Goal: Task Accomplishment & Management: Manage account settings

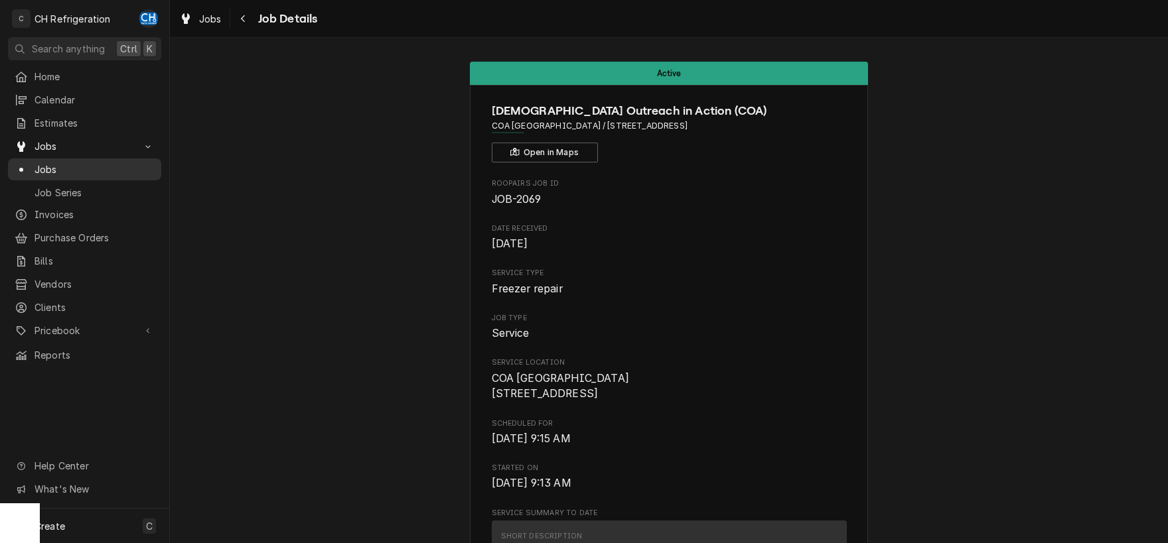
click at [42, 163] on span "Jobs" at bounding box center [94, 170] width 120 height 14
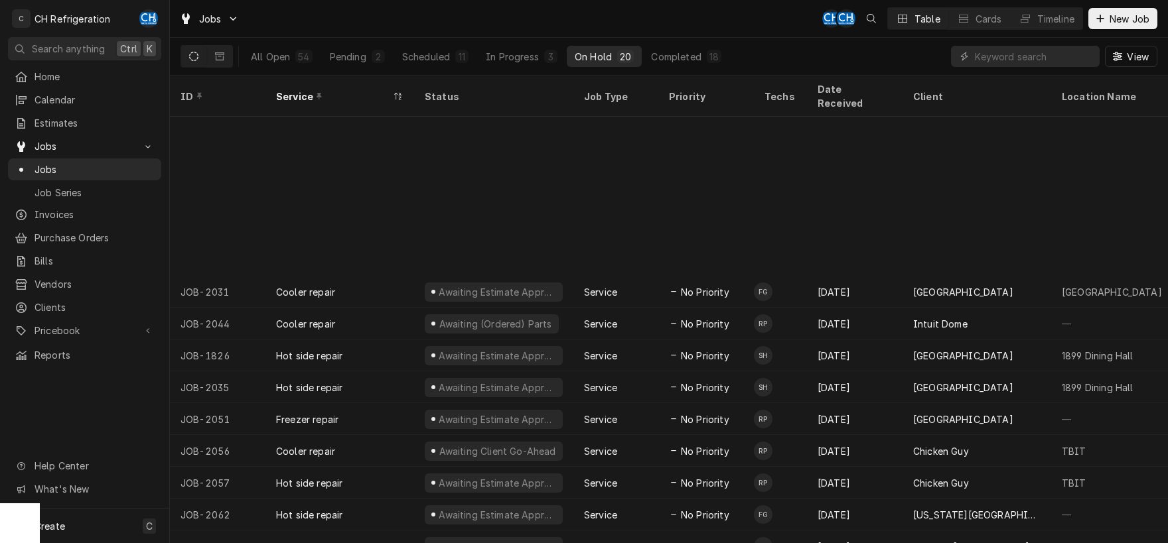
scroll to position [194, 0]
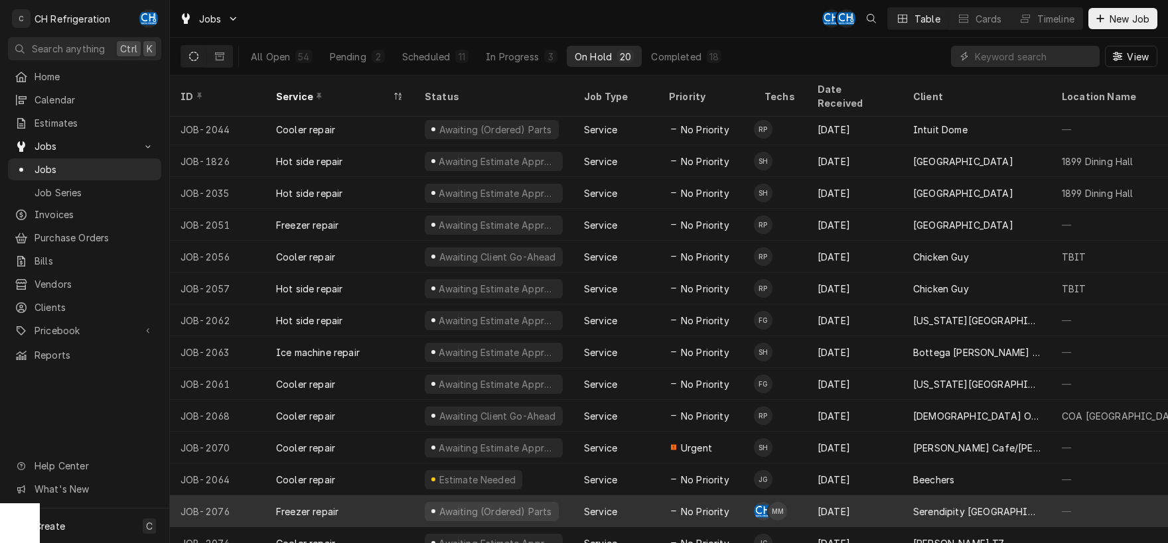
click at [819, 496] on div "[DATE]" at bounding box center [855, 512] width 96 height 32
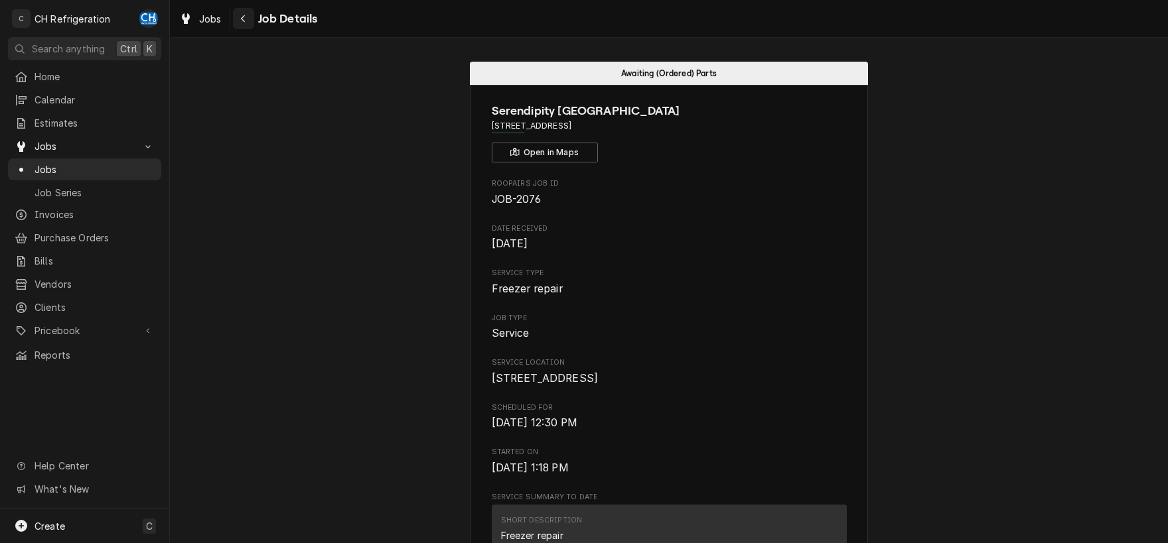
click at [234, 17] on button "Navigate back" at bounding box center [243, 18] width 21 height 21
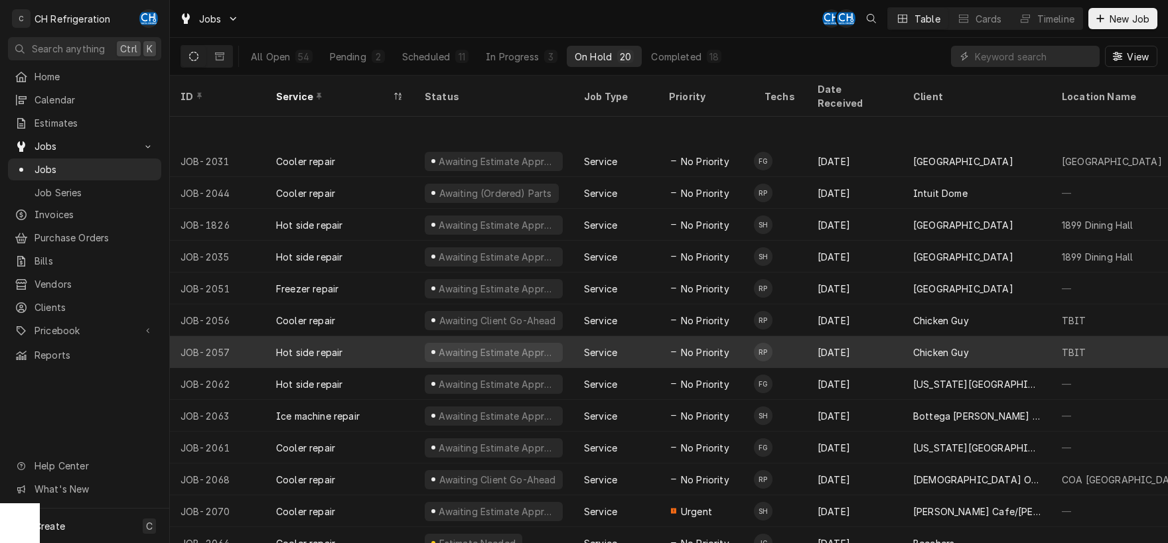
scroll to position [194, 0]
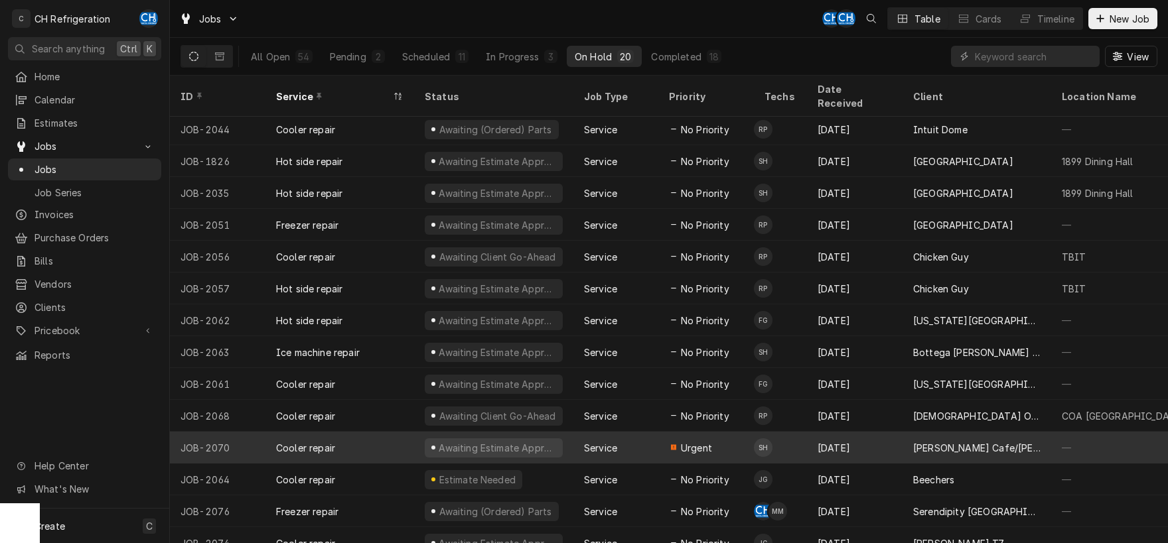
click at [795, 432] on td "SH" at bounding box center [780, 448] width 53 height 32
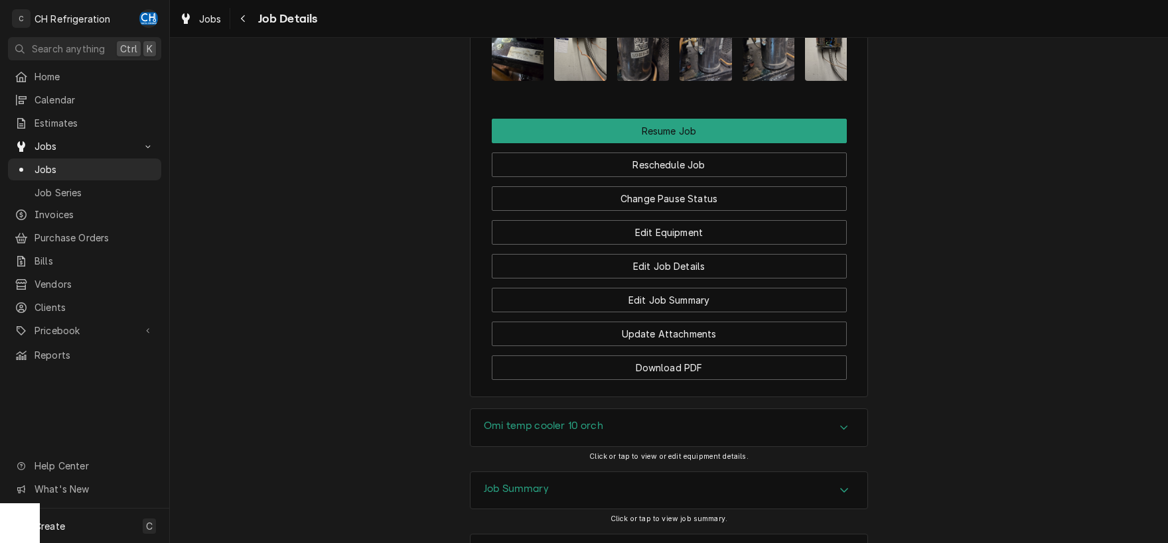
scroll to position [1312, 0]
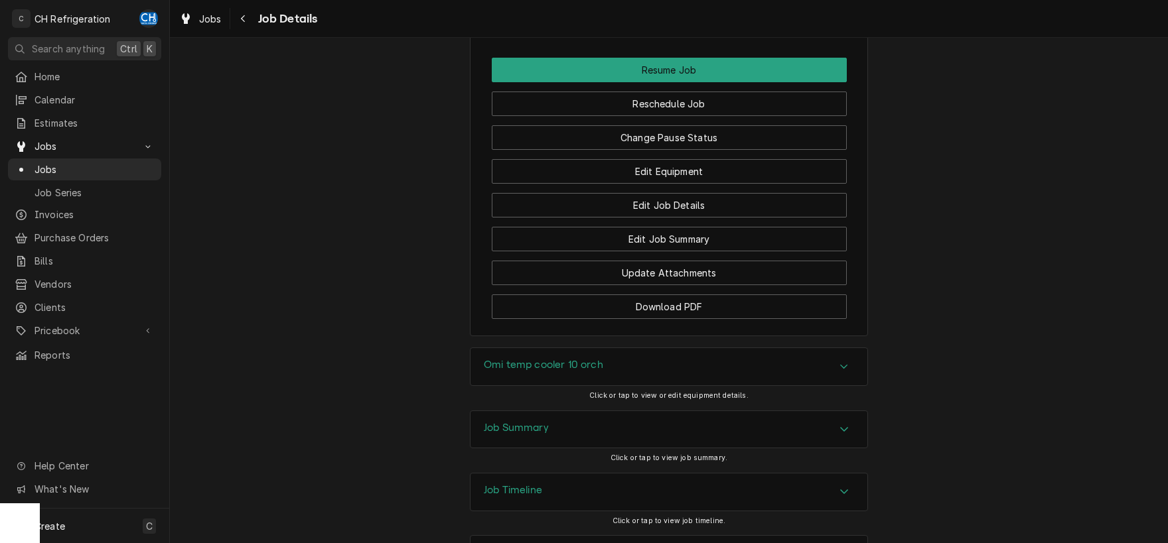
click at [578, 411] on div "Job Summary" at bounding box center [668, 429] width 397 height 37
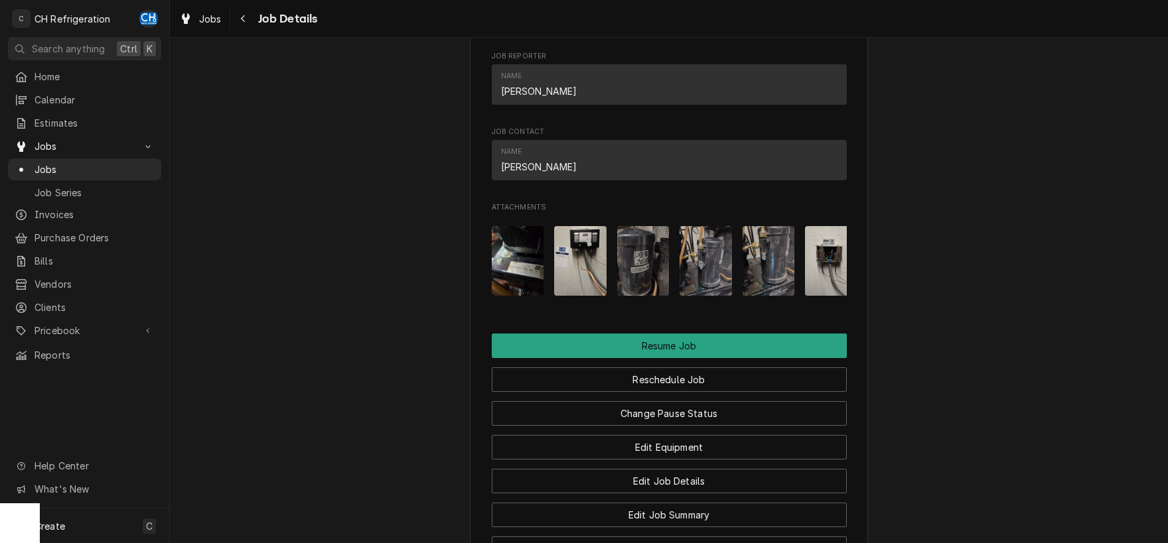
scroll to position [965, 0]
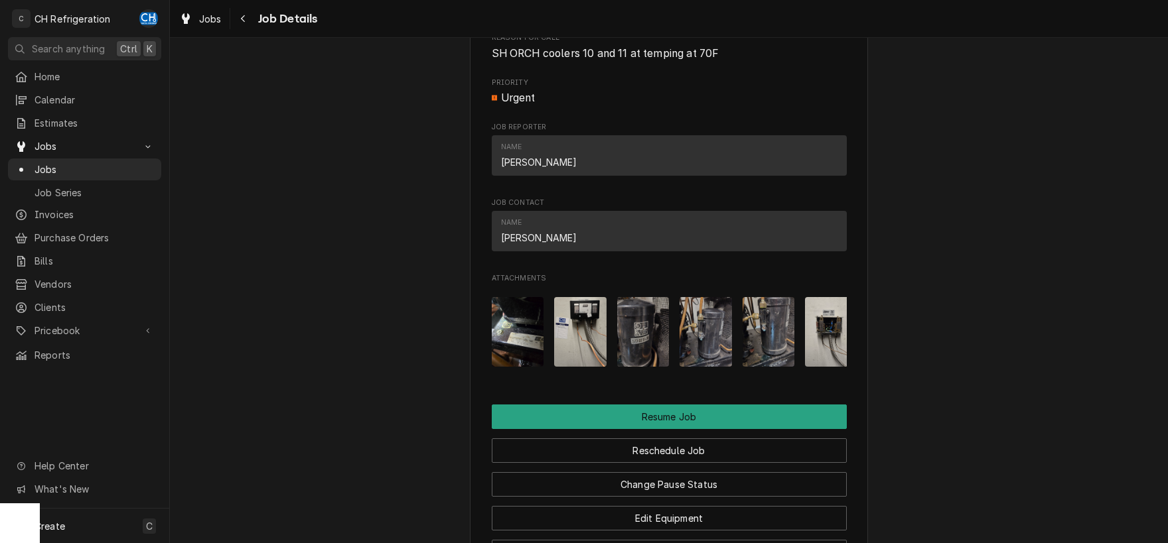
click at [619, 307] on div "Attachments" at bounding box center [669, 332] width 355 height 91
click at [498, 310] on div "Attachments" at bounding box center [669, 332] width 355 height 91
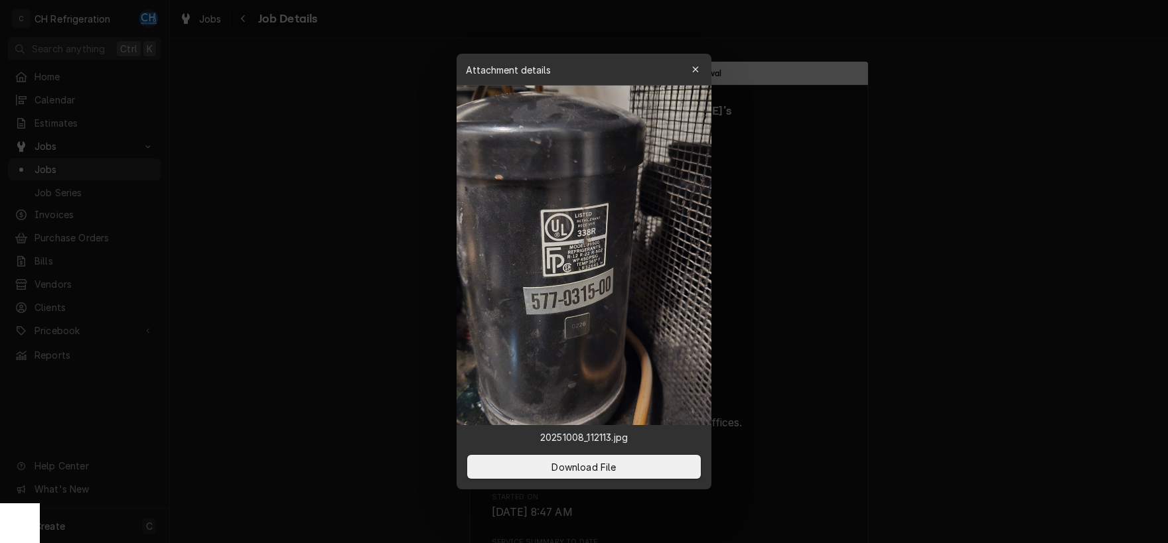
scroll to position [860, 0]
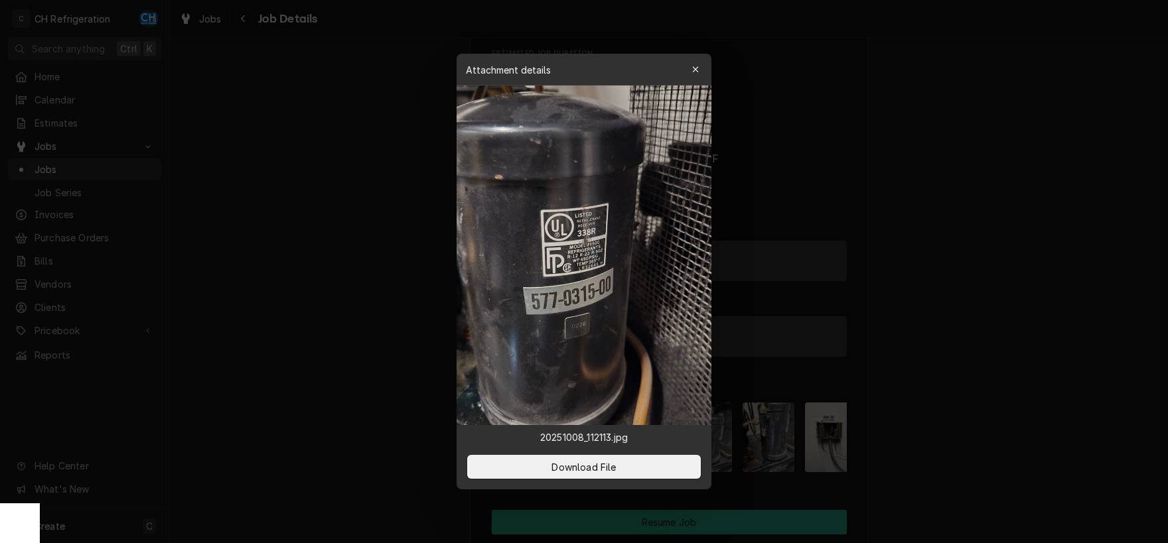
click at [1029, 253] on div at bounding box center [584, 271] width 1168 height 543
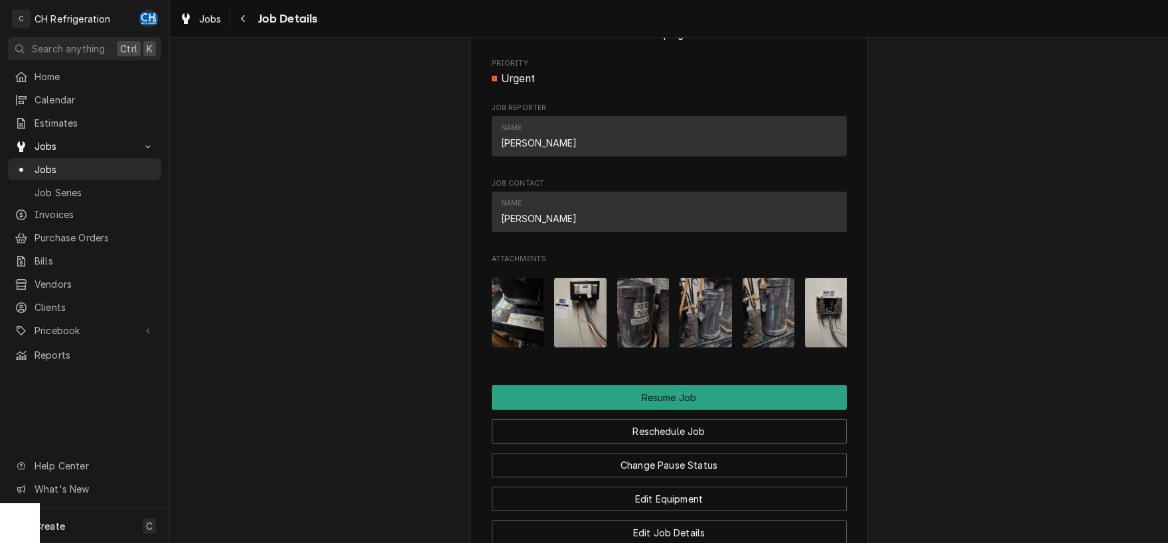
scroll to position [1068, 0]
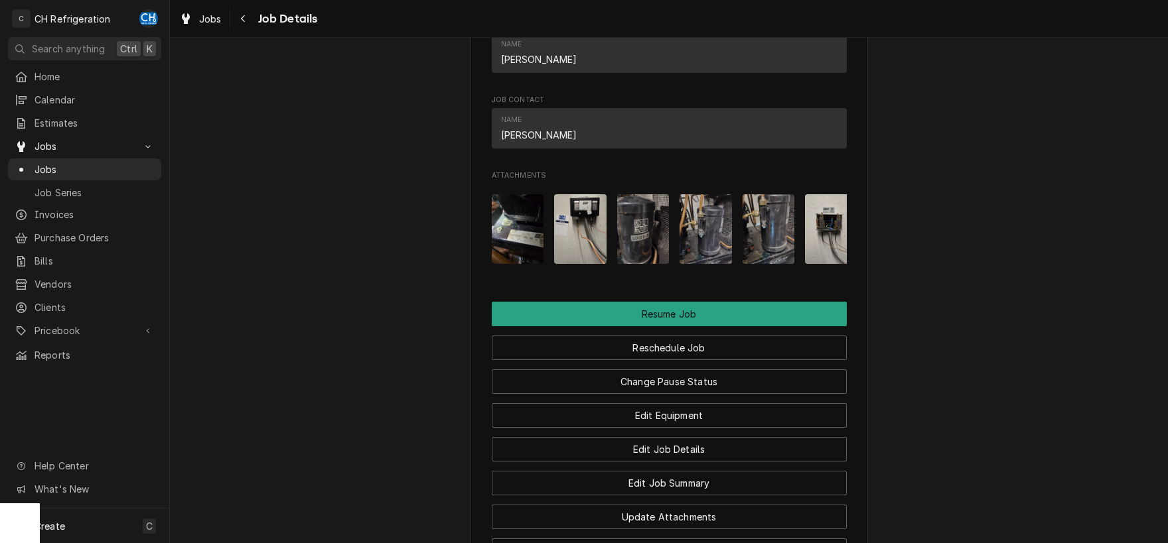
click at [650, 256] on img "Attachments" at bounding box center [643, 229] width 52 height 70
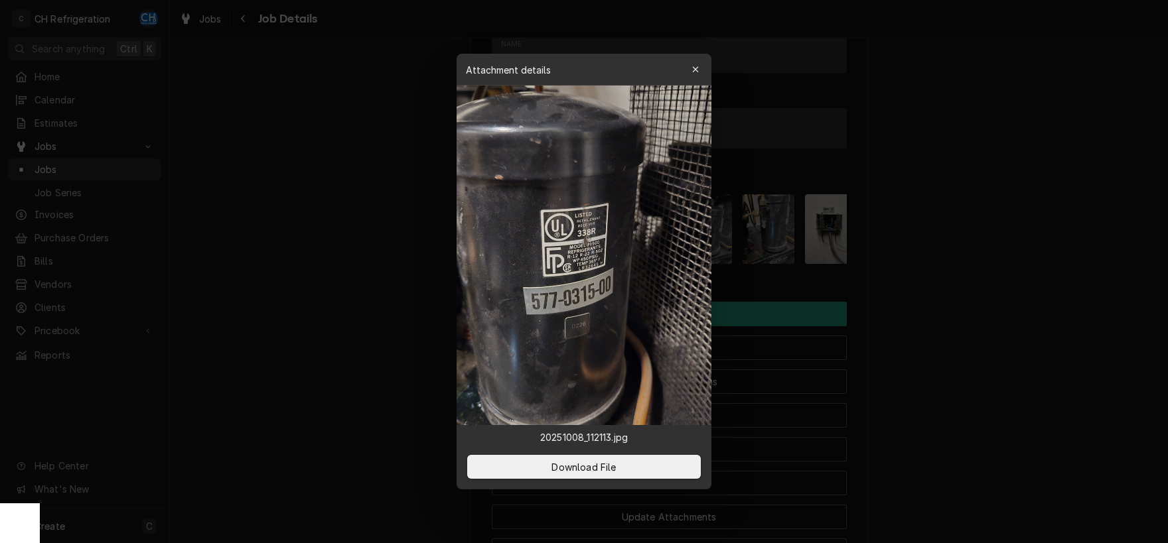
click at [929, 466] on div at bounding box center [584, 271] width 1168 height 543
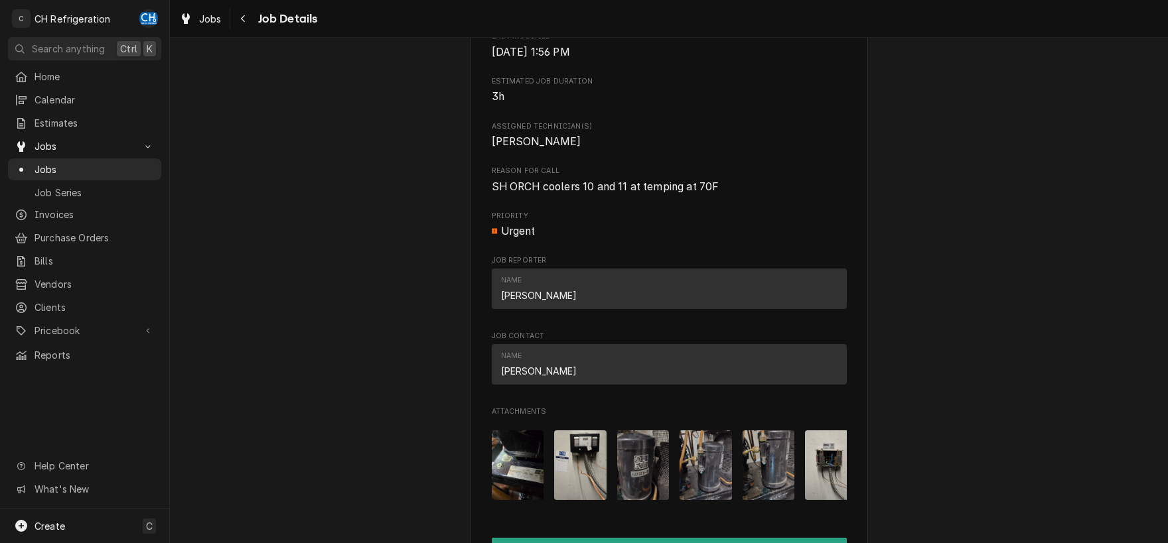
scroll to position [1248, 0]
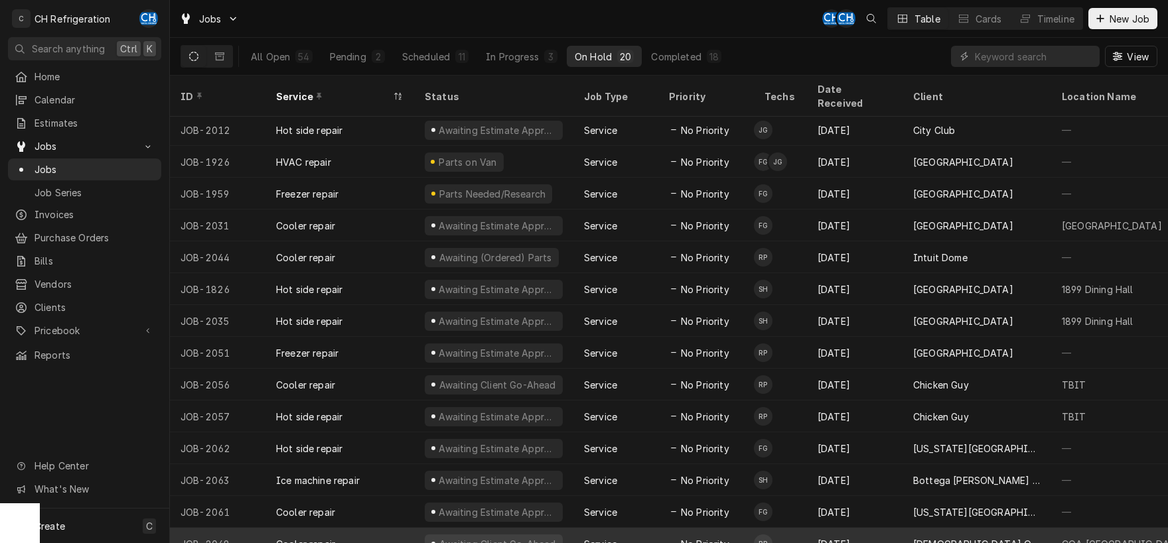
scroll to position [131, 0]
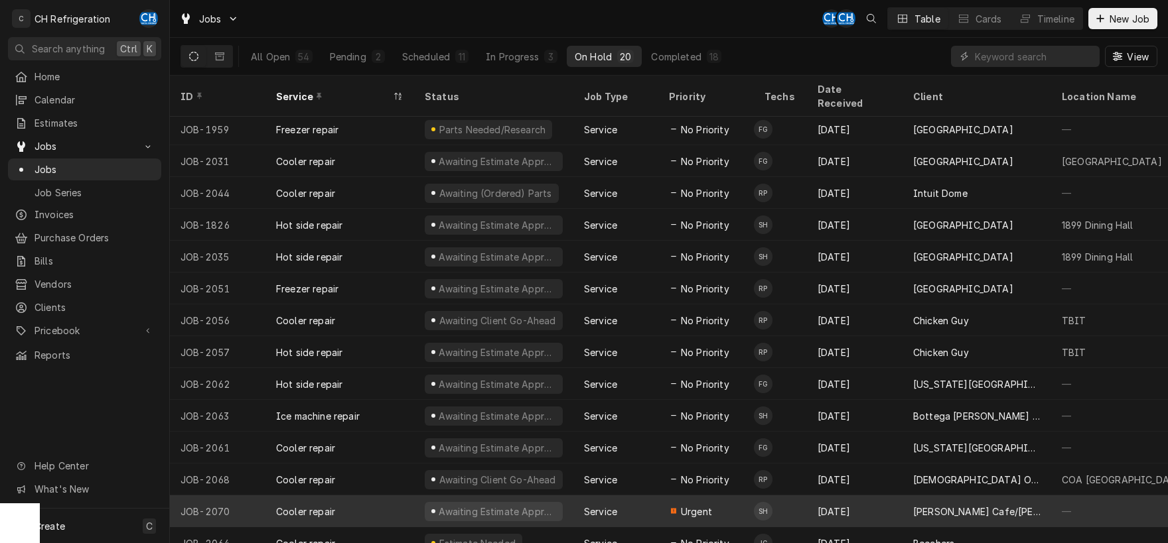
click at [913, 496] on div "[PERSON_NAME] Cafe/[PERSON_NAME]'s" at bounding box center [976, 512] width 149 height 32
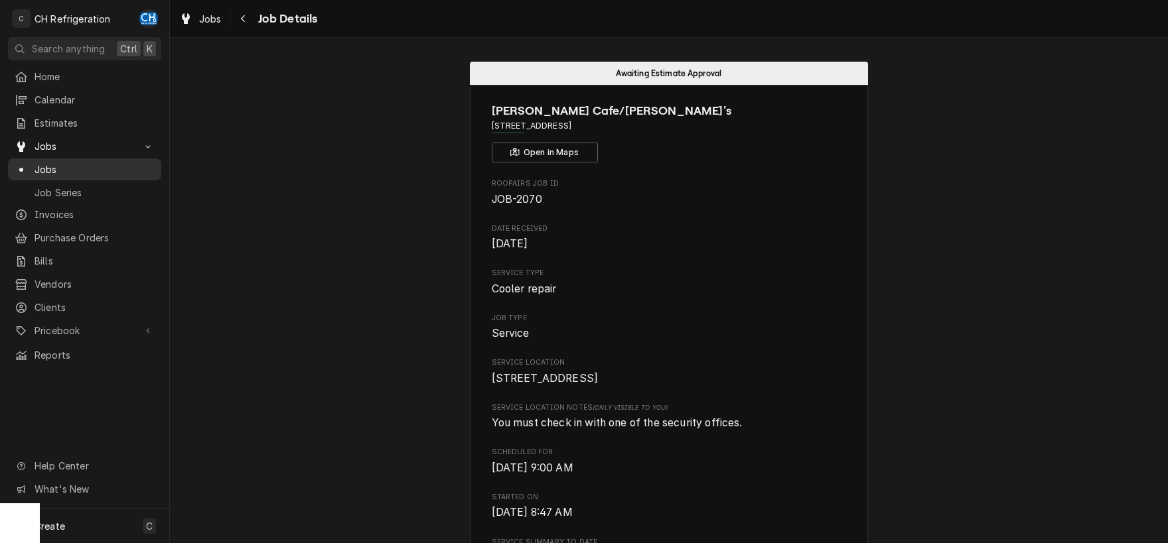
click at [76, 167] on span "Jobs" at bounding box center [94, 170] width 120 height 14
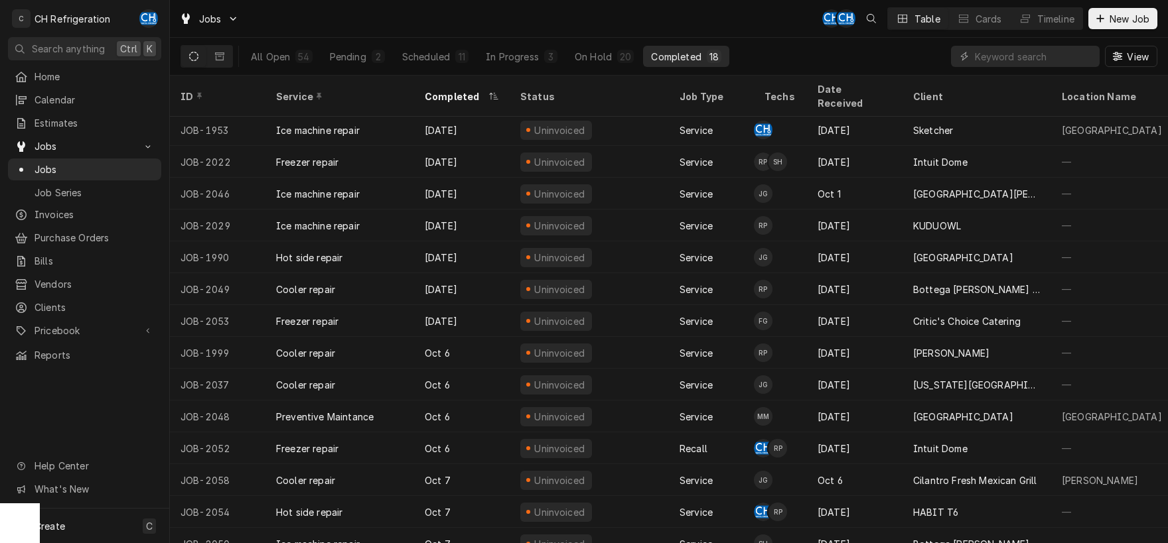
scroll to position [131, 0]
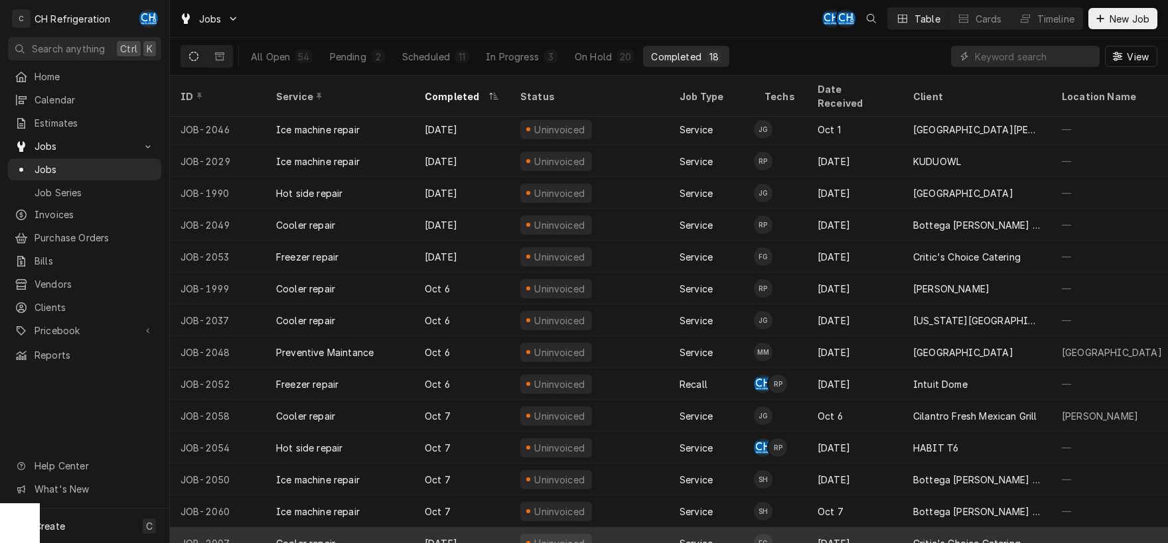
click at [803, 529] on td "FG" at bounding box center [780, 543] width 53 height 32
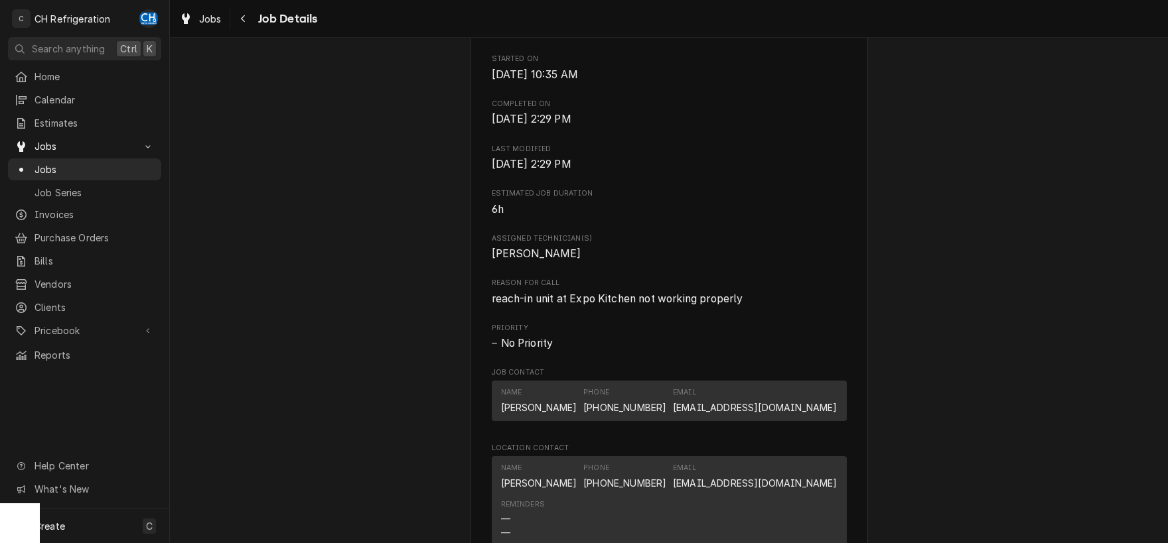
scroll to position [555, 0]
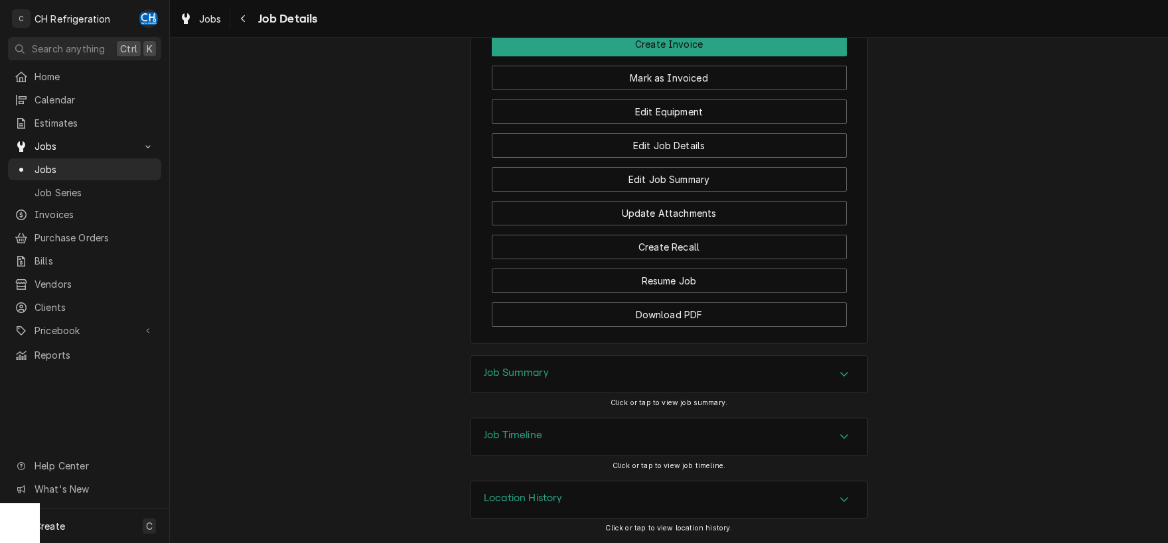
click at [535, 371] on h3 "Job Summary" at bounding box center [516, 373] width 65 height 13
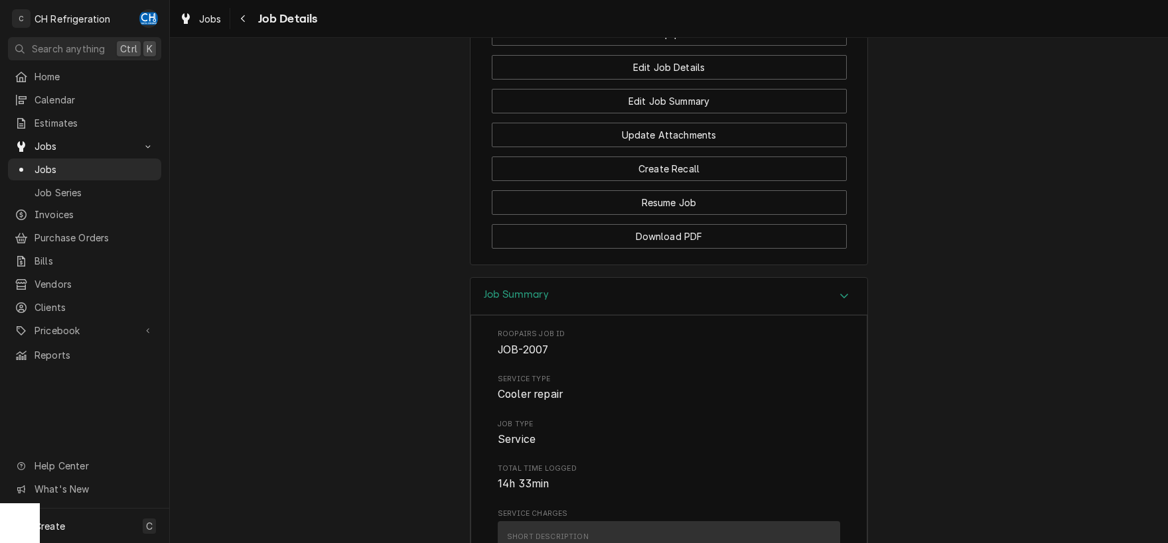
scroll to position [1099, 0]
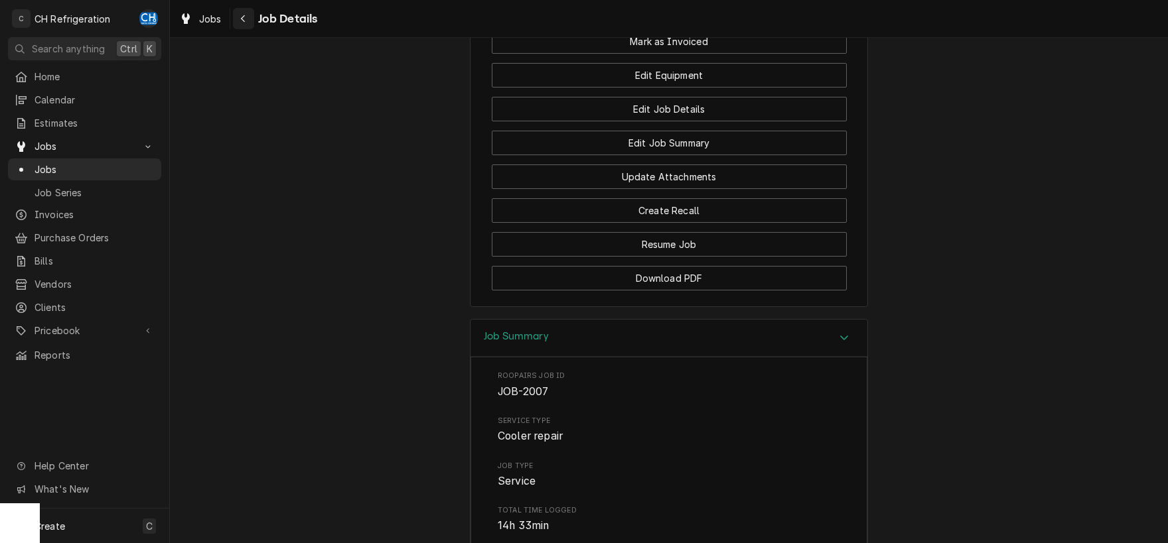
click at [246, 21] on div "Navigate back" at bounding box center [243, 18] width 13 height 13
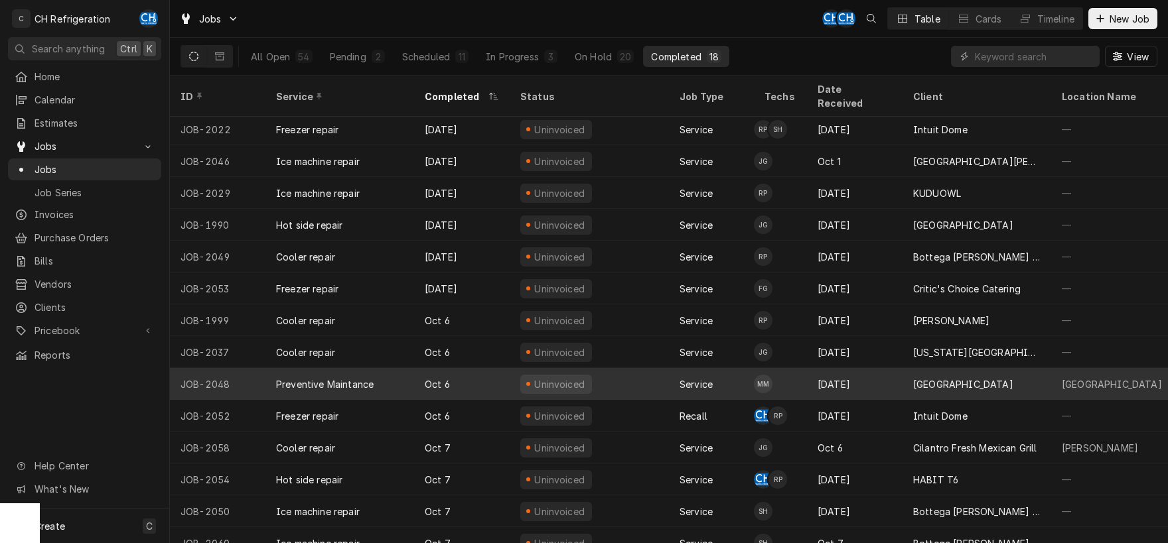
scroll to position [131, 0]
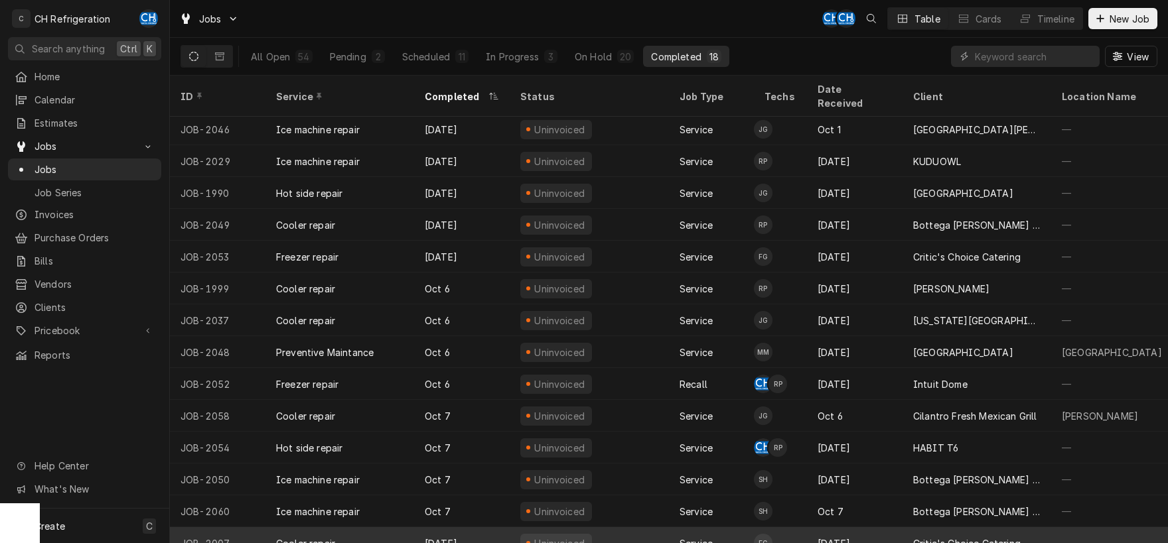
click at [877, 527] on div "[DATE]" at bounding box center [855, 543] width 96 height 32
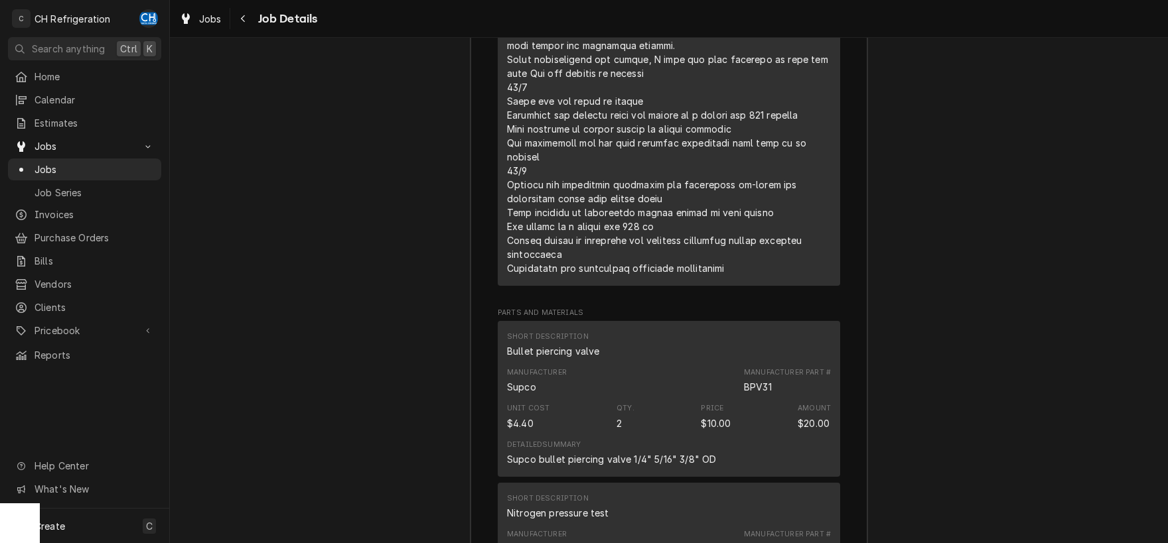
scroll to position [1861, 0]
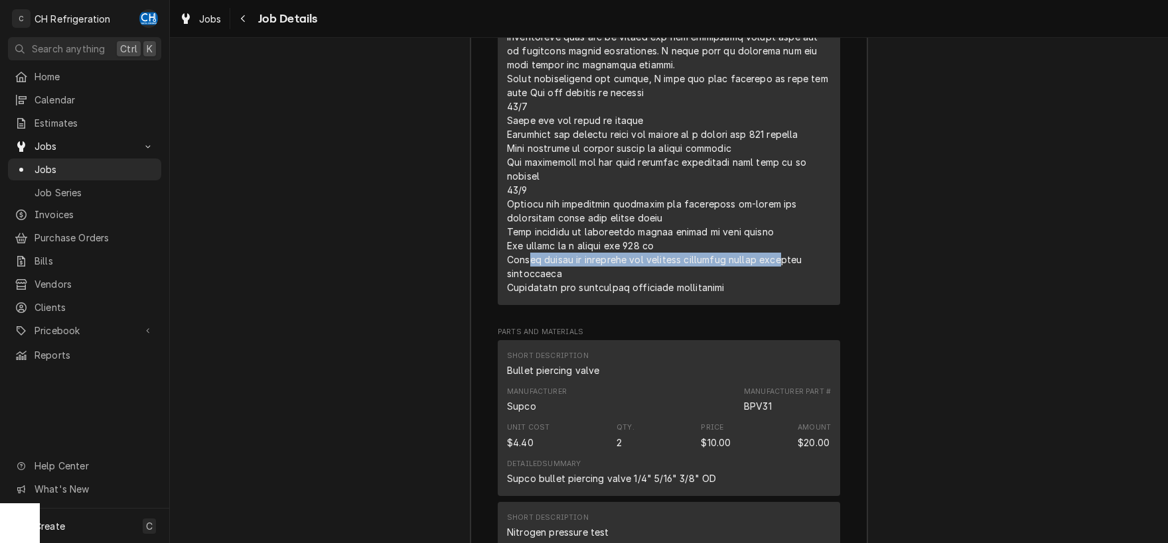
drag, startPoint x: 529, startPoint y: 267, endPoint x: 797, endPoint y: 267, distance: 268.0
click at [797, 267] on div "Line Item" at bounding box center [669, 113] width 324 height 362
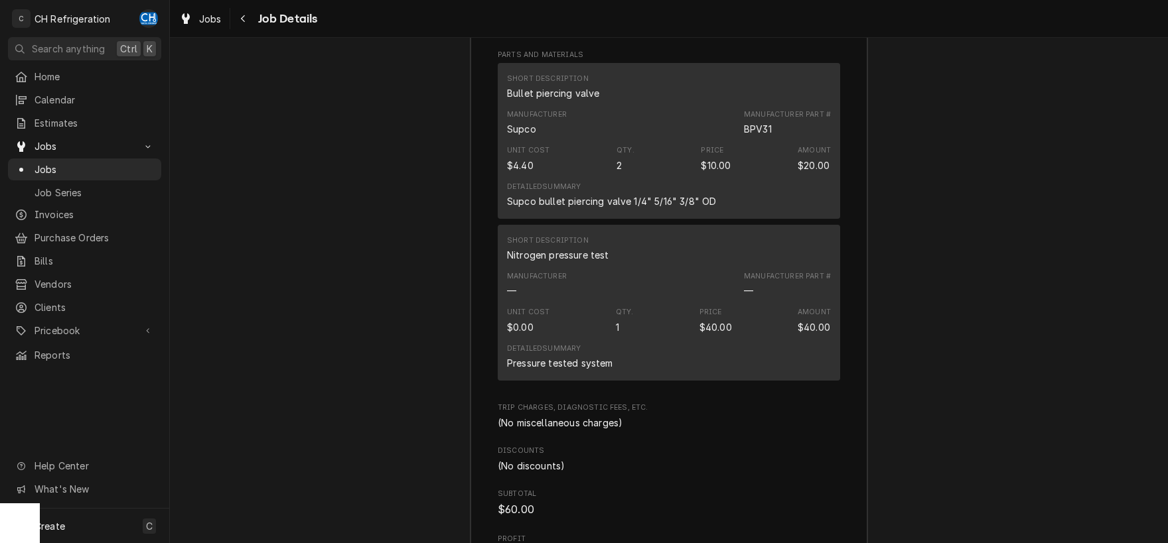
scroll to position [2485, 0]
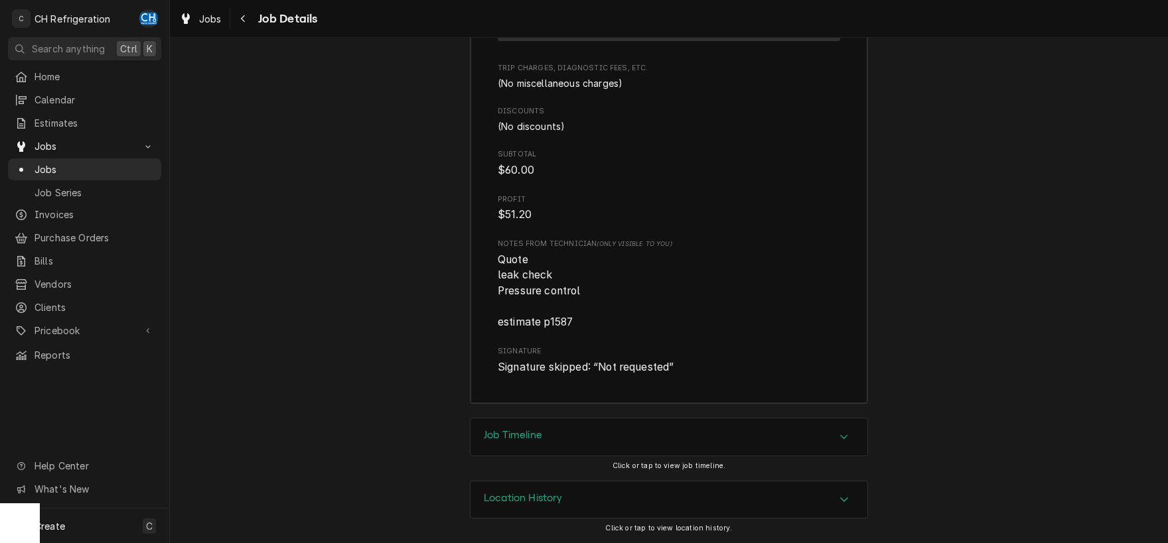
click at [476, 440] on div "Job Timeline" at bounding box center [668, 437] width 397 height 37
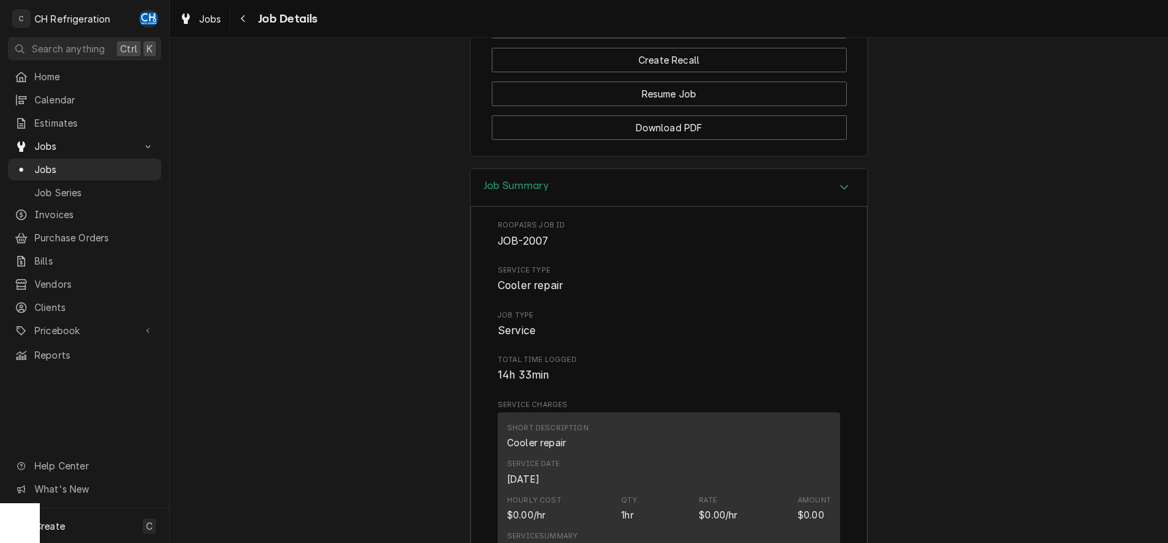
scroll to position [1041, 0]
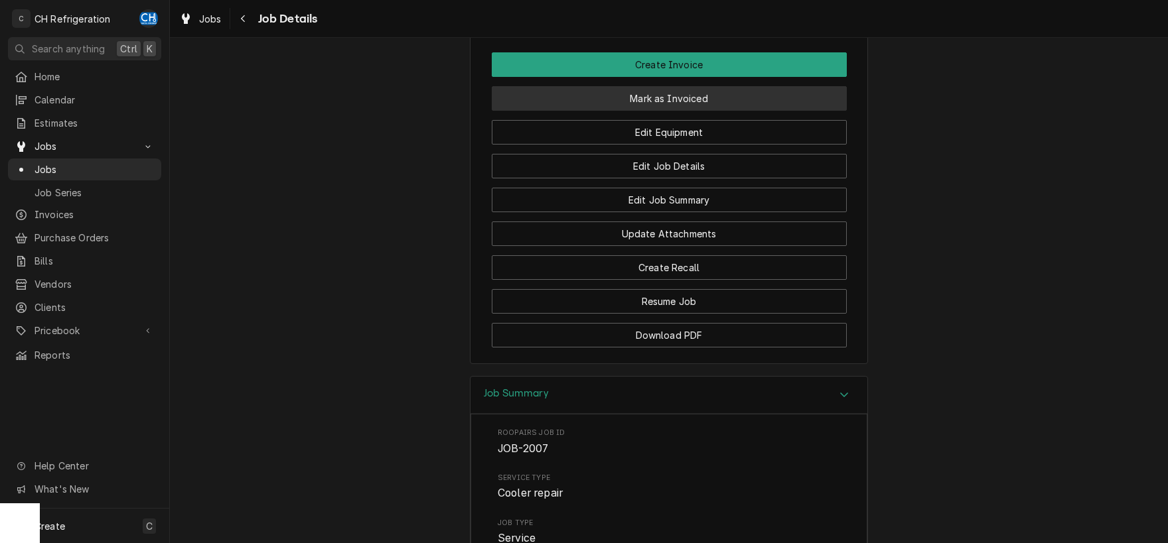
click at [661, 105] on button "Mark as Invoiced" at bounding box center [669, 98] width 355 height 25
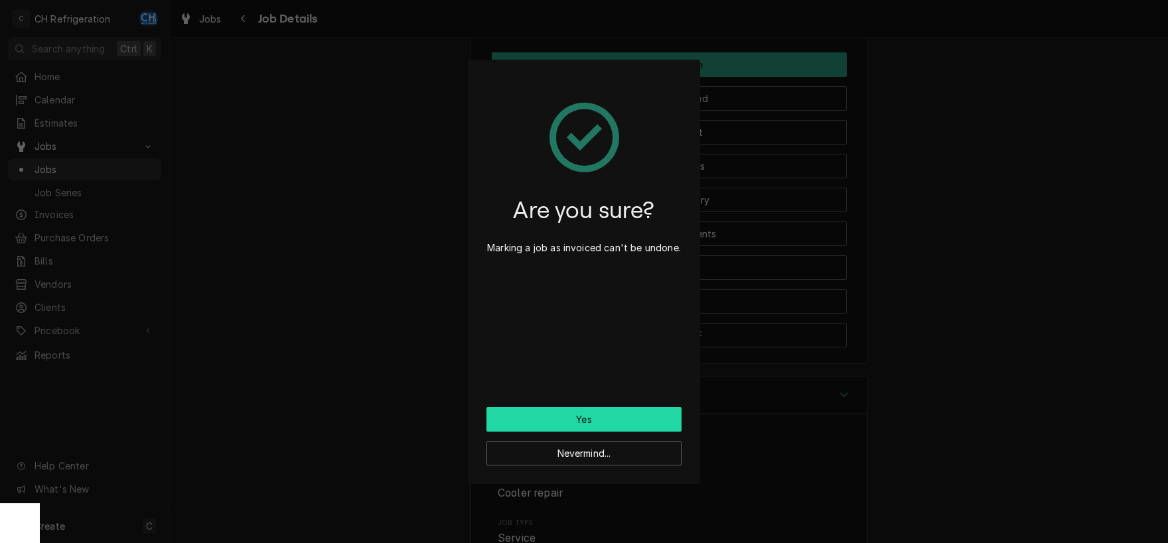
click at [588, 414] on button "Yes" at bounding box center [583, 419] width 195 height 25
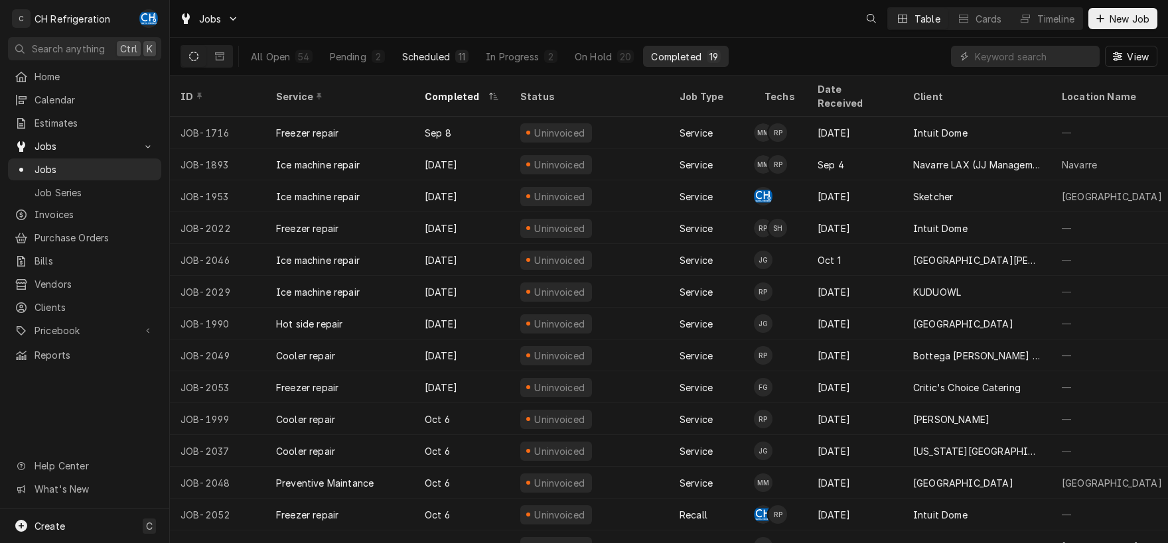
click at [448, 58] on div "Scheduled" at bounding box center [426, 57] width 48 height 14
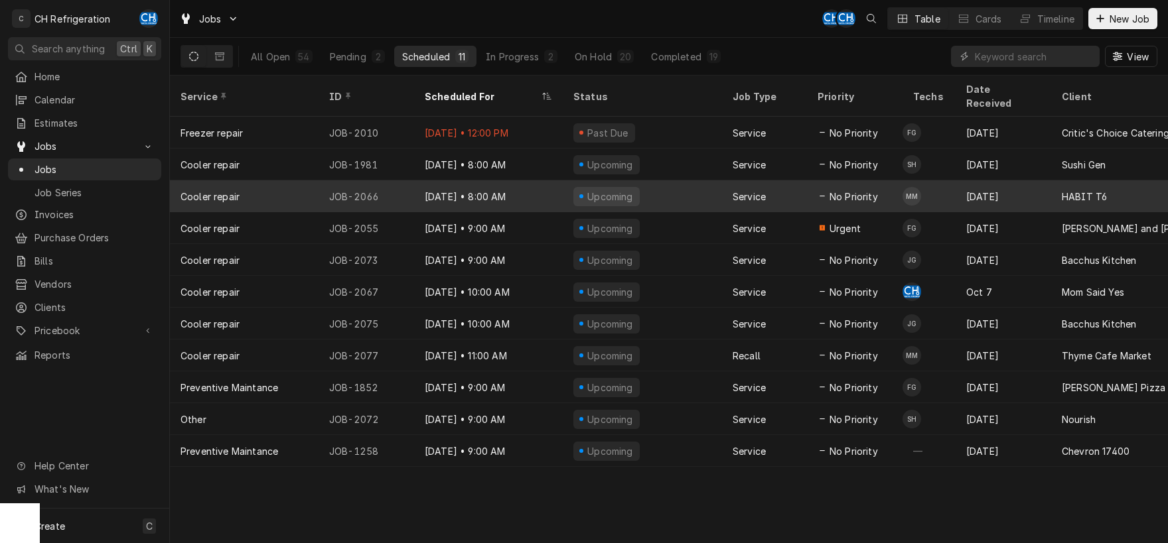
click at [514, 180] on div "[DATE] • 8:00 AM" at bounding box center [488, 196] width 149 height 32
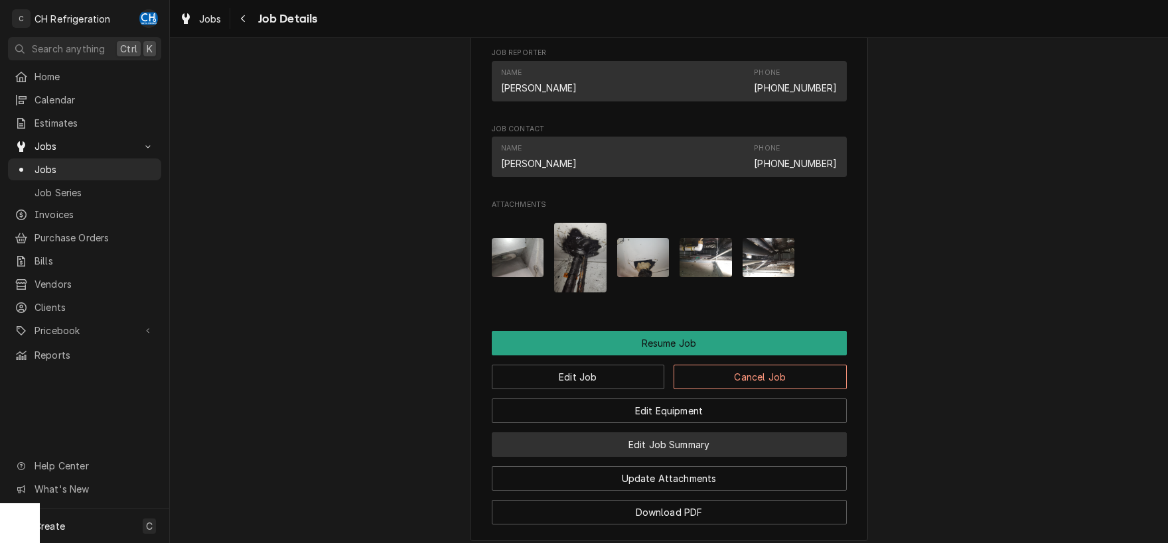
scroll to position [1109, 0]
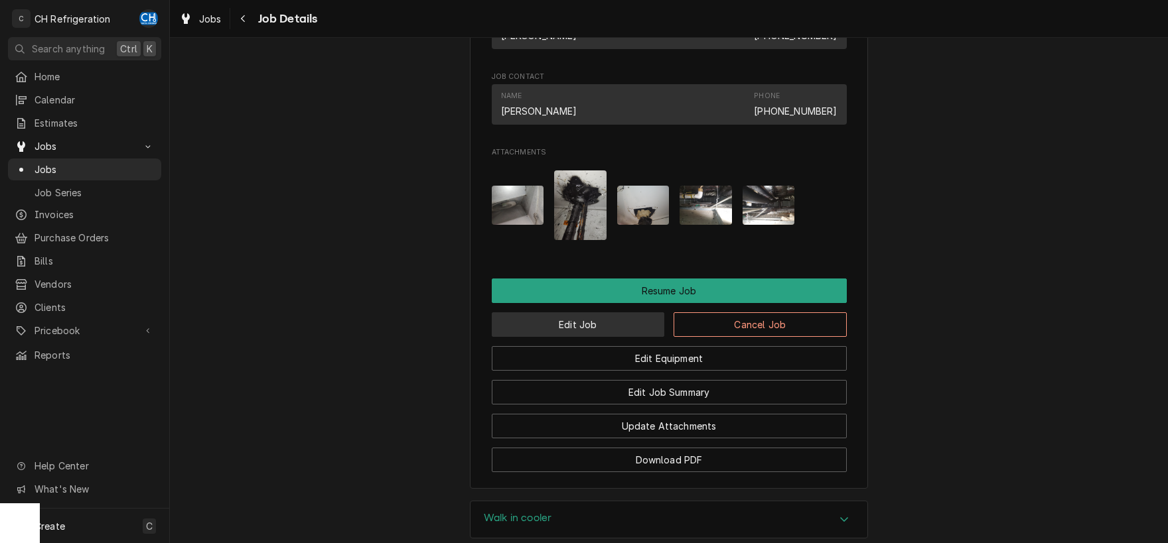
click at [598, 312] on button "Edit Job" at bounding box center [578, 324] width 173 height 25
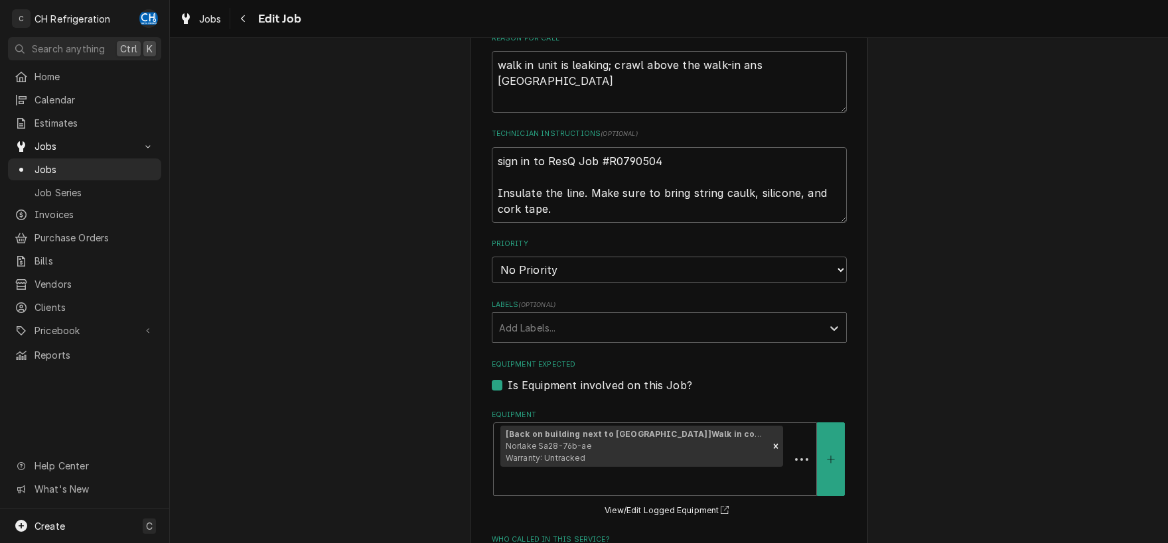
type textarea "x"
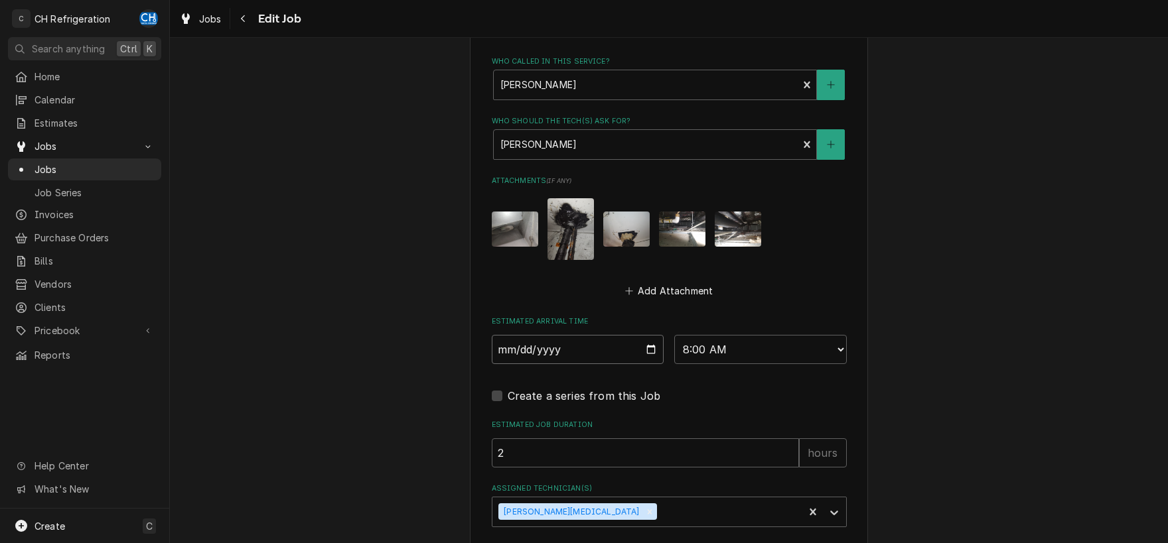
click at [646, 335] on input "[DATE]" at bounding box center [578, 349] width 172 height 29
type input "[DATE]"
type textarea "x"
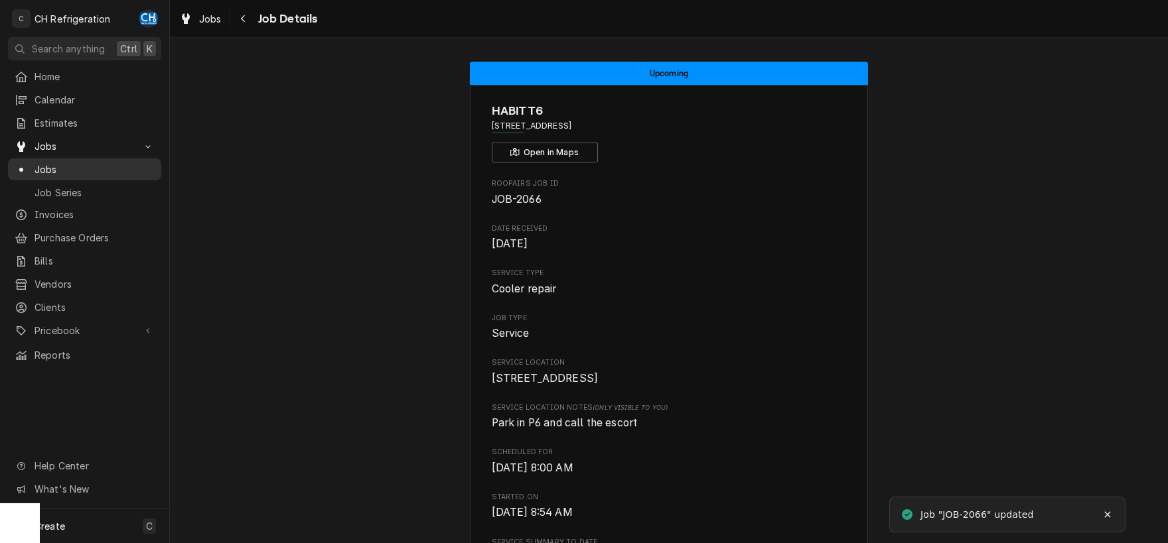
click at [40, 163] on span "Jobs" at bounding box center [94, 170] width 120 height 14
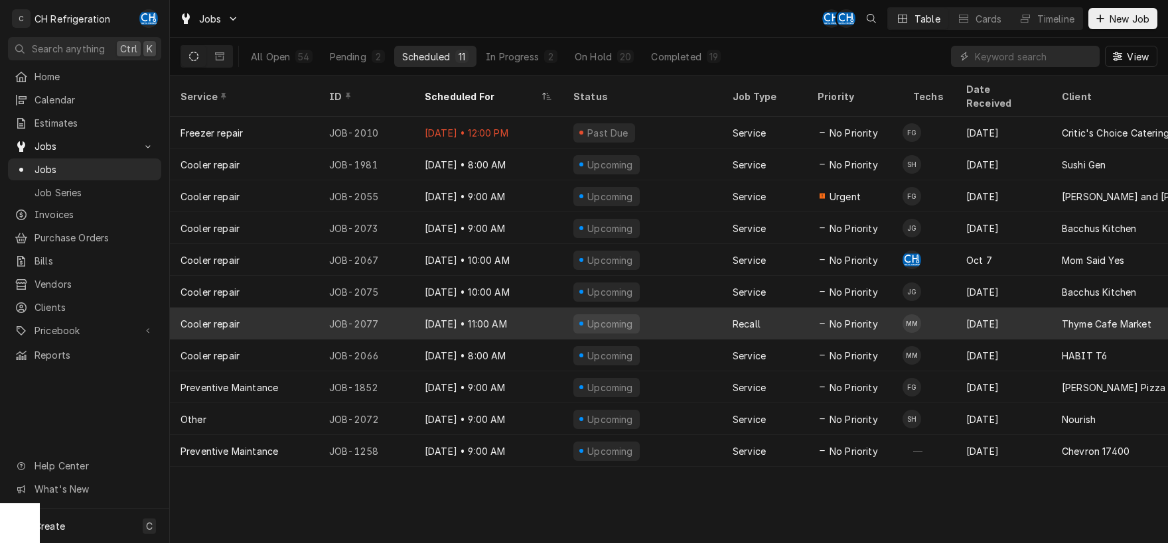
click at [740, 308] on div "Recall" at bounding box center [764, 324] width 85 height 32
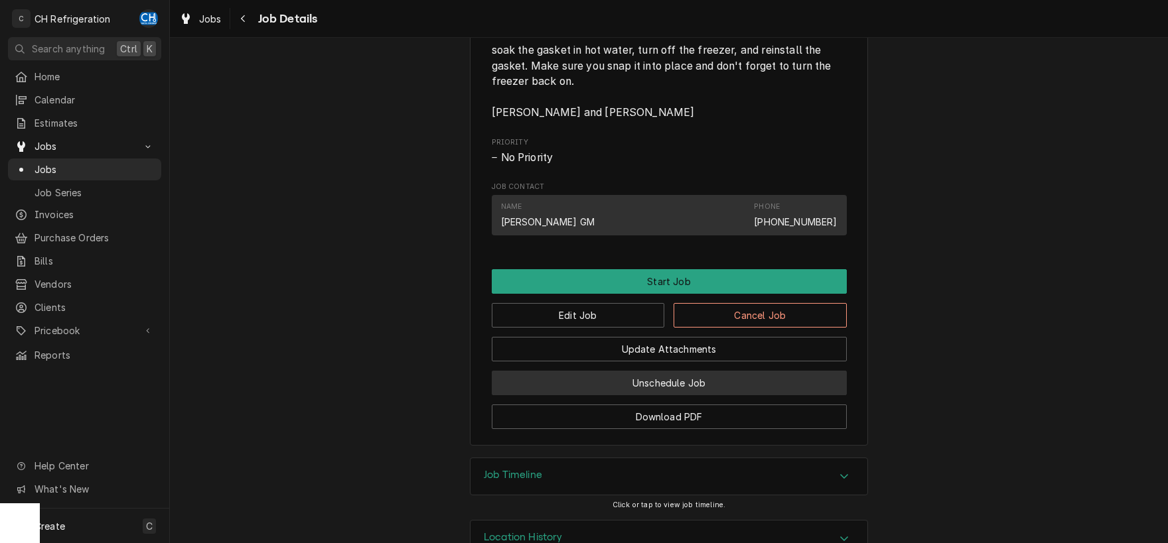
scroll to position [817, 0]
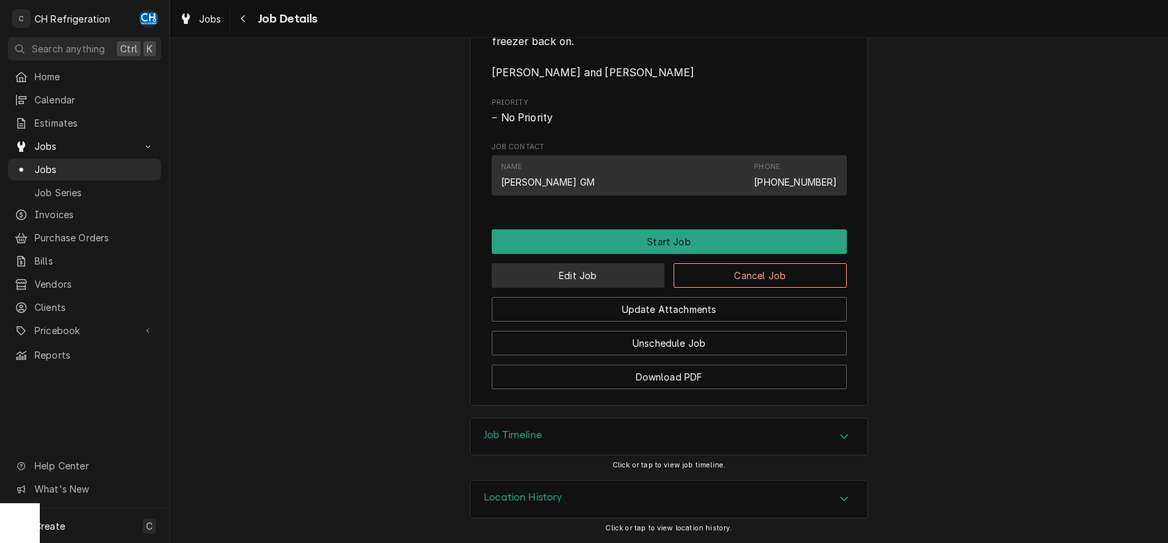
click at [598, 284] on button "Edit Job" at bounding box center [578, 275] width 173 height 25
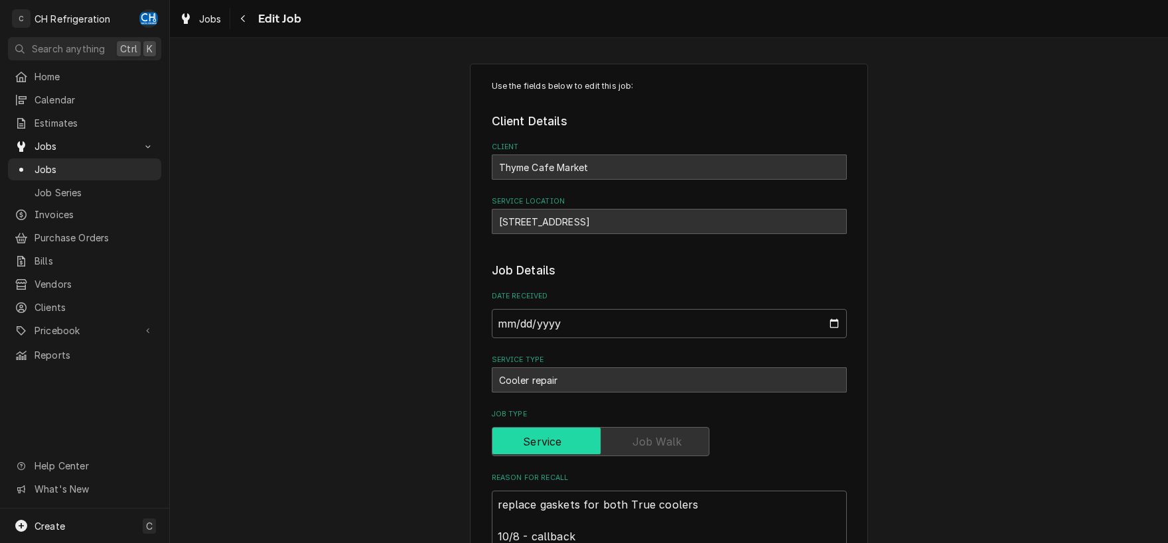
type textarea "x"
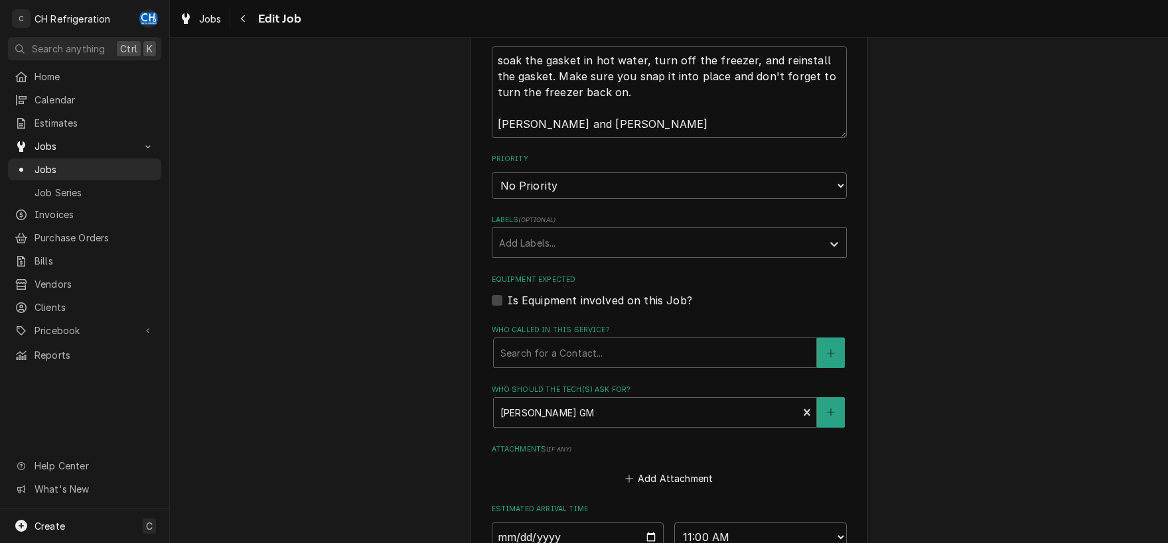
scroll to position [764, 0]
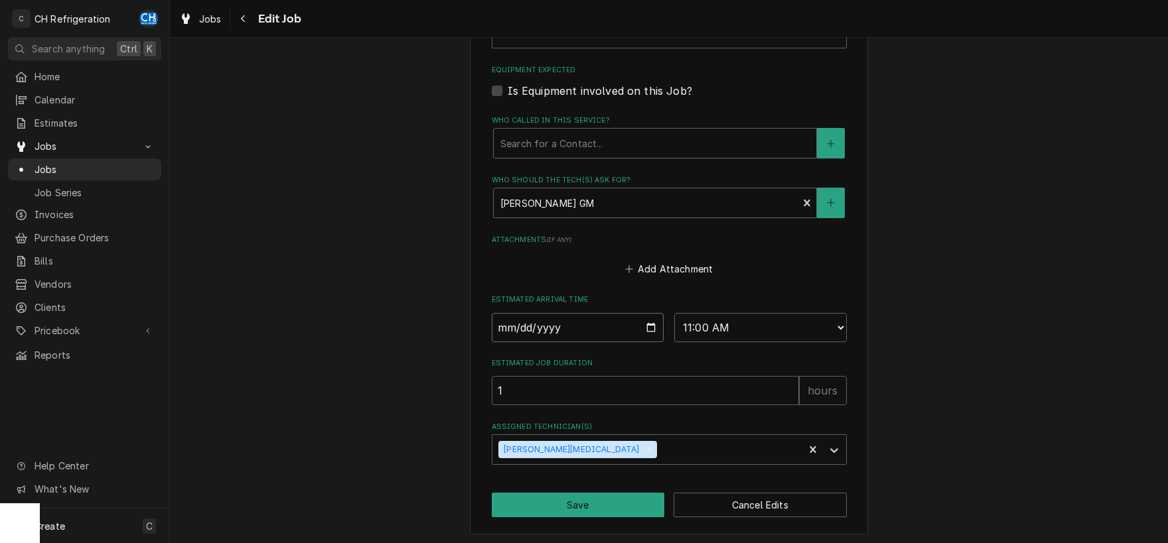
click at [649, 325] on input "[DATE]" at bounding box center [578, 327] width 172 height 29
type input "[DATE]"
click at [593, 500] on button "Save" at bounding box center [578, 505] width 173 height 25
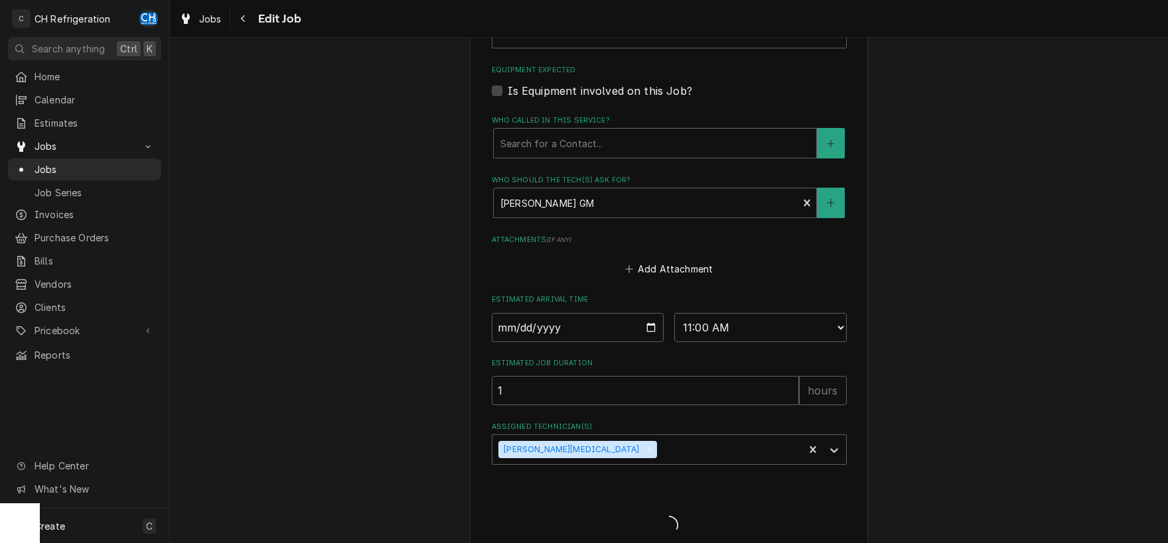
type textarea "x"
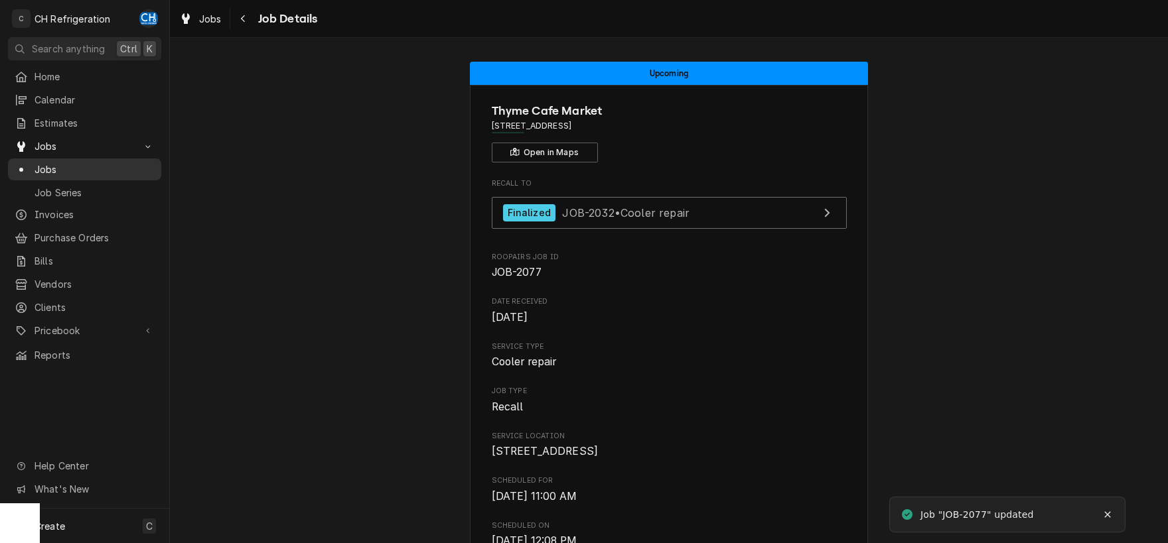
click at [55, 165] on span "Jobs" at bounding box center [94, 170] width 120 height 14
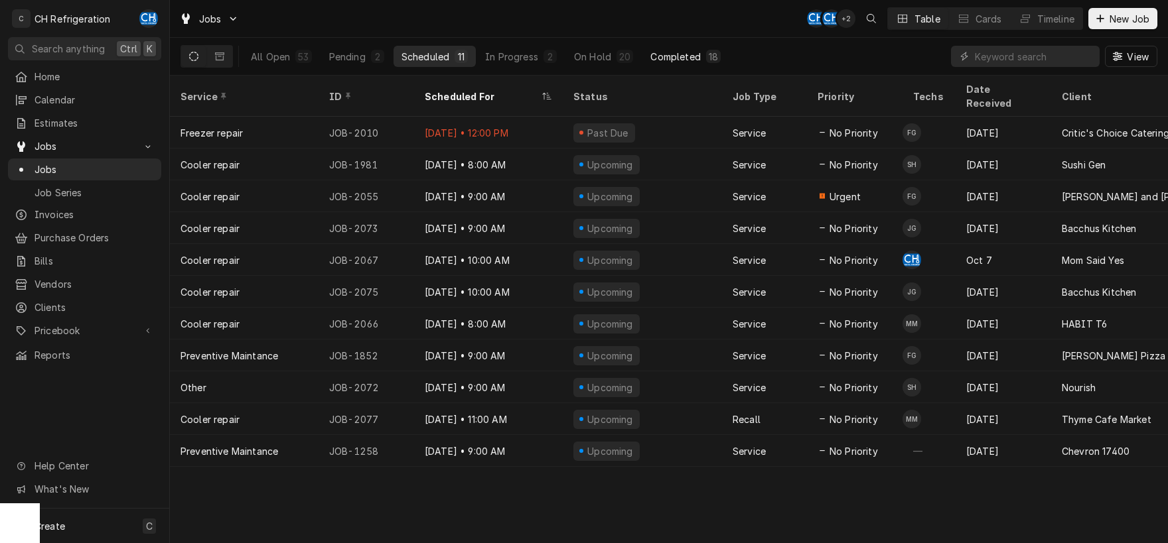
click at [693, 52] on div "Completed" at bounding box center [675, 57] width 50 height 14
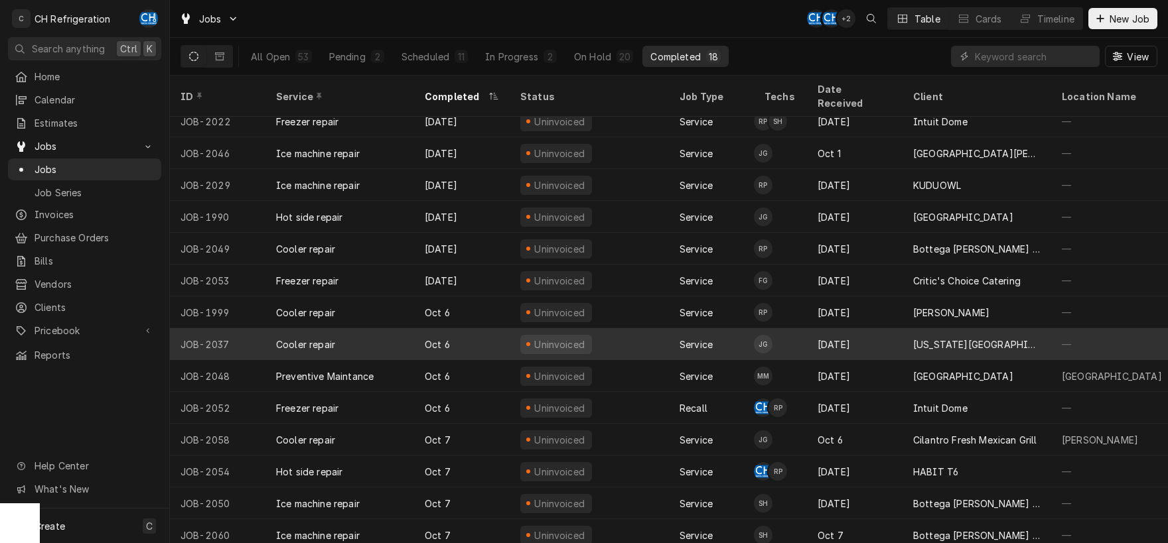
scroll to position [131, 0]
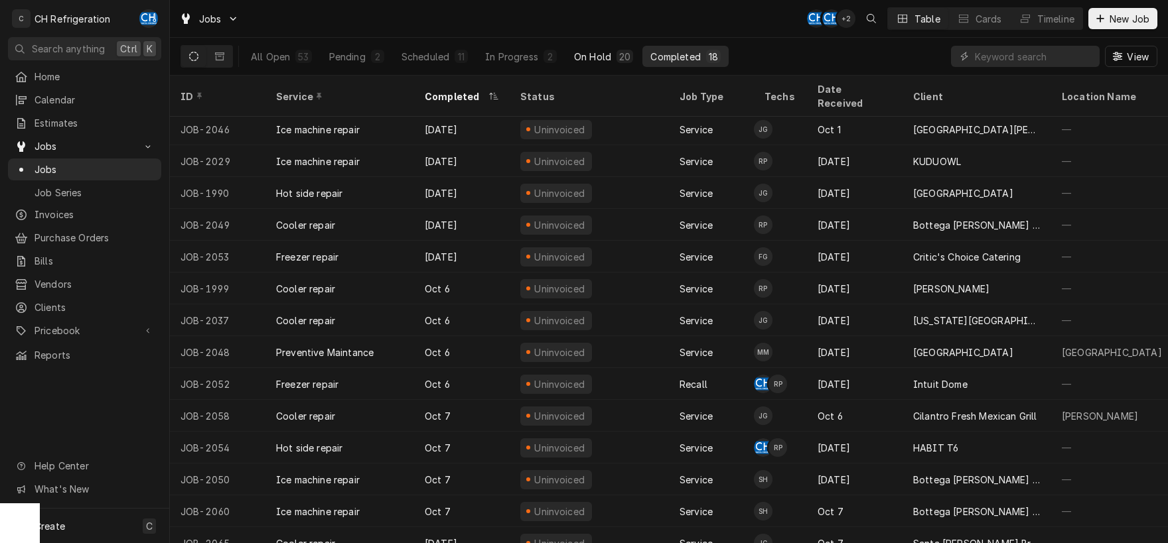
click at [606, 61] on div "On Hold" at bounding box center [592, 57] width 37 height 14
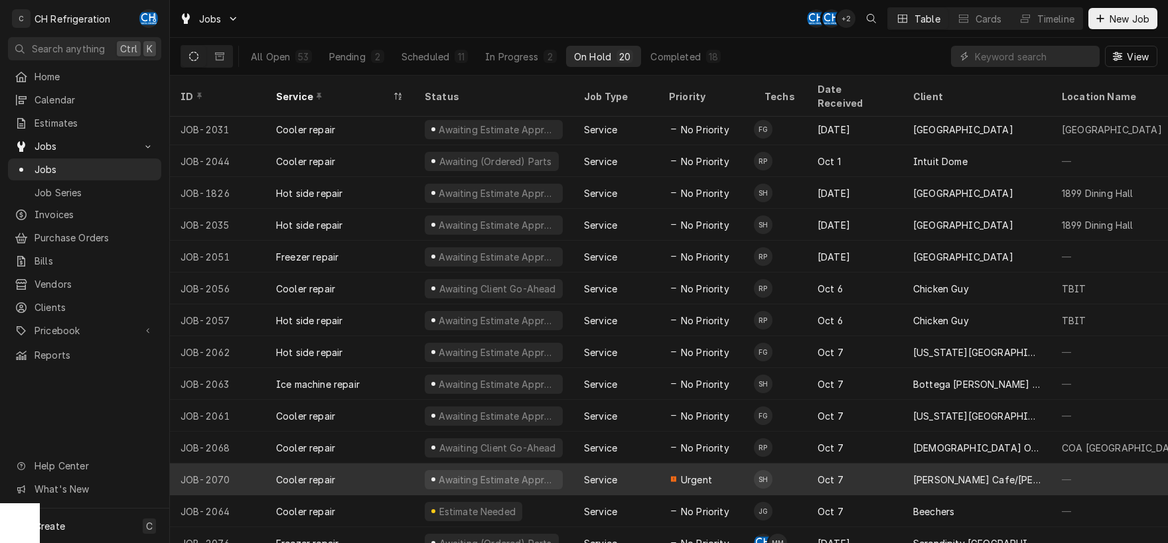
scroll to position [194, 0]
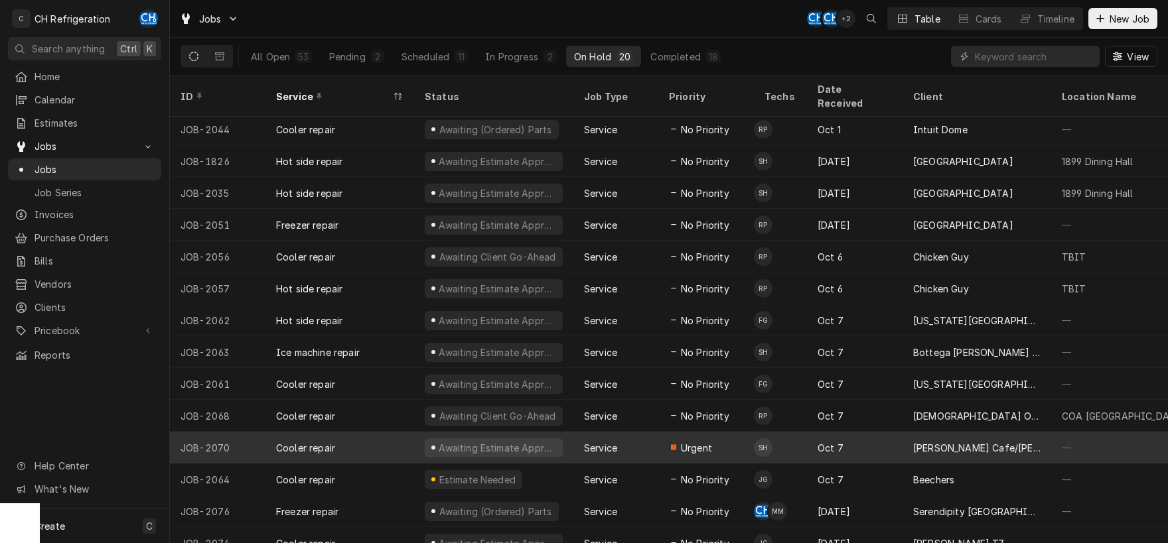
click at [961, 440] on div "[PERSON_NAME] Cafe/[PERSON_NAME]'s" at bounding box center [976, 448] width 149 height 32
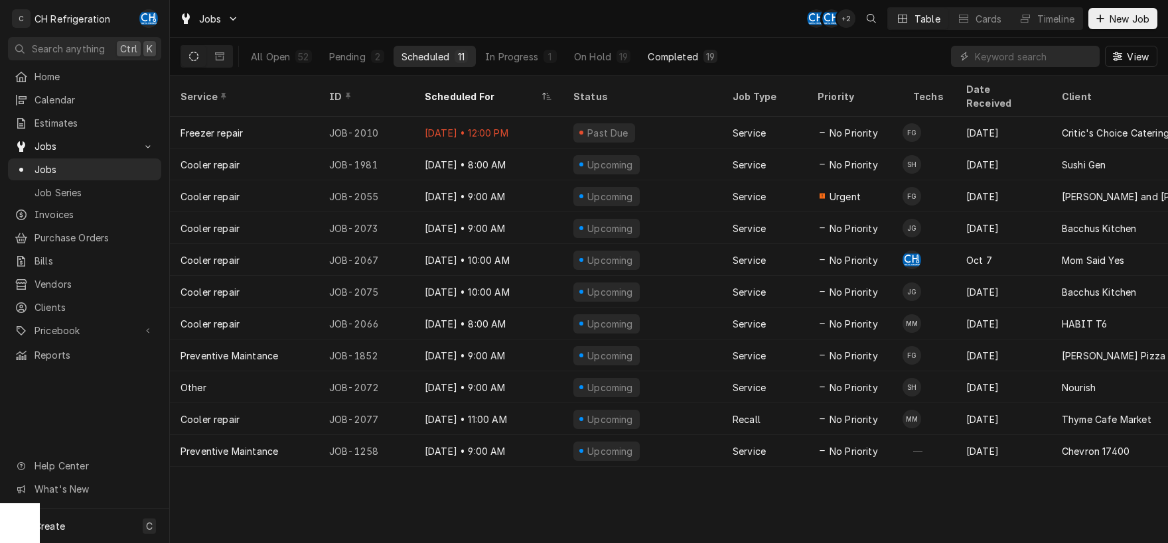
click at [707, 52] on div "19" at bounding box center [710, 57] width 9 height 14
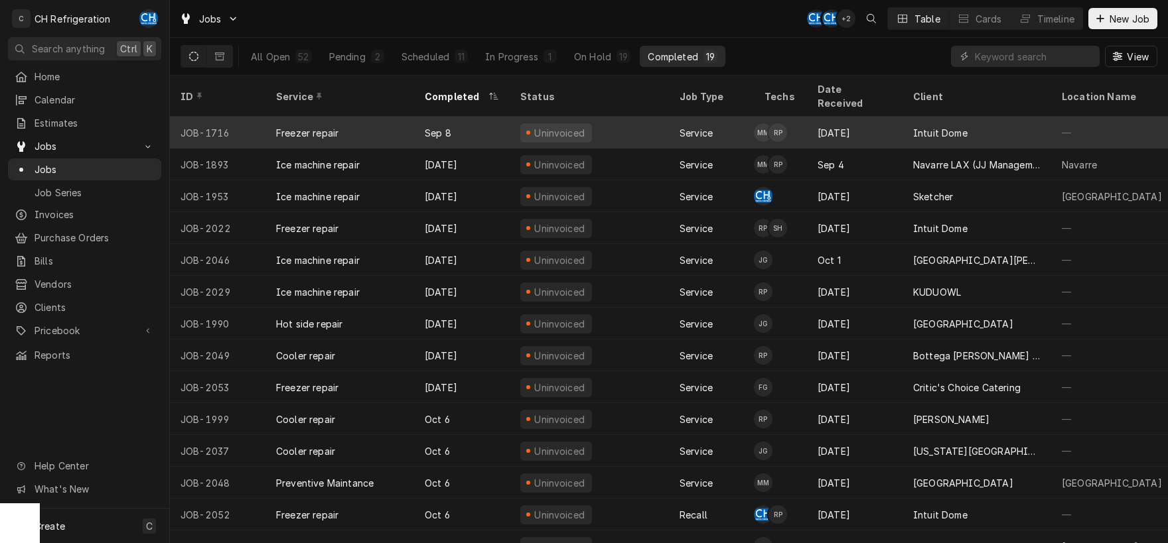
click at [804, 124] on td "MM RP" at bounding box center [780, 133] width 53 height 32
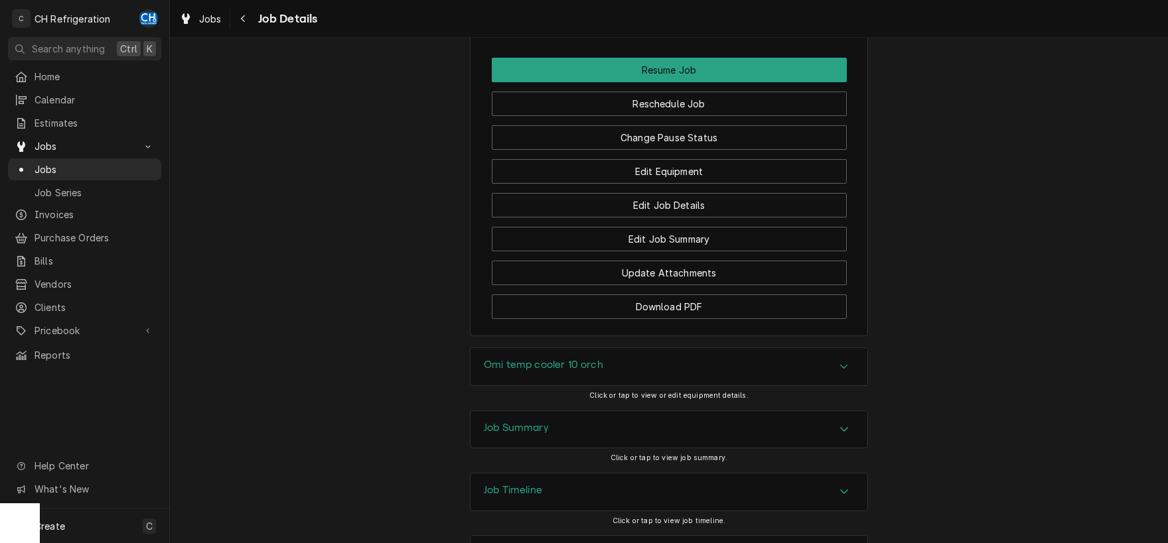
scroll to position [1242, 0]
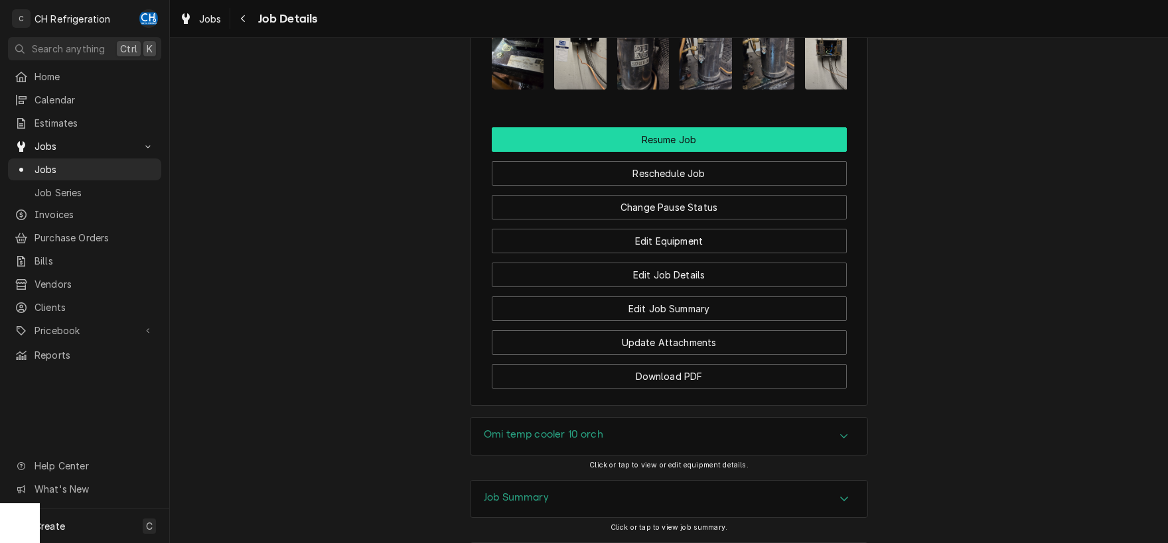
click at [699, 127] on button "Resume Job" at bounding box center [669, 139] width 355 height 25
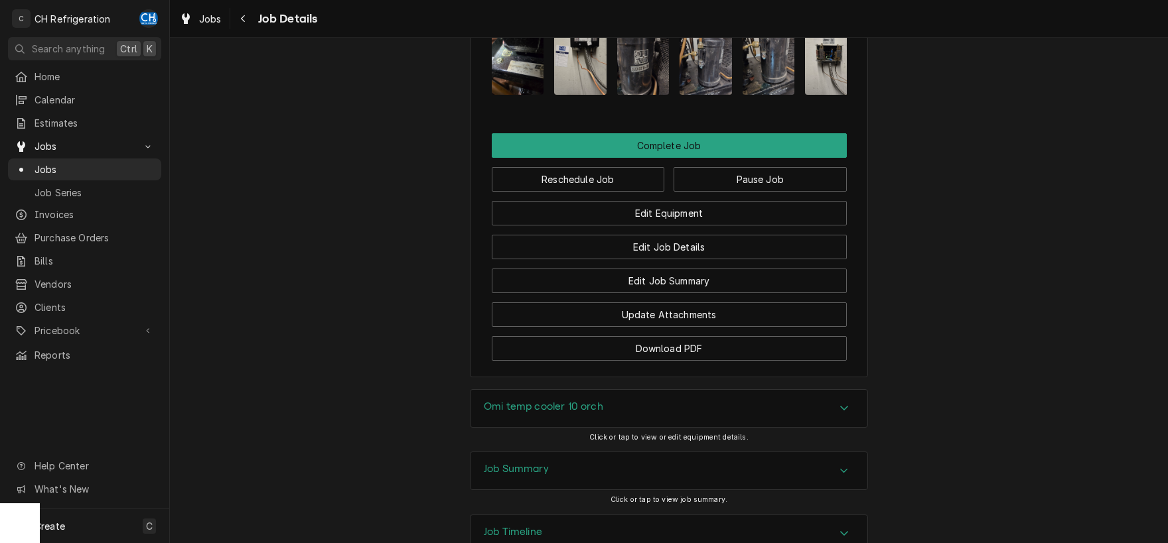
scroll to position [1087, 0]
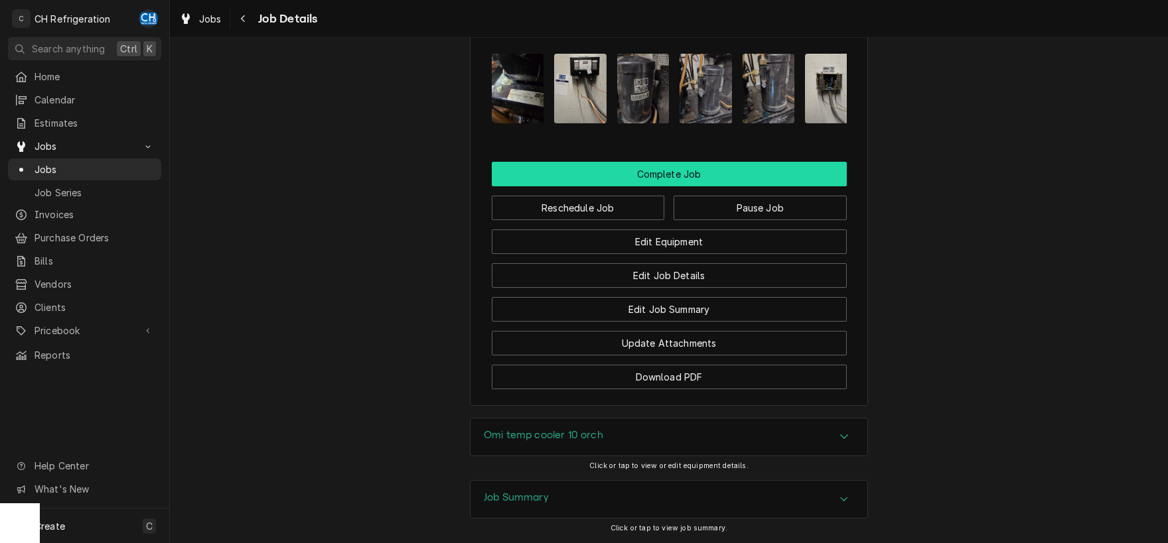
click at [677, 162] on button "Complete Job" at bounding box center [669, 174] width 355 height 25
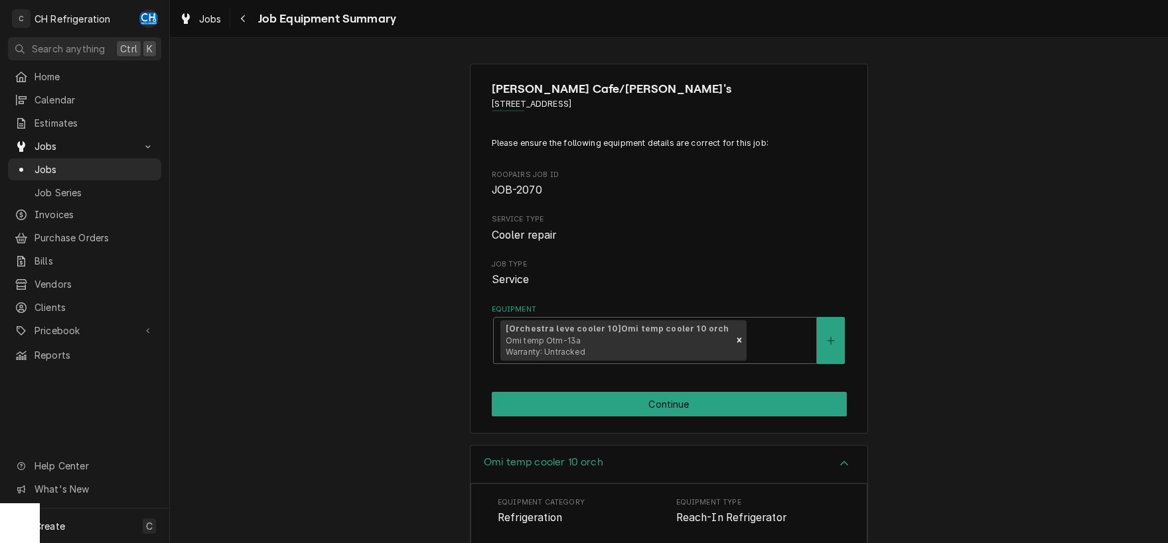
scroll to position [293, 0]
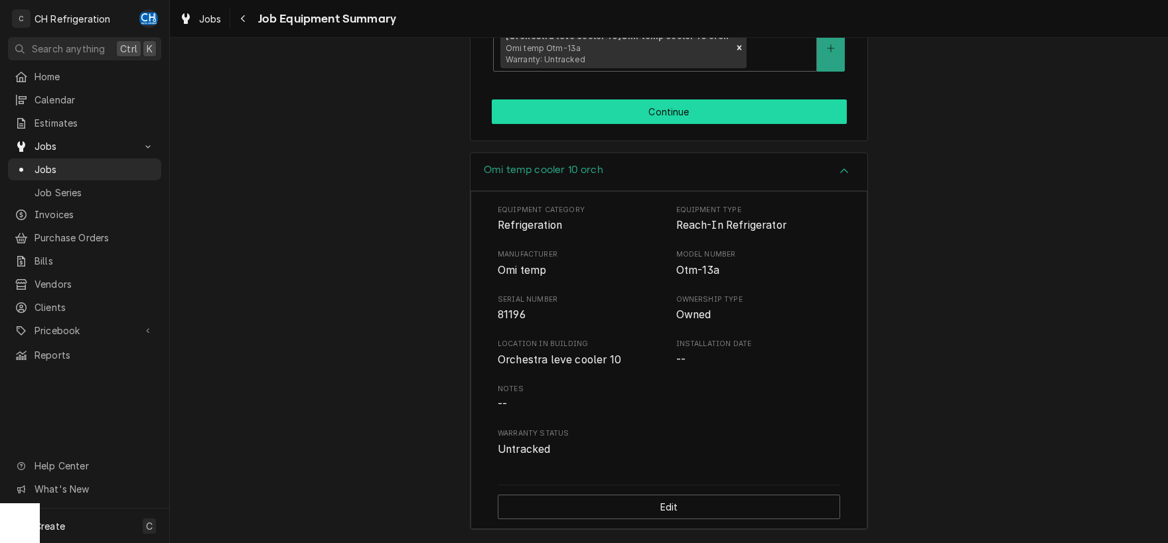
click at [660, 123] on button "Continue" at bounding box center [669, 112] width 355 height 25
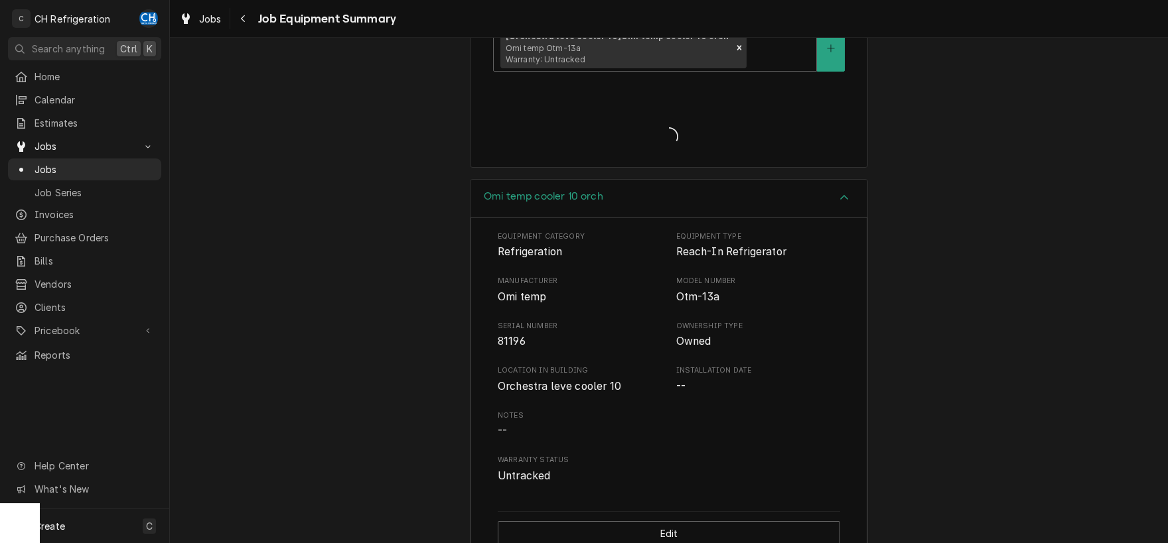
click at [663, 115] on div "Job Equipment Summary Form" at bounding box center [669, 125] width 355 height 51
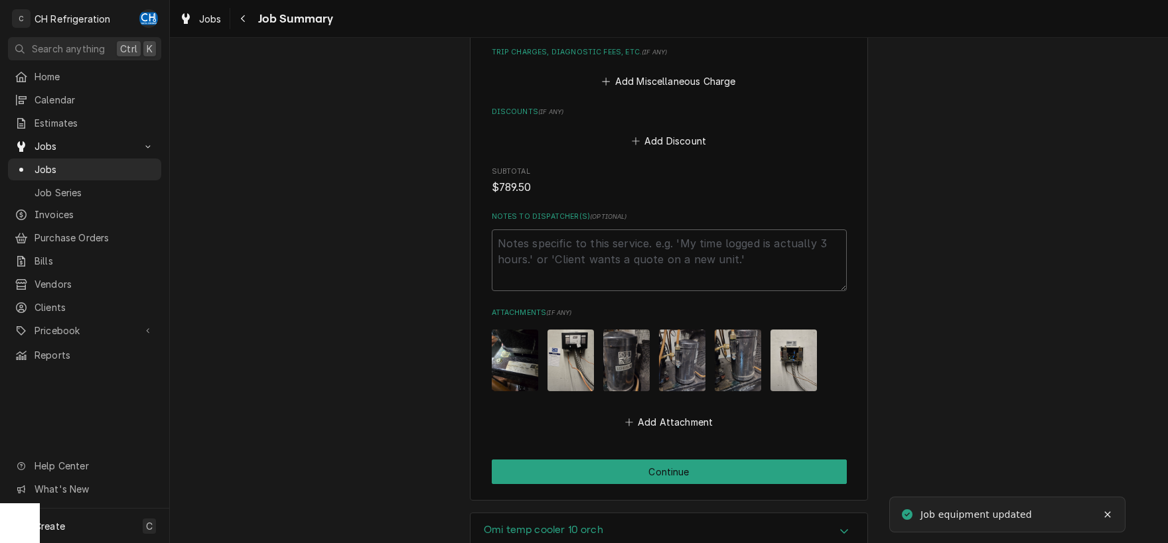
scroll to position [1280, 0]
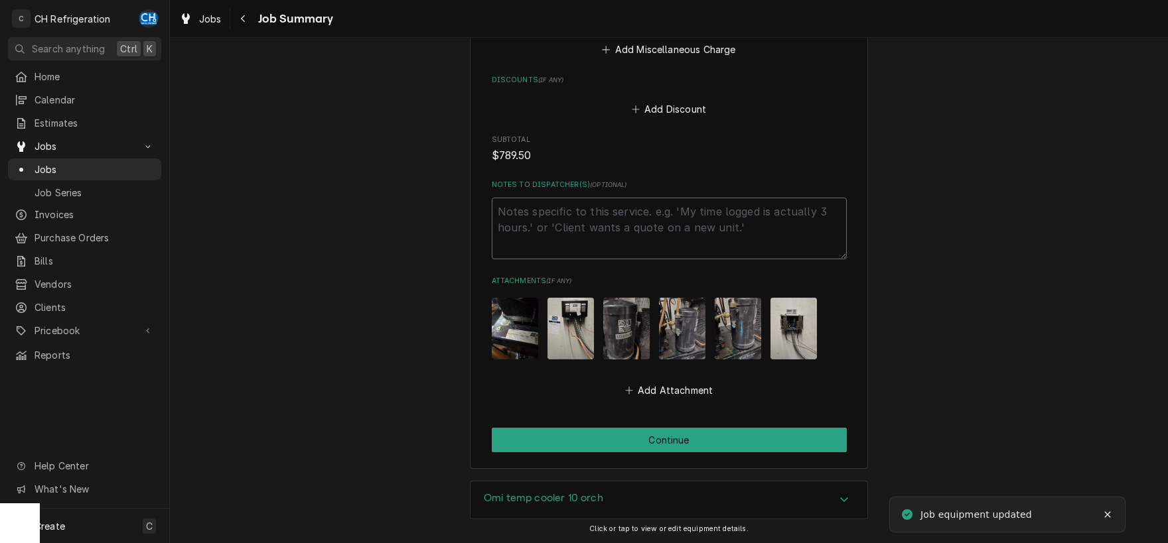
click at [581, 217] on textarea "Notes to Dispatcher(s) ( optional )" at bounding box center [669, 229] width 355 height 62
type textarea "x"
type textarea "n"
type textarea "x"
type textarea "ne"
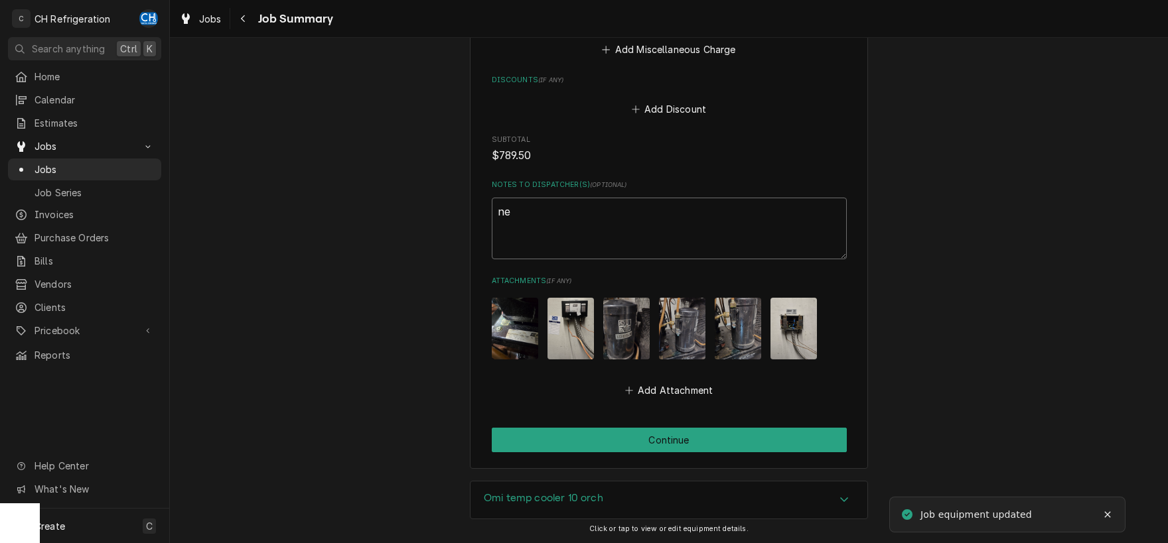
type textarea "x"
type textarea "nee"
type textarea "x"
type textarea "need"
type textarea "x"
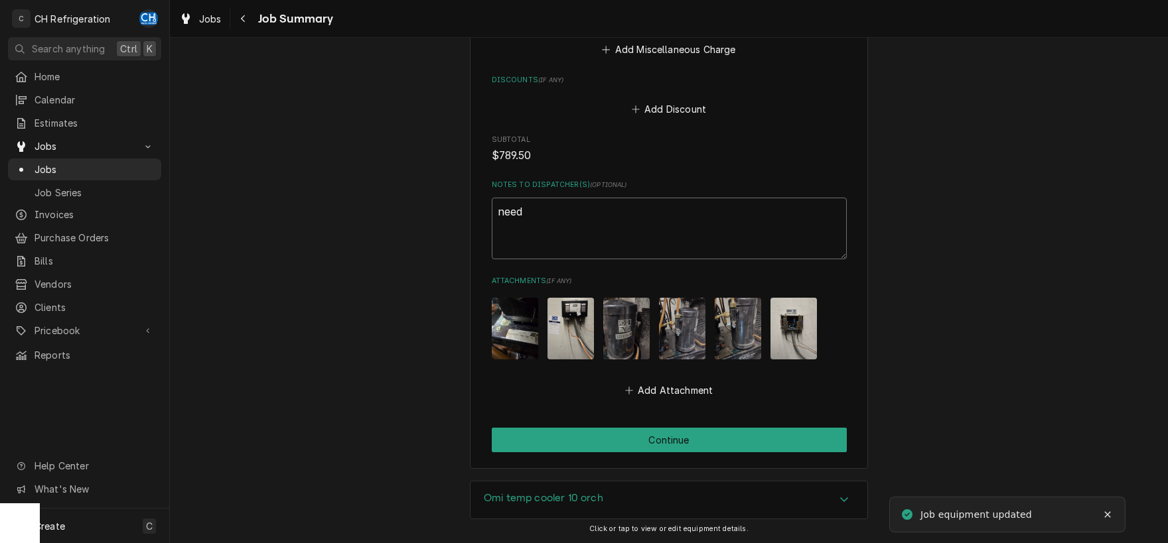
type textarea "needs"
type textarea "x"
type textarea "needs"
type textarea "x"
type textarea "needs q"
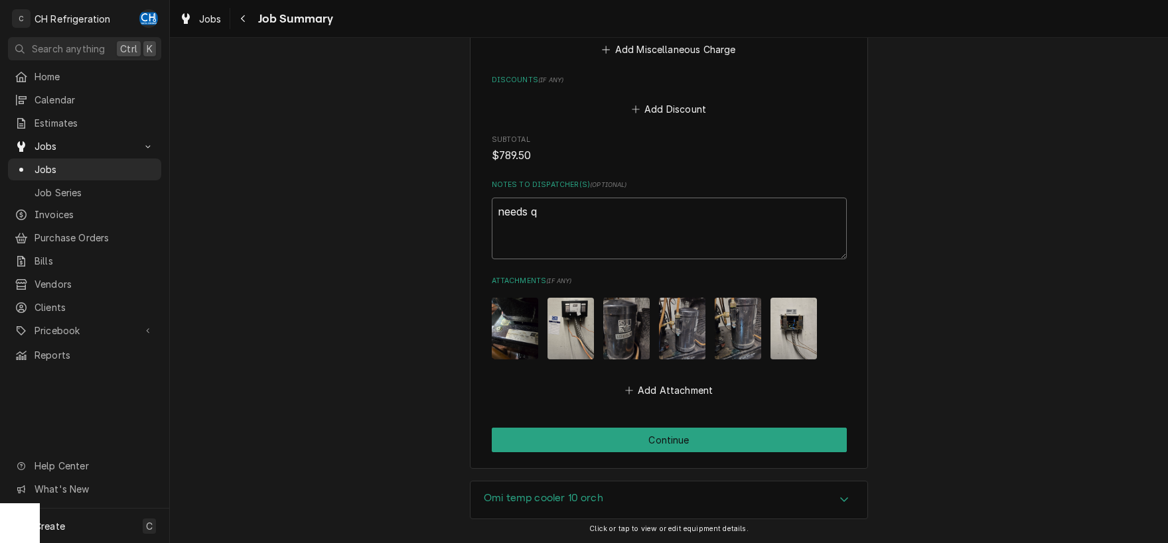
type textarea "x"
type textarea "needs qu"
type textarea "x"
type textarea "needs quo"
type textarea "x"
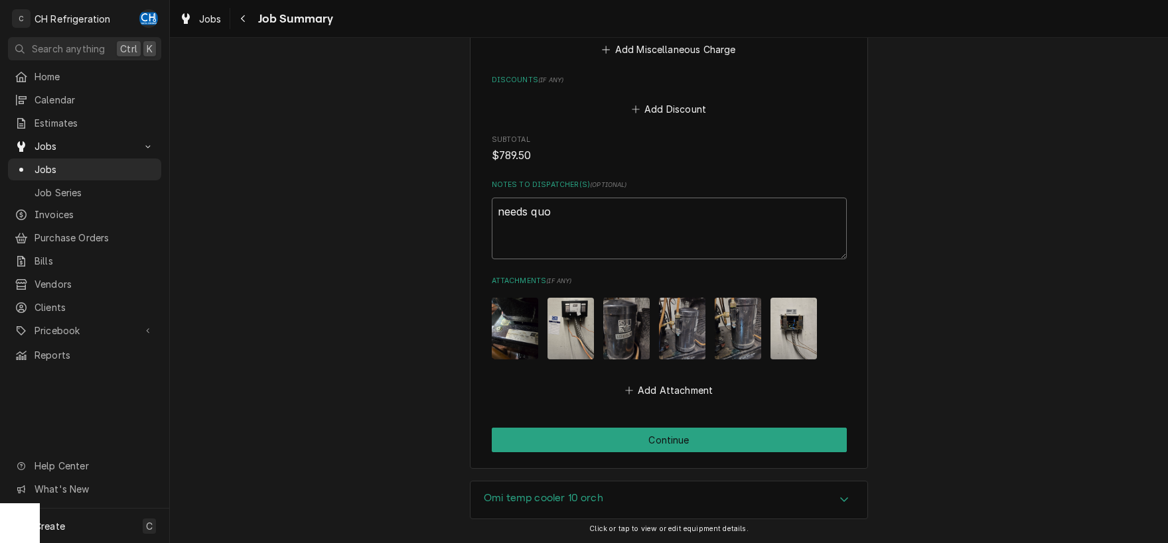
type textarea "needs quot"
type textarea "x"
type textarea "needs quote"
type textarea "x"
type textarea "needs quote"
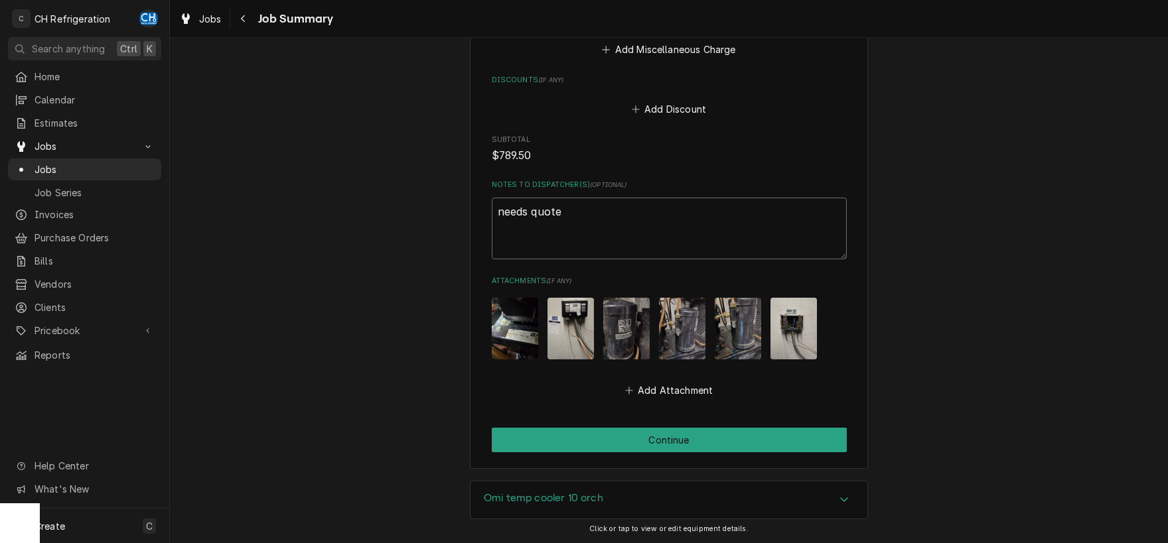
type textarea "x"
type textarea "needs quote"
type textarea "x"
type textarea "needs quote r"
type textarea "x"
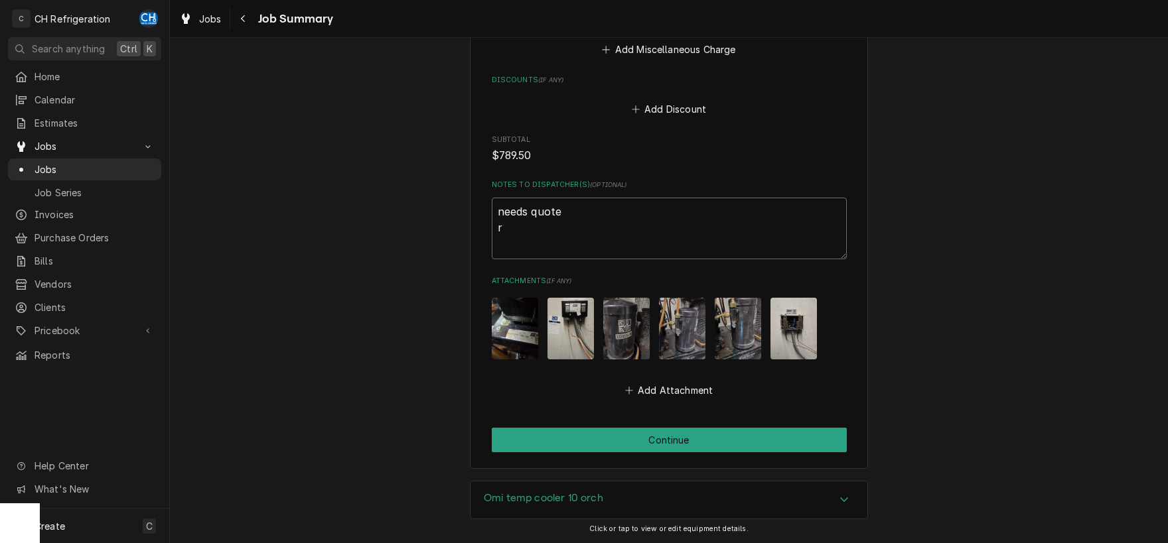
type textarea "needs quote re"
type textarea "x"
type textarea "needs quote rec"
type textarea "x"
type textarea "needs quote rece"
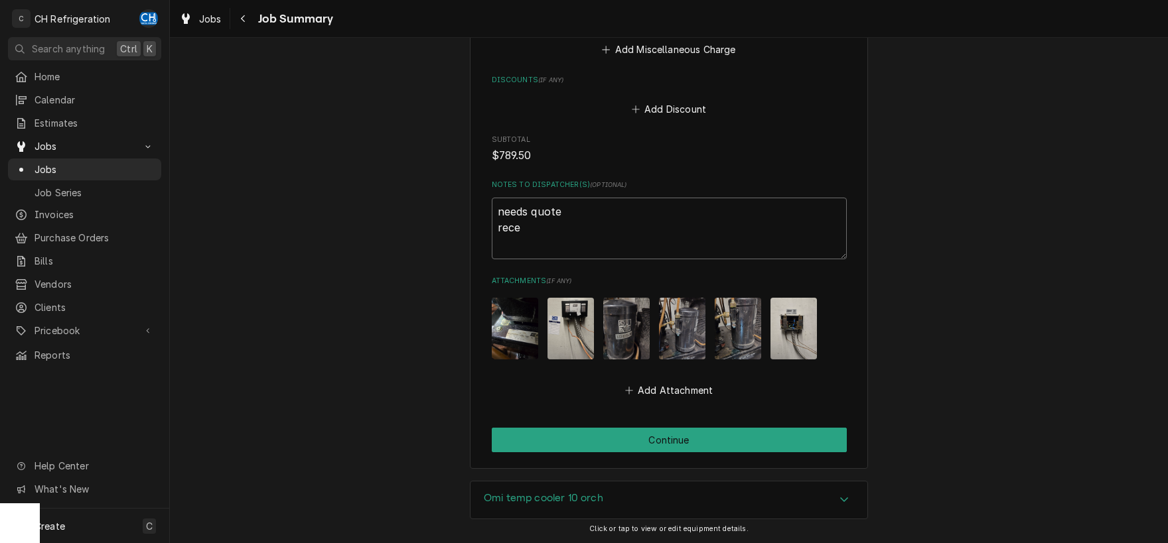
type textarea "x"
type textarea "needs quote recei"
type textarea "x"
type textarea "needs quote receiv"
type textarea "x"
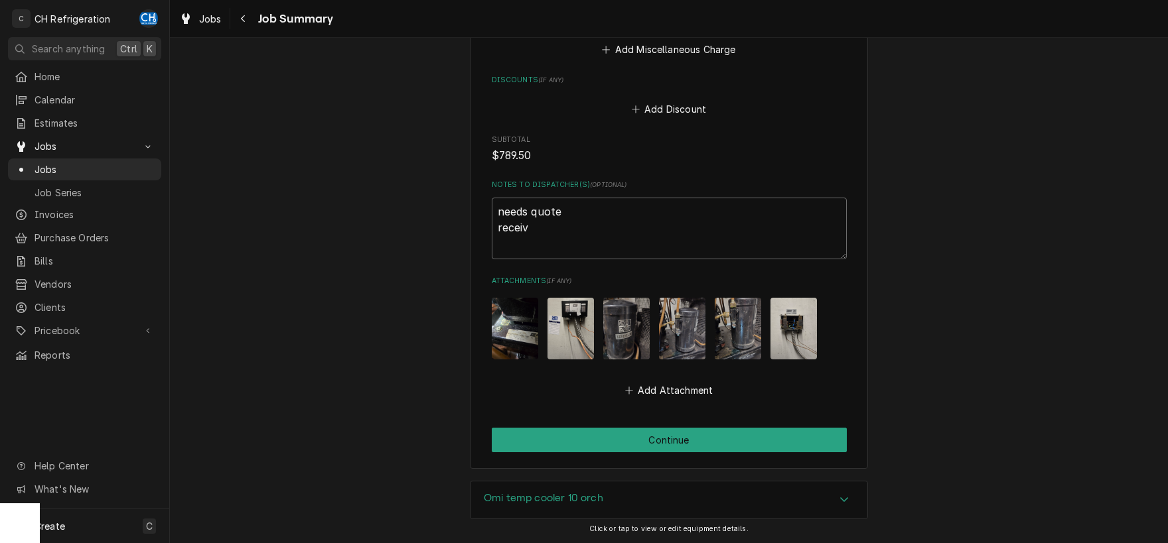
type textarea "needs quote receive"
type textarea "x"
type textarea "needs quote receiver"
type textarea "x"
type textarea "needs quote receiver"
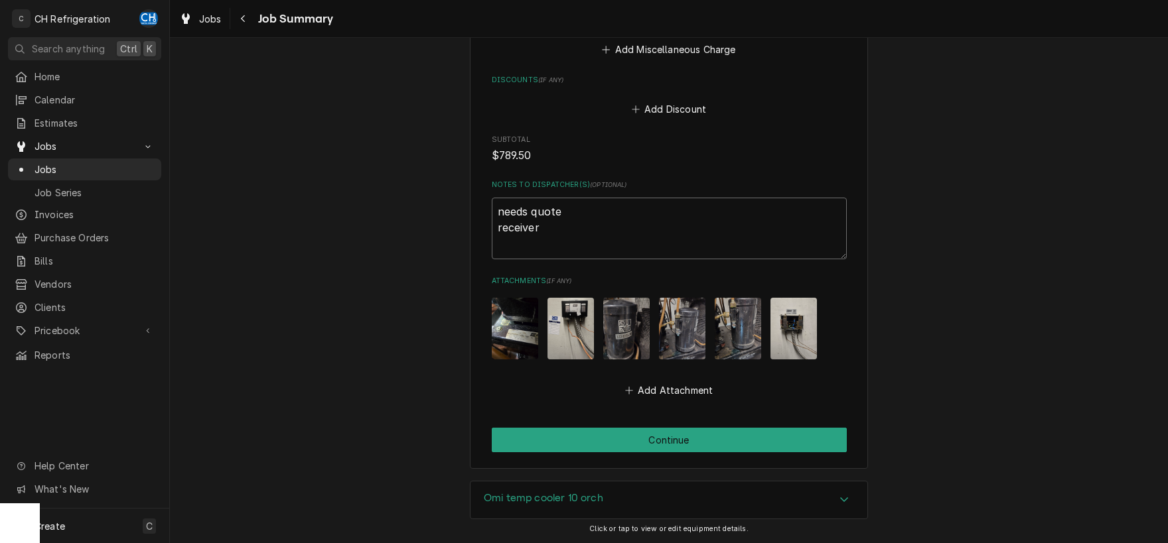
click at [492, 234] on textarea "needs quote receiver" at bounding box center [669, 229] width 355 height 62
type textarea "x"
type textarea "needs quote receiver"
type textarea "x"
type textarea "needs quote receiver"
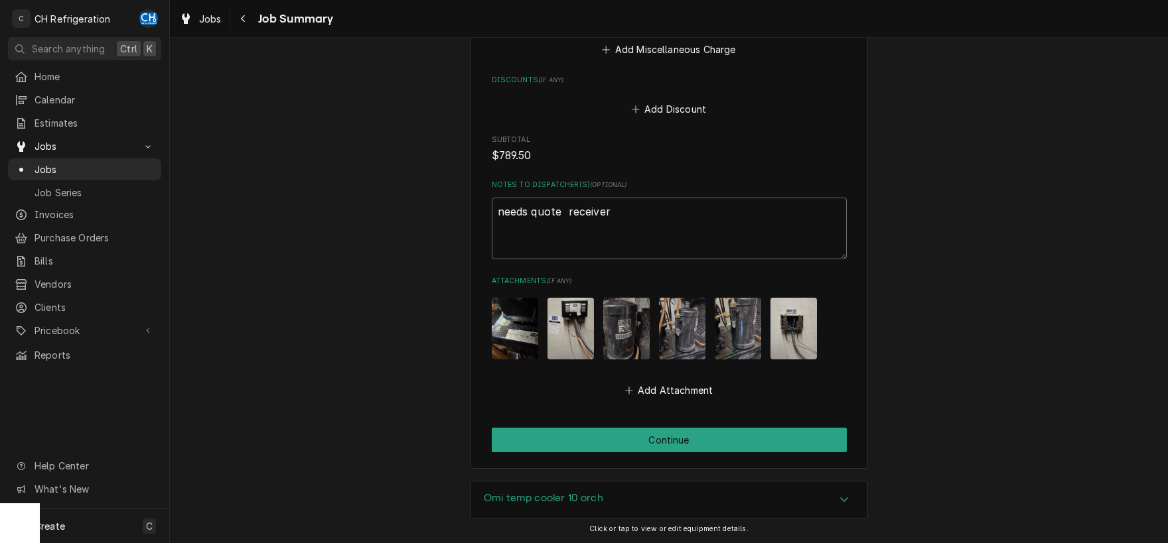
type textarea "x"
type textarea "needs quote freceiver"
type textarea "x"
type textarea "needs quote foreceiver"
type textarea "x"
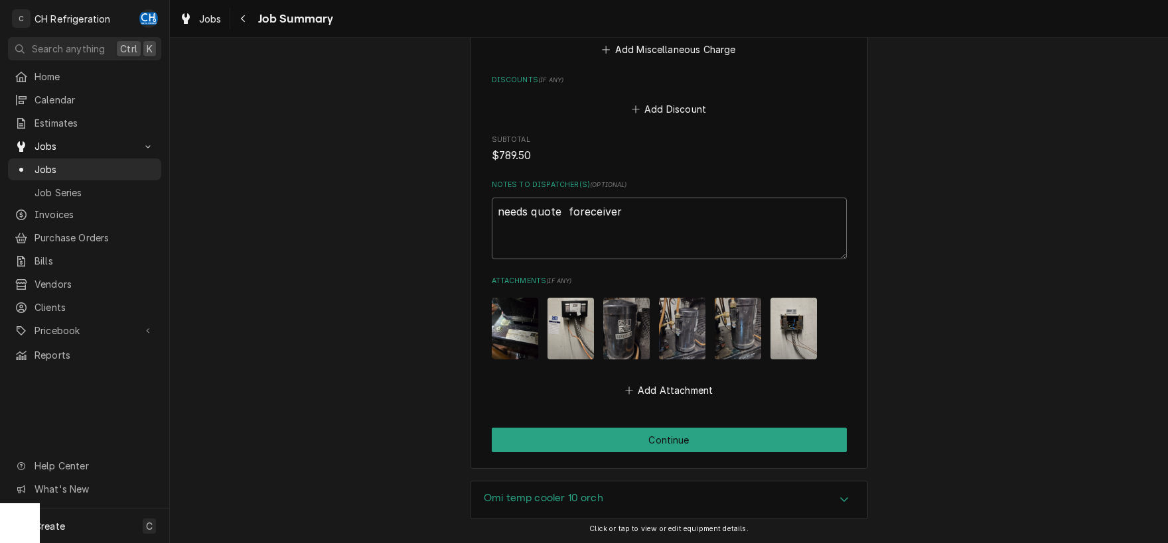
type textarea "needs quote forreceiver"
type textarea "x"
type textarea "needs quote for receiver"
type textarea "x"
type textarea "needs quote for receiver"
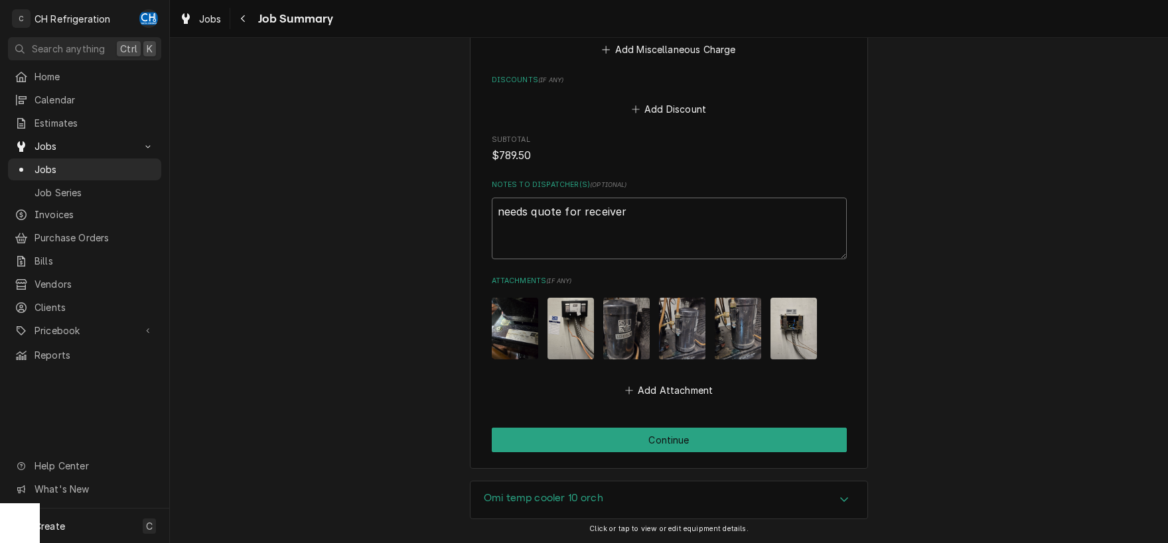
type textarea "x"
type textarea "needs quote for receiver"
type textarea "x"
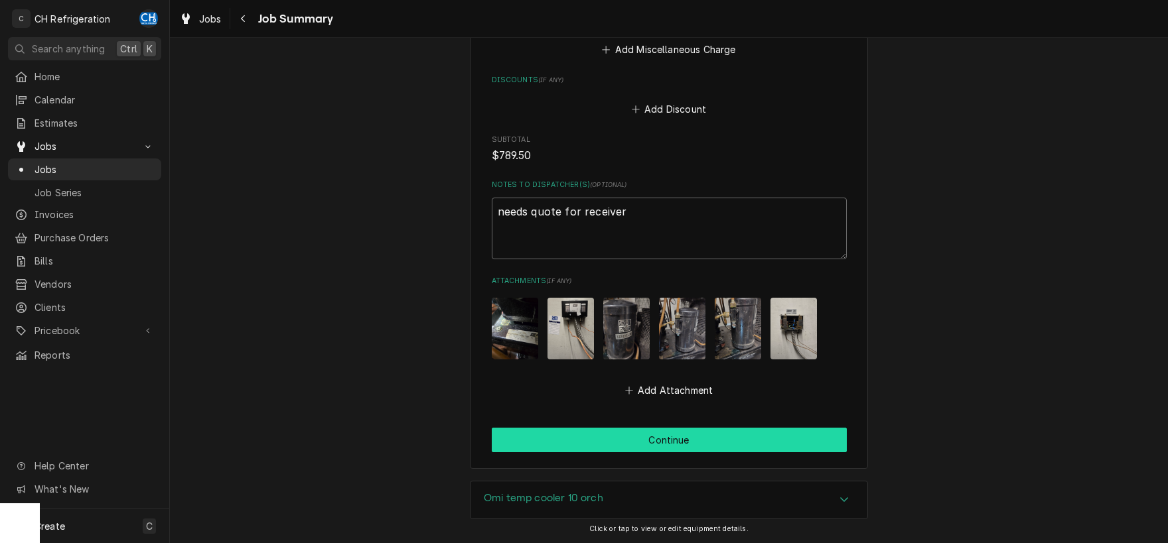
type textarea "needs quote for receiver"
click at [614, 428] on button "Continue" at bounding box center [669, 440] width 355 height 25
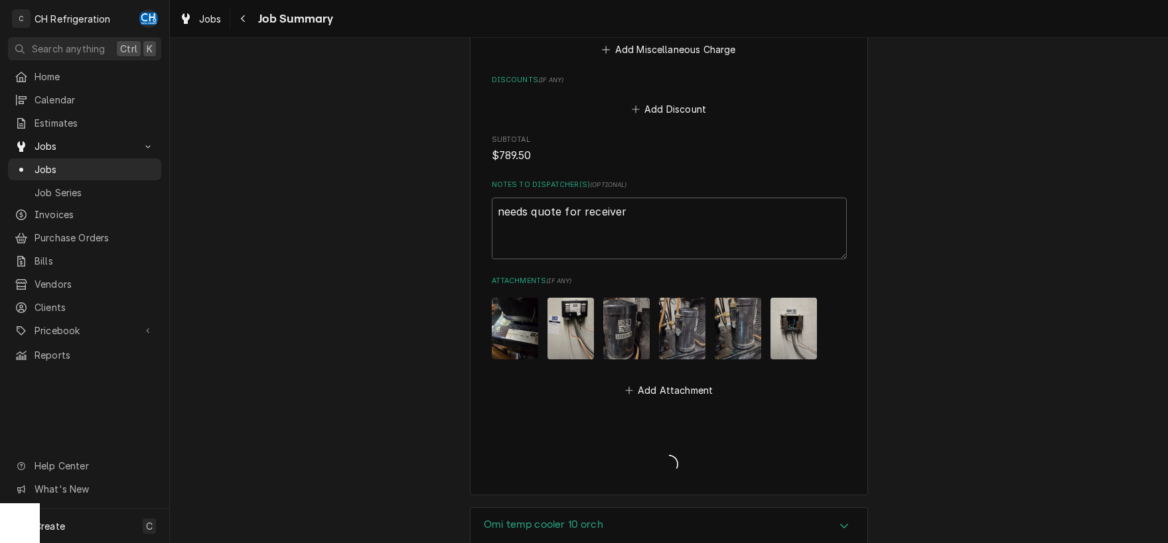
type textarea "x"
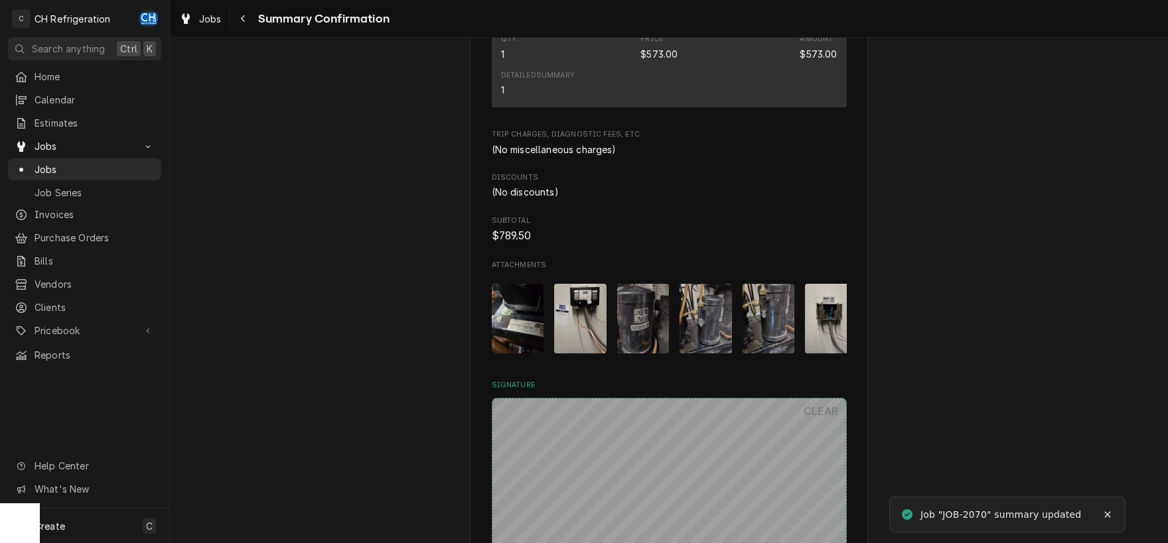
scroll to position [1227, 0]
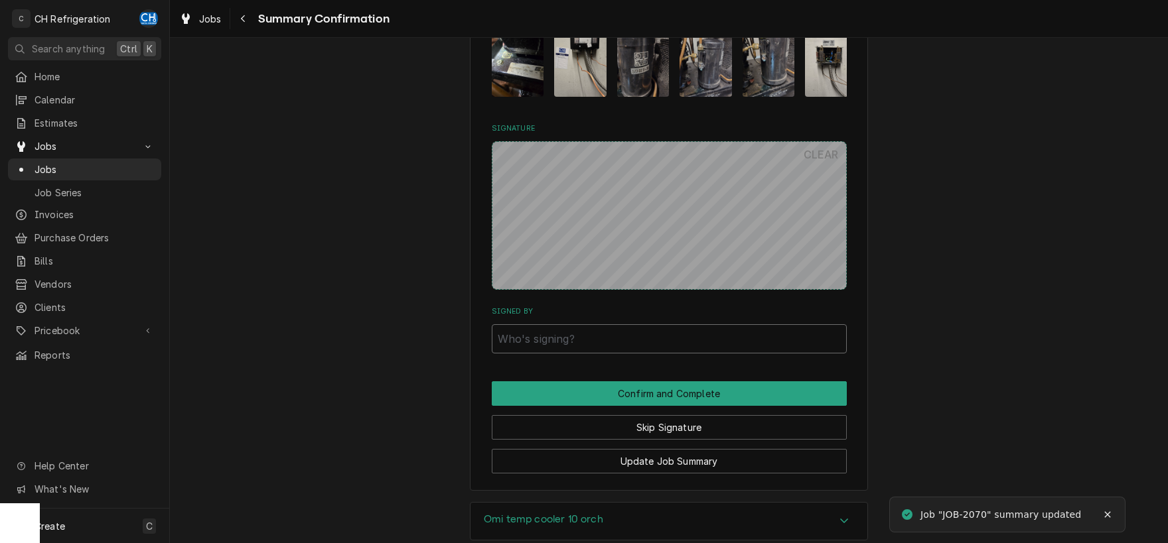
click at [559, 324] on input "Signed By" at bounding box center [669, 338] width 355 height 29
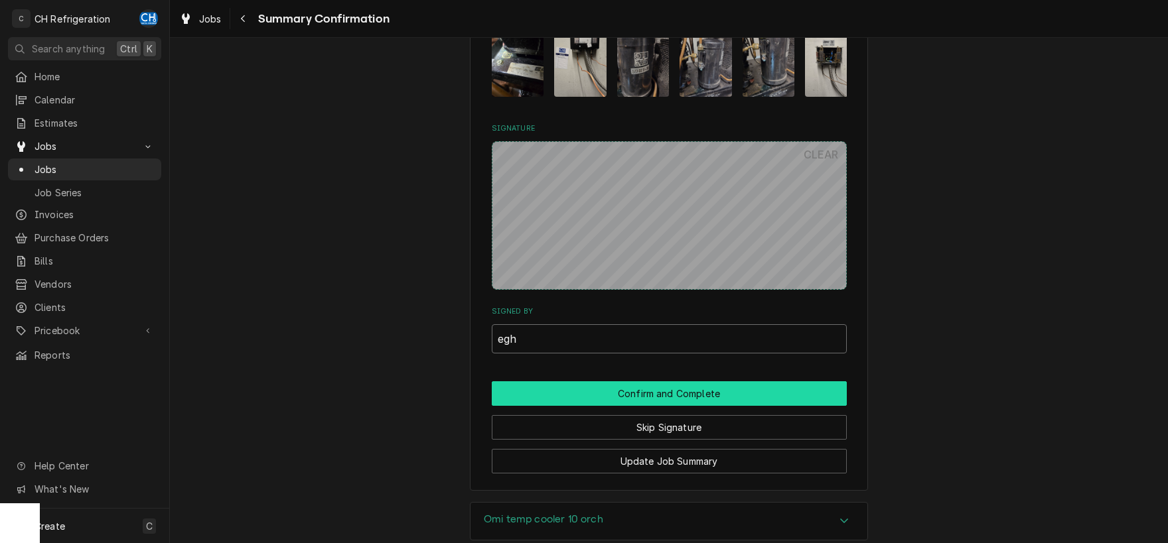
type input "egh"
click at [617, 381] on button "Confirm and Complete" at bounding box center [669, 393] width 355 height 25
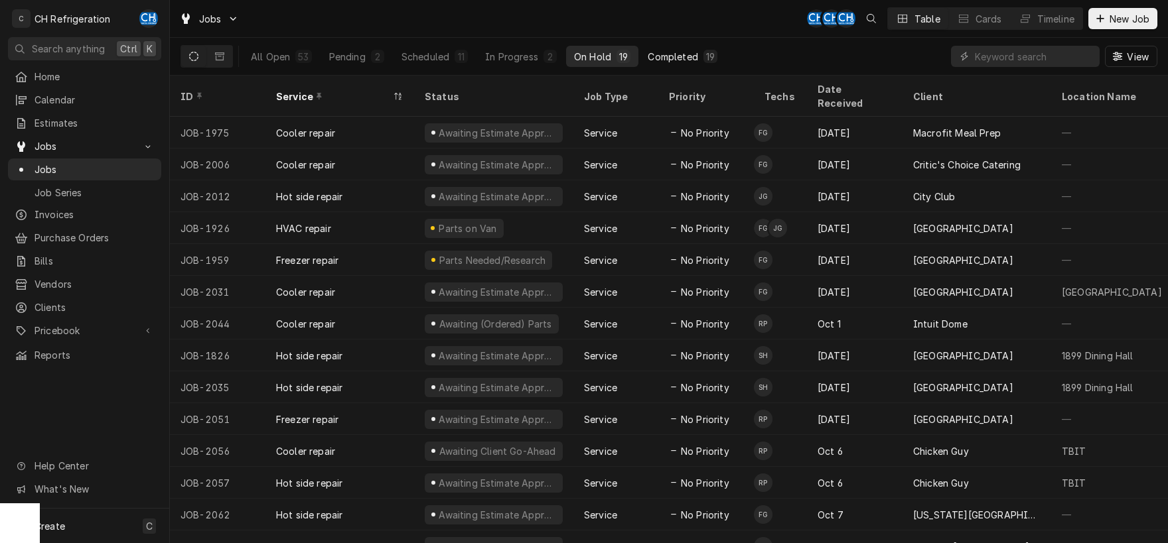
click at [676, 54] on div "Completed" at bounding box center [672, 57] width 50 height 14
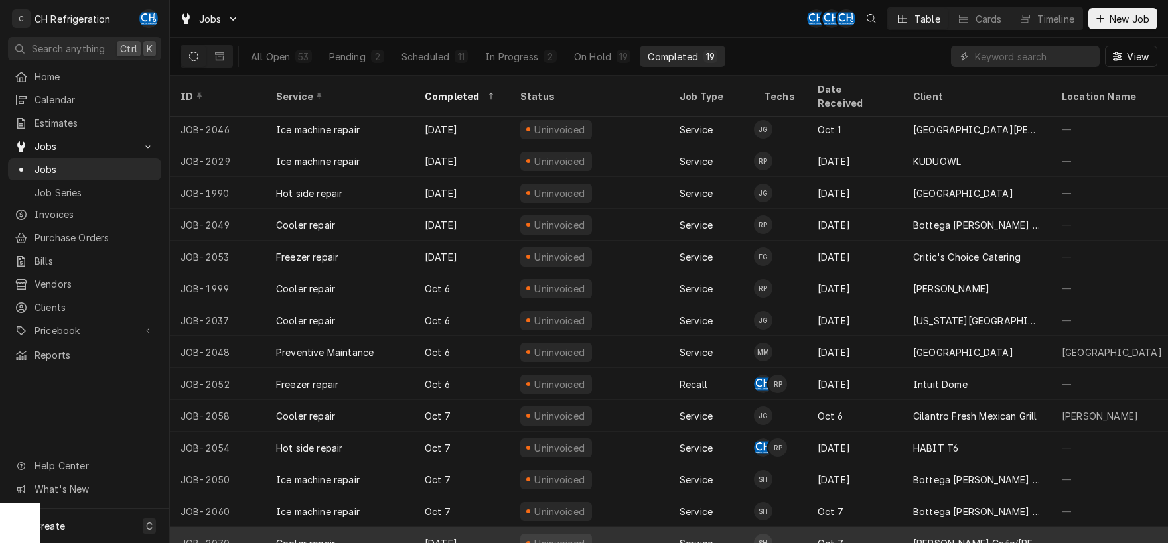
scroll to position [163, 0]
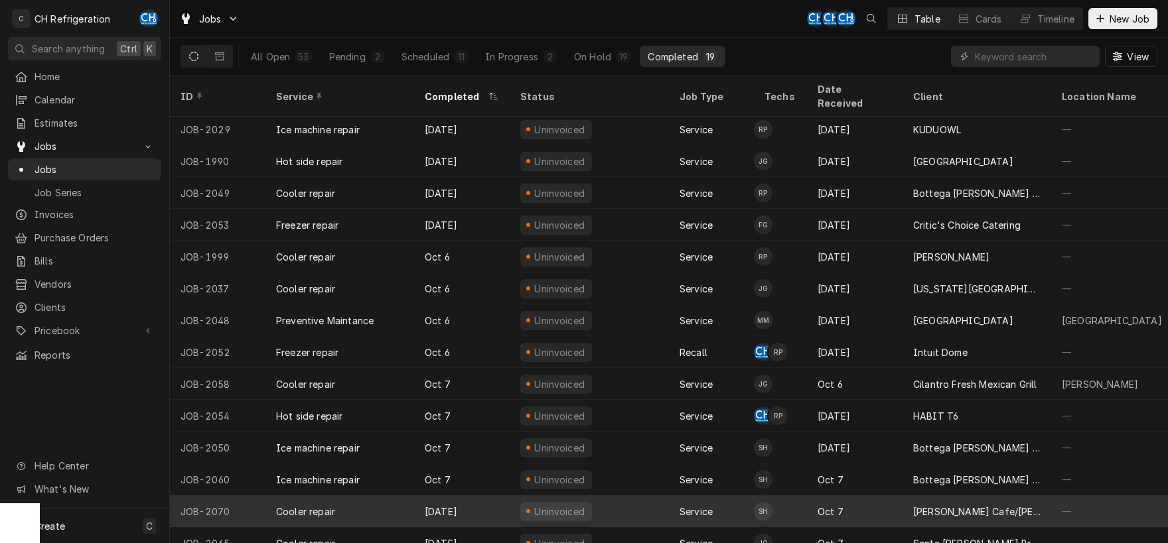
click at [908, 501] on div "[PERSON_NAME] Cafe/[PERSON_NAME]'s" at bounding box center [976, 512] width 149 height 32
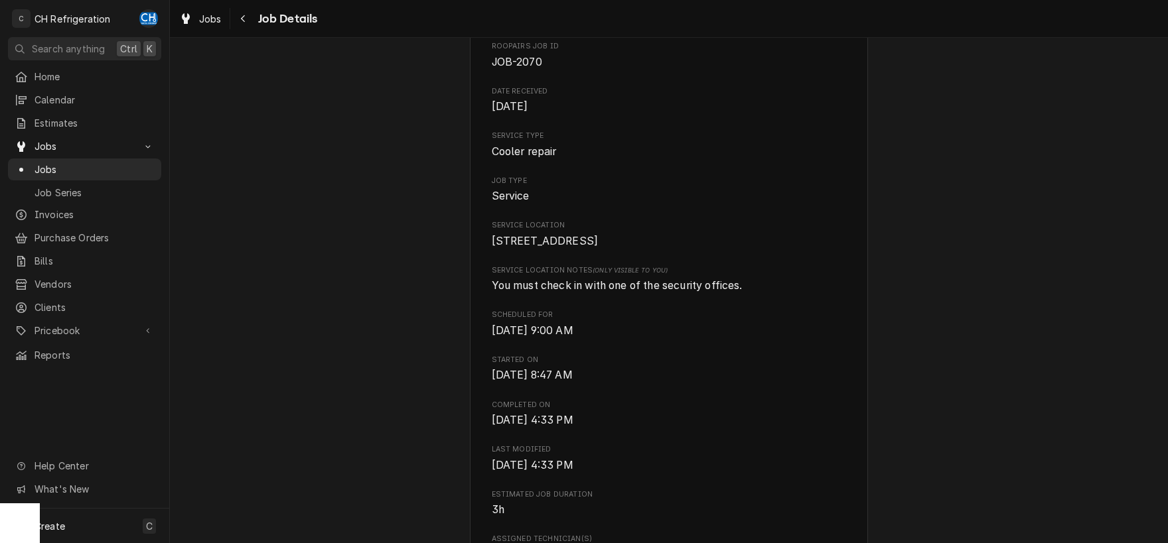
scroll to position [139, 0]
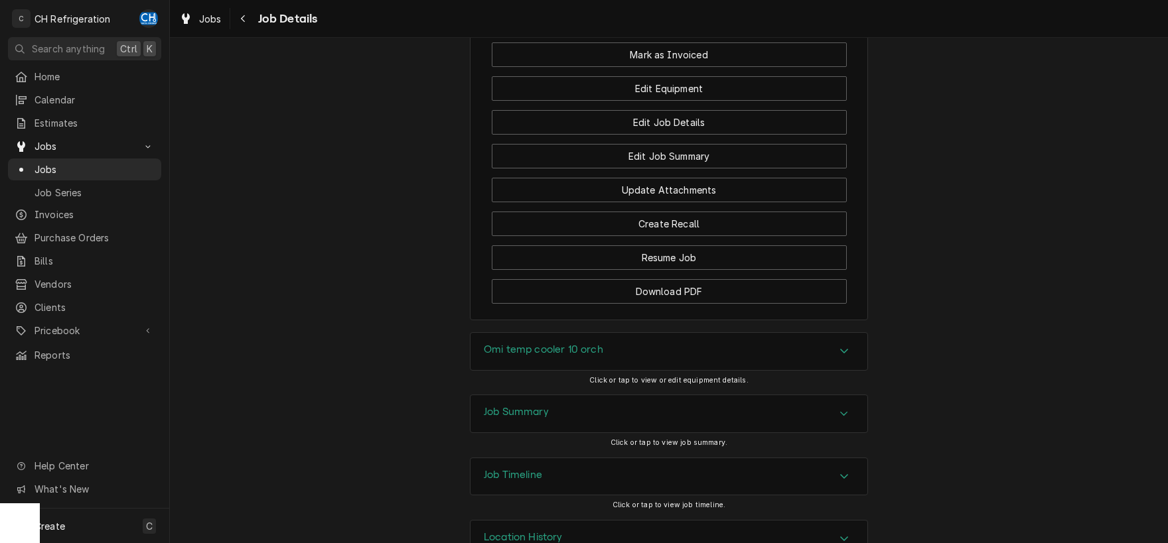
click at [550, 395] on div "Job Summary" at bounding box center [668, 413] width 397 height 37
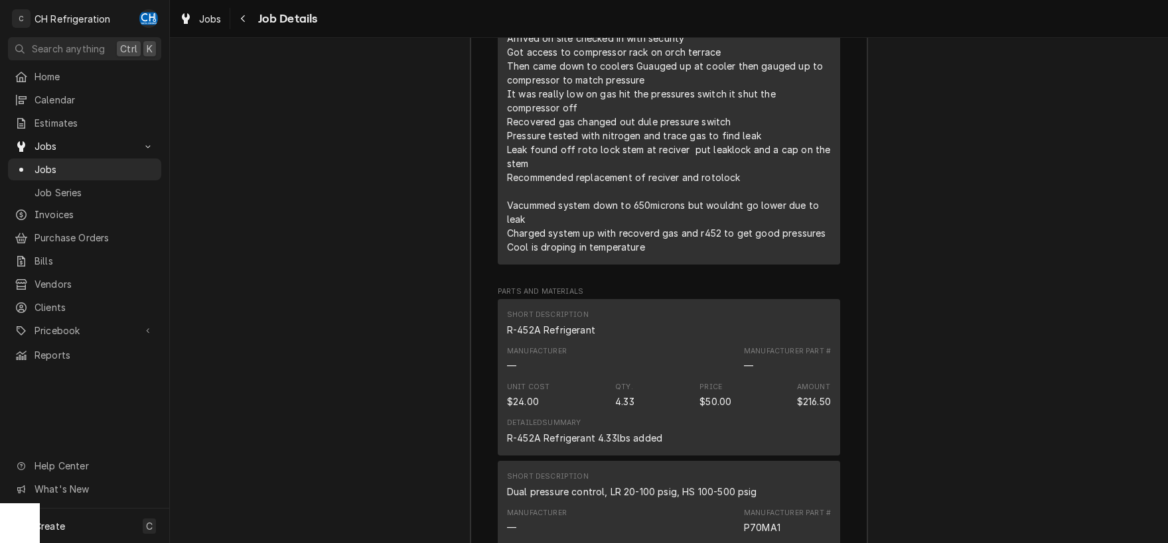
scroll to position [1773, 0]
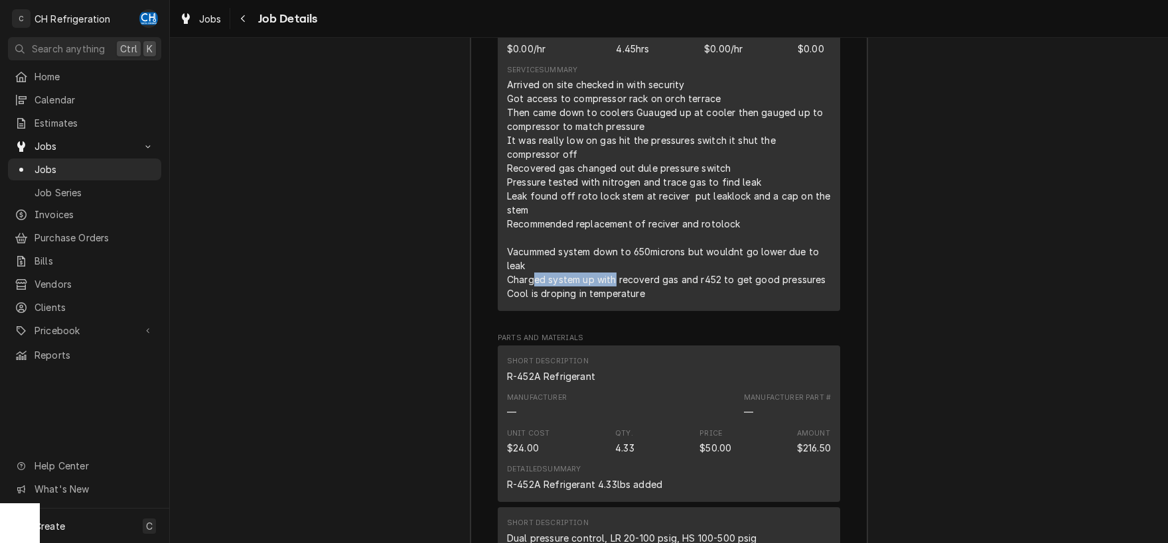
drag, startPoint x: 533, startPoint y: 241, endPoint x: 649, endPoint y: 239, distance: 115.4
click at [633, 239] on div "Arrived on site checked in with security Got access to compressor rack on orch …" at bounding box center [669, 189] width 324 height 223
drag, startPoint x: 671, startPoint y: 240, endPoint x: 831, endPoint y: 243, distance: 160.6
click at [831, 243] on div "Short Description Cooler repair Service Date Oct 8, 2025 Hourly Cost $0.00/hr Q…" at bounding box center [669, 128] width 342 height 365
drag, startPoint x: 500, startPoint y: 253, endPoint x: 661, endPoint y: 250, distance: 160.6
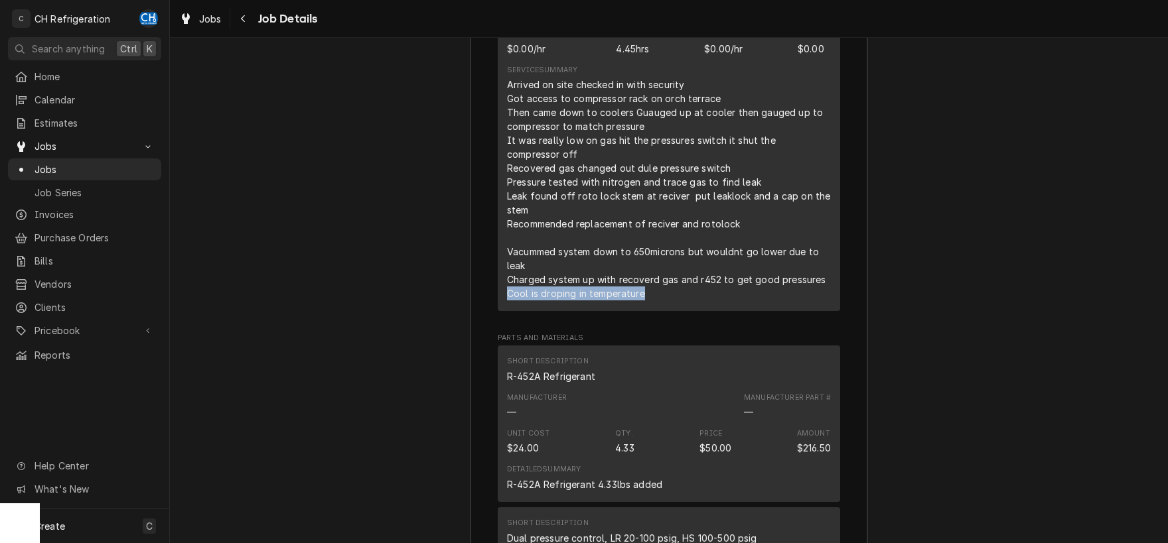
click at [661, 250] on div "Short Description Cooler repair Service Date Oct 8, 2025 Hourly Cost $0.00/hr Q…" at bounding box center [669, 128] width 342 height 365
click at [661, 250] on div "Arrived on site checked in with security Got access to compressor rack on orch …" at bounding box center [669, 189] width 324 height 223
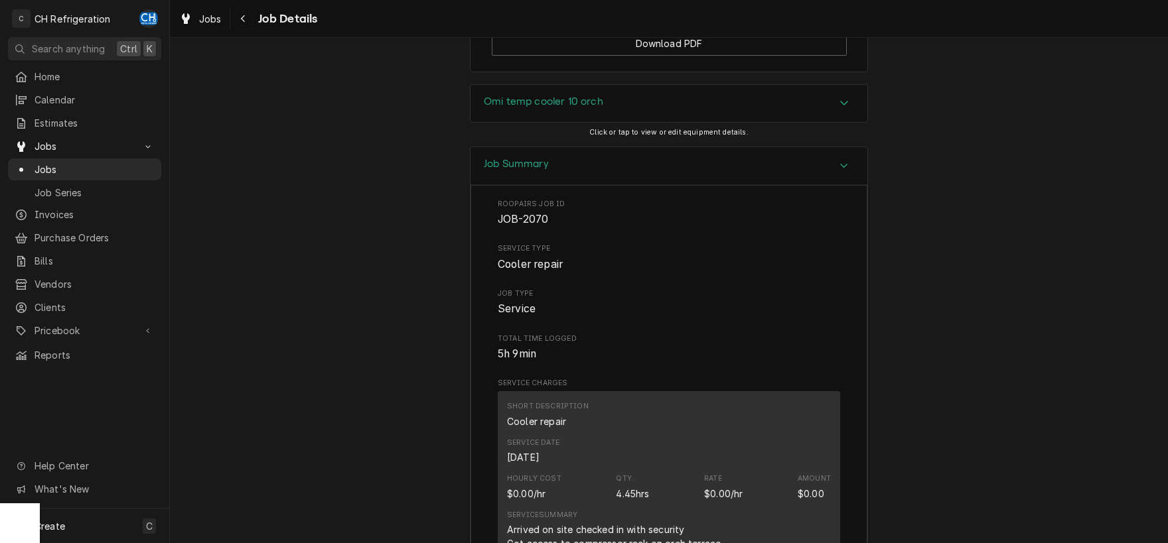
scroll to position [1051, 0]
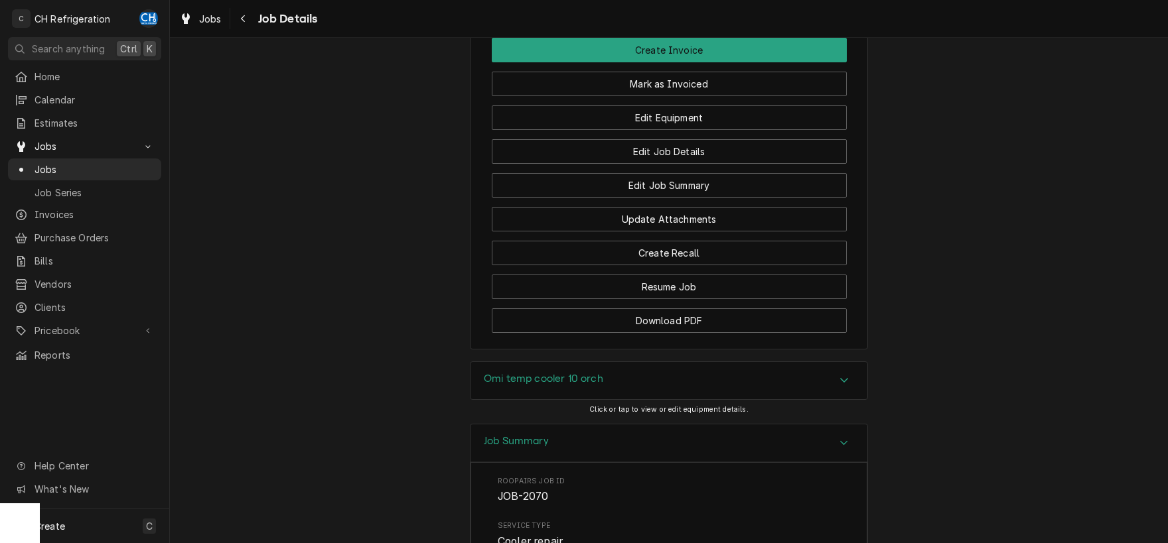
click at [759, 362] on div "Omi temp cooler 10 orch" at bounding box center [668, 380] width 397 height 37
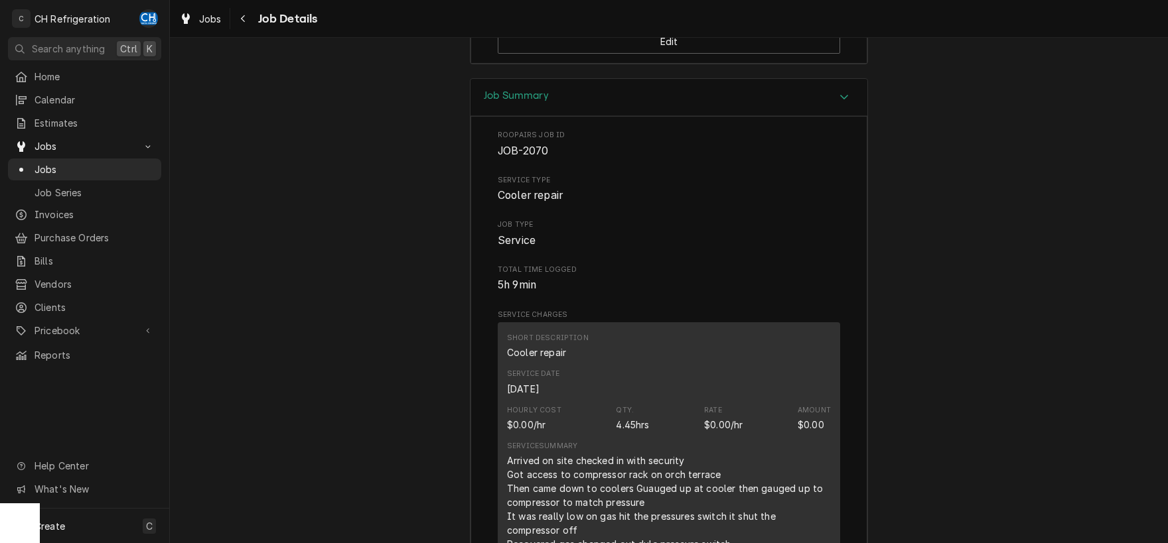
scroll to position [1977, 0]
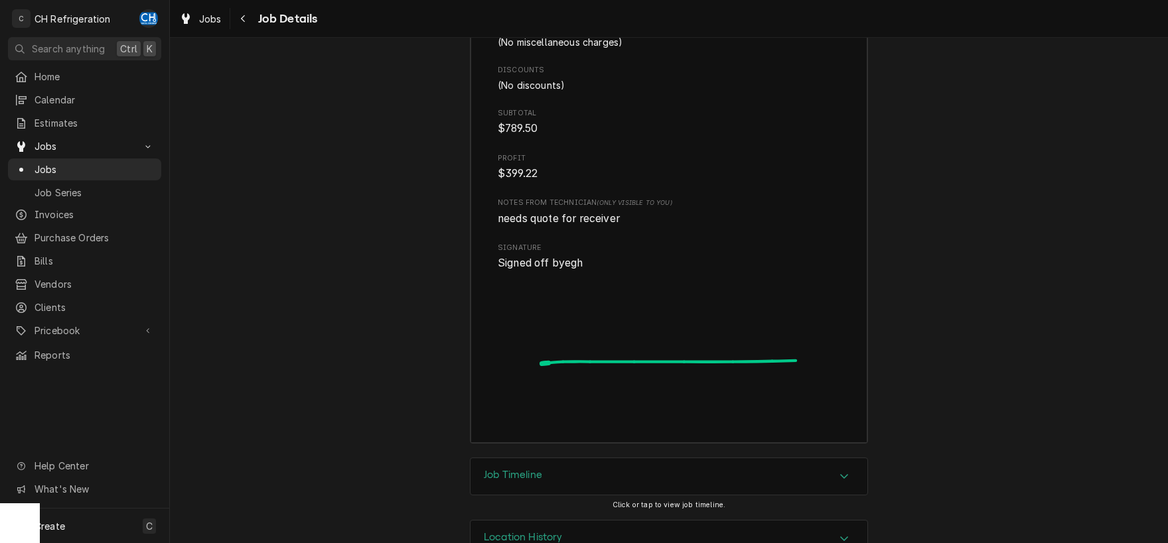
click at [528, 469] on h3 "Job Timeline" at bounding box center [513, 475] width 58 height 13
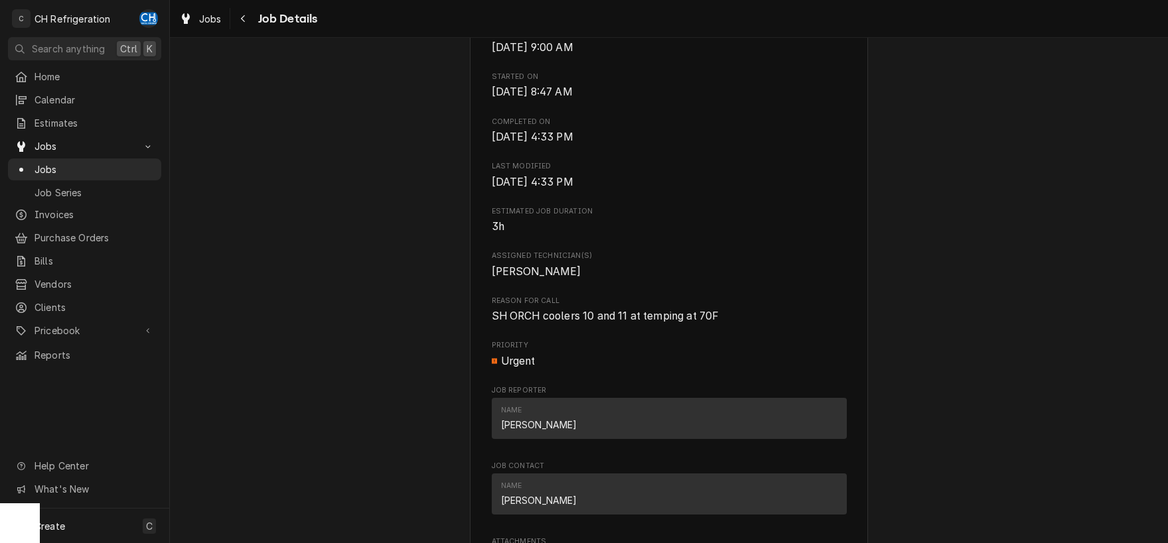
scroll to position [485, 0]
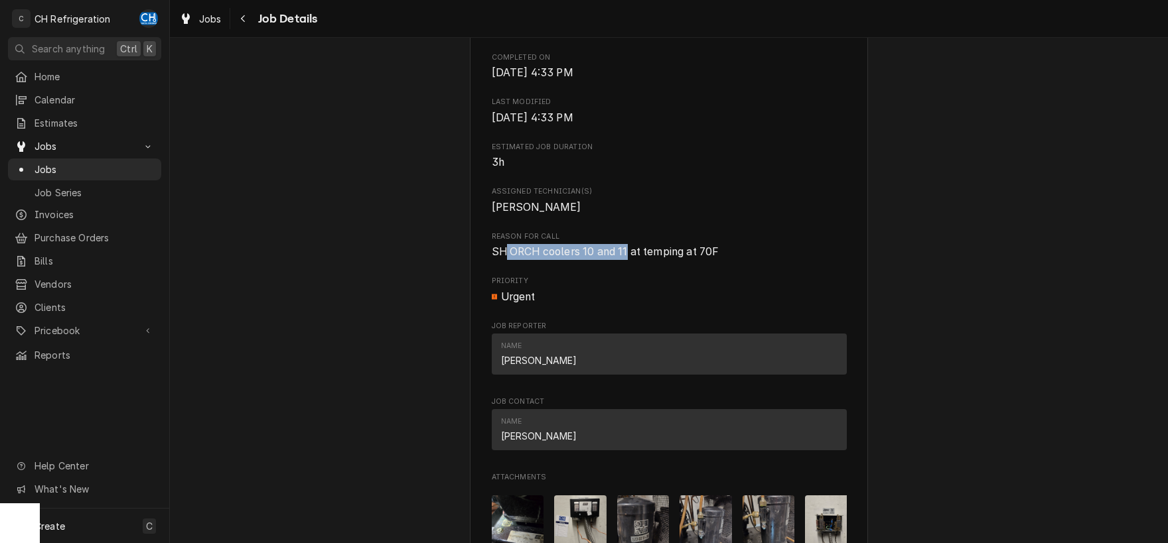
drag, startPoint x: 507, startPoint y: 267, endPoint x: 630, endPoint y: 267, distance: 122.1
click at [630, 258] on span "SH ORCH coolers 10 and 11 at temping at 70F" at bounding box center [606, 251] width 228 height 13
copy span "ORCH coolers 10 and 11"
click at [771, 287] on div "Roopairs Job ID JOB-2070 Date Received Oct 7, 2025 Service Type Cooler repair J…" at bounding box center [669, 135] width 355 height 882
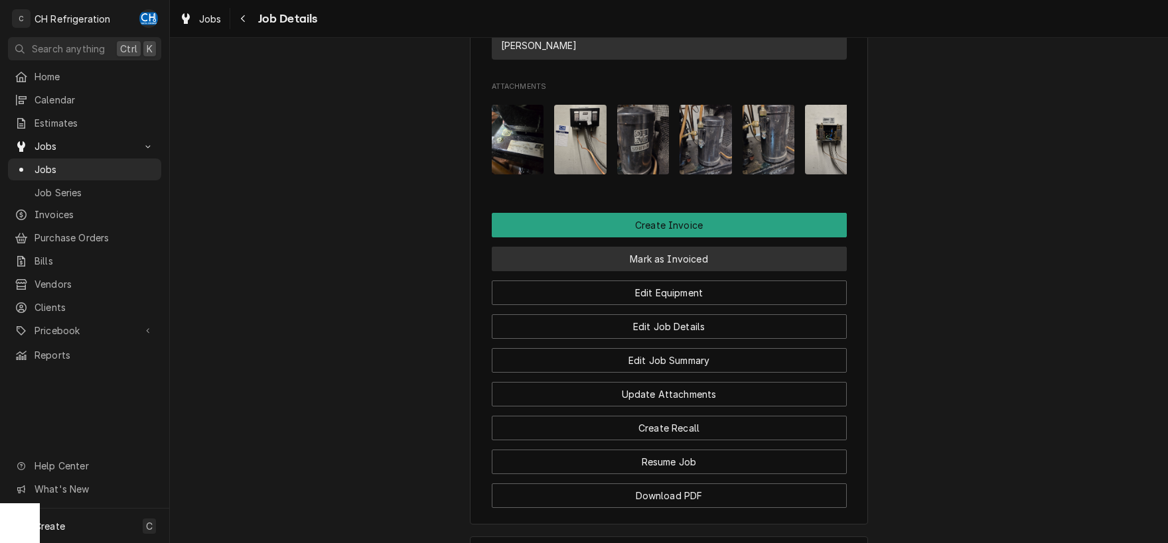
scroll to position [762, 0]
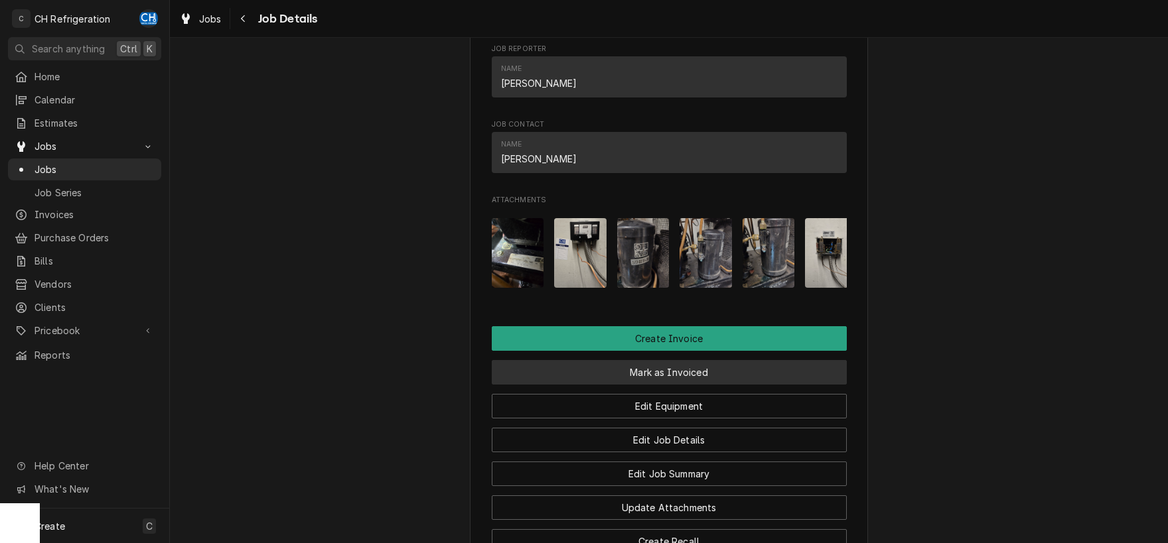
click at [630, 360] on button "Mark as Invoiced" at bounding box center [669, 372] width 355 height 25
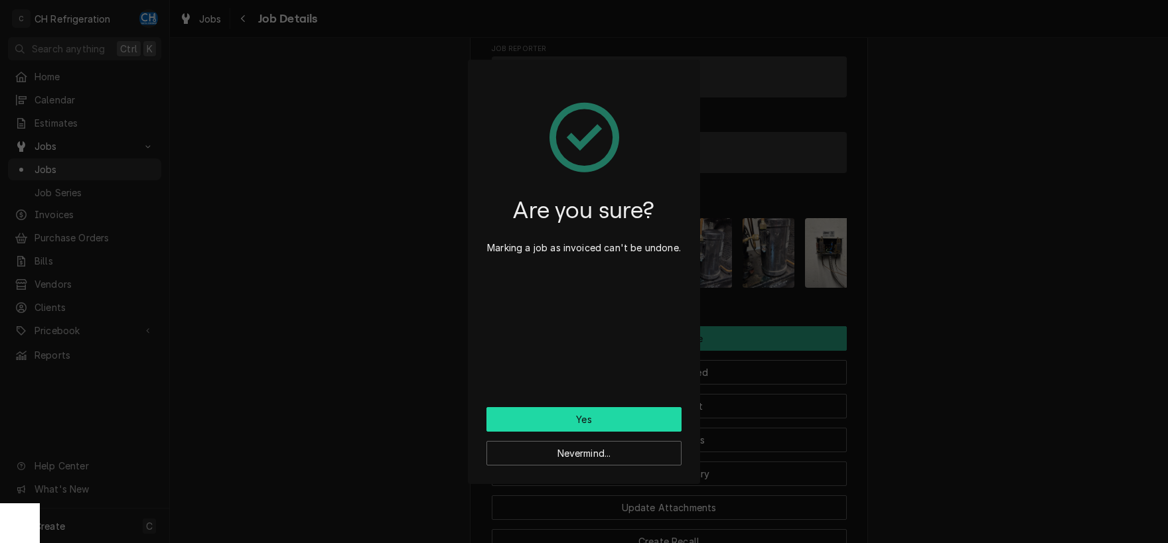
click at [563, 421] on button "Yes" at bounding box center [583, 419] width 195 height 25
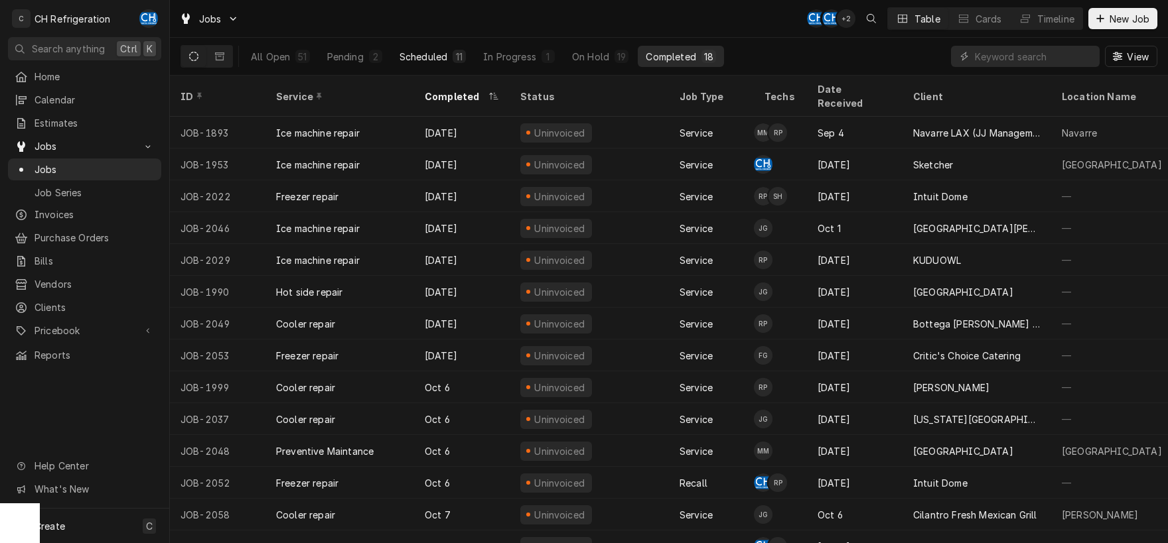
click at [454, 56] on div "11" at bounding box center [458, 56] width 13 height 13
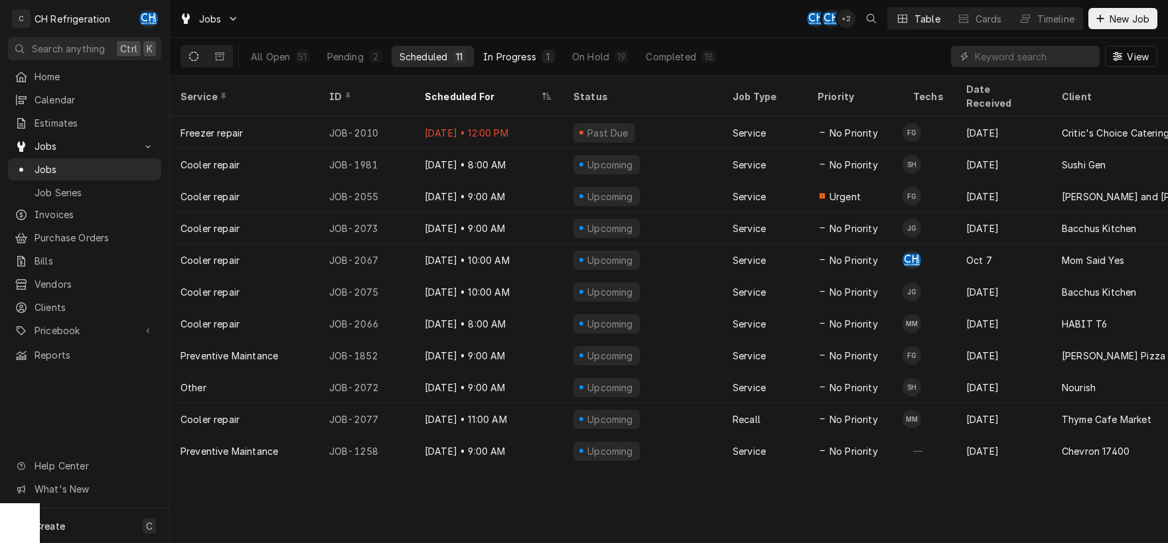
click at [527, 55] on div "In Progress" at bounding box center [509, 57] width 53 height 14
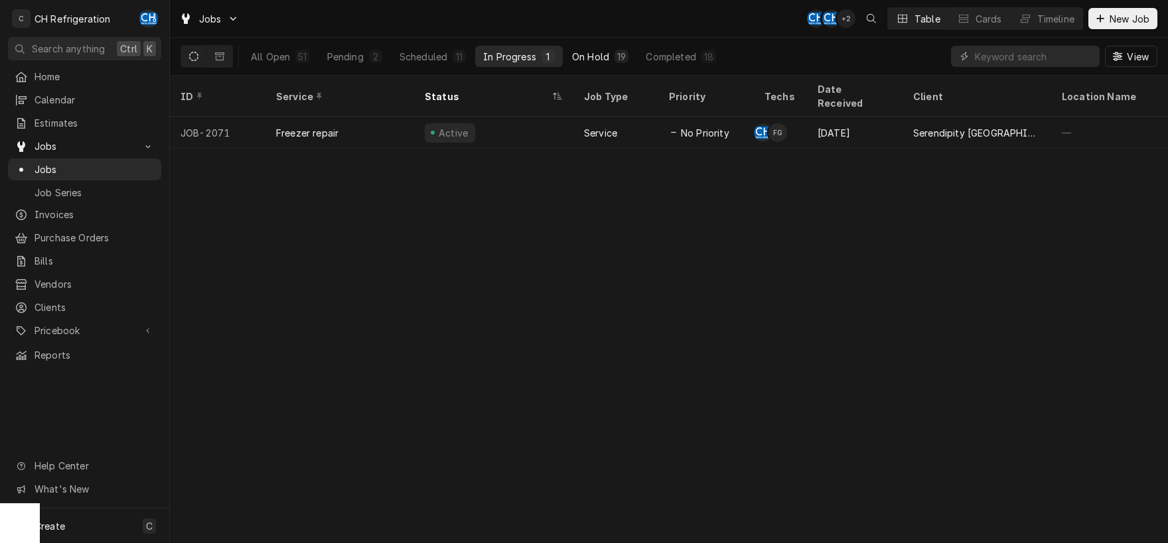
click at [582, 53] on div "On Hold" at bounding box center [590, 57] width 37 height 14
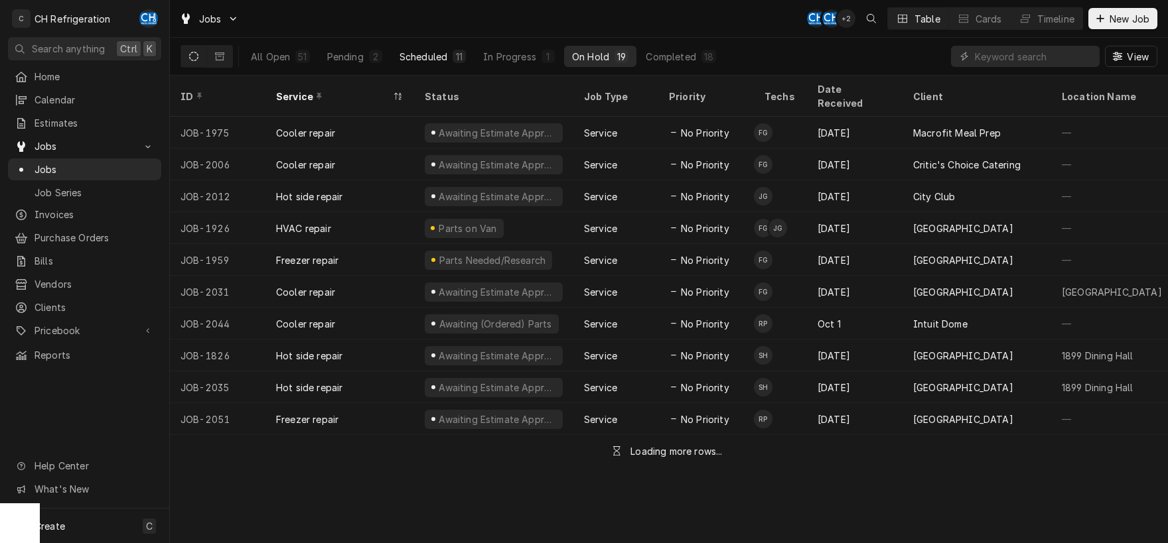
click at [416, 57] on div "Scheduled" at bounding box center [423, 57] width 48 height 14
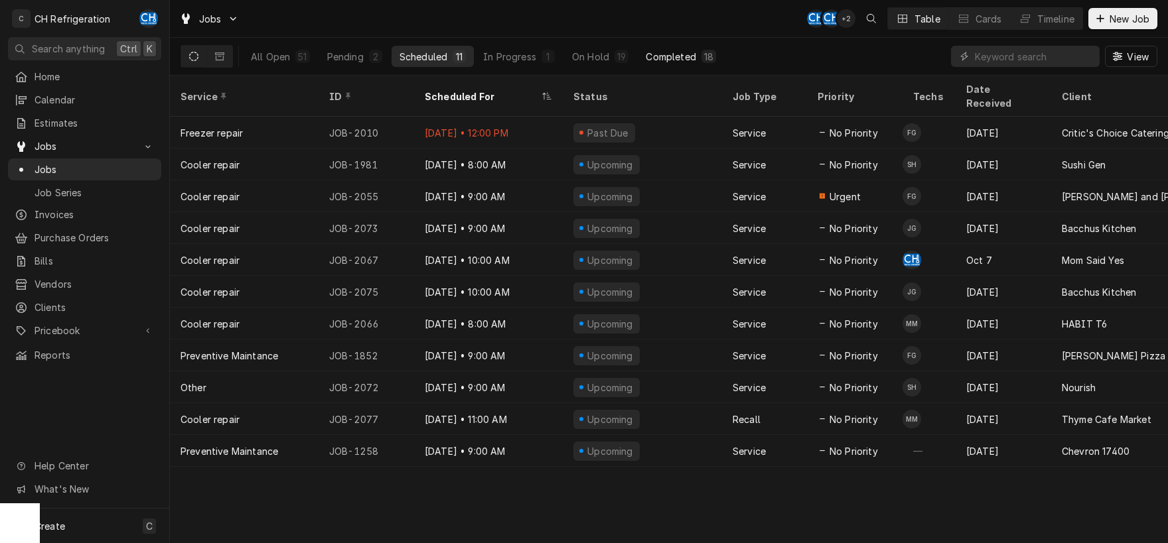
click at [647, 50] on div "Completed" at bounding box center [670, 57] width 50 height 14
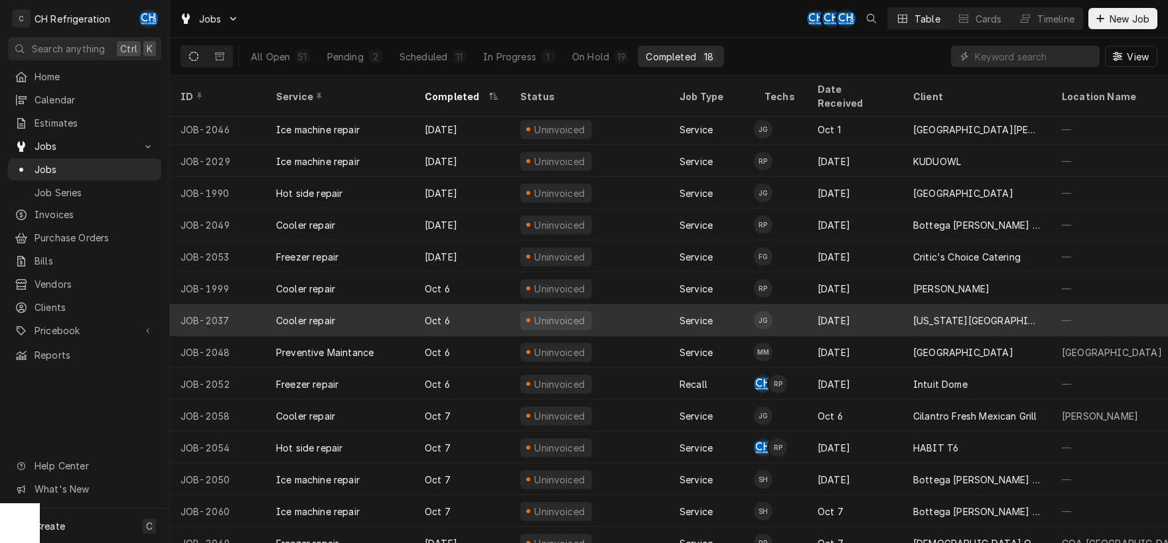
scroll to position [131, 0]
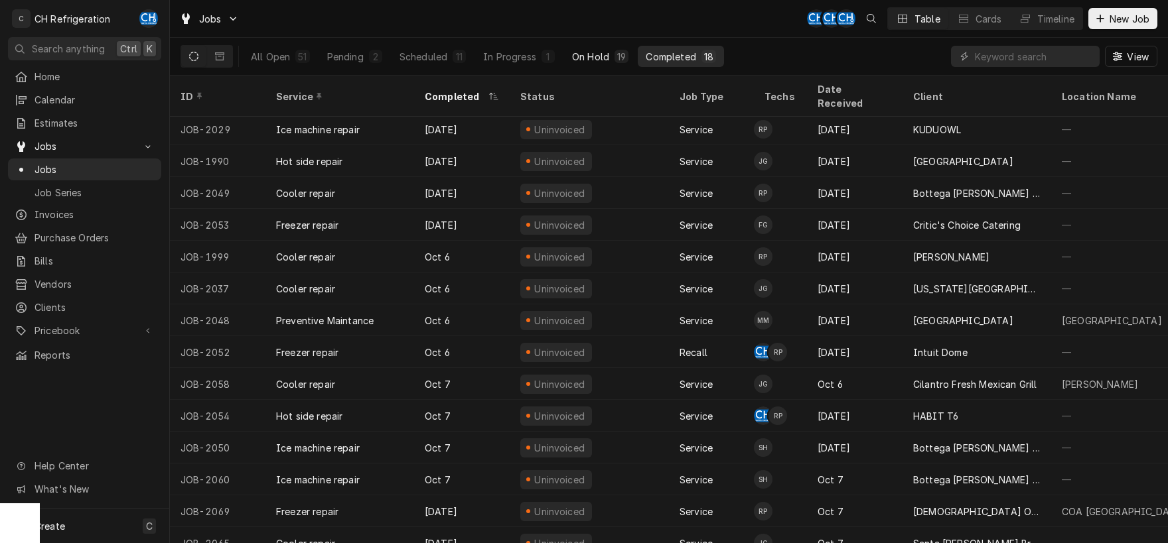
click at [596, 48] on button "On Hold 19" at bounding box center [600, 56] width 72 height 21
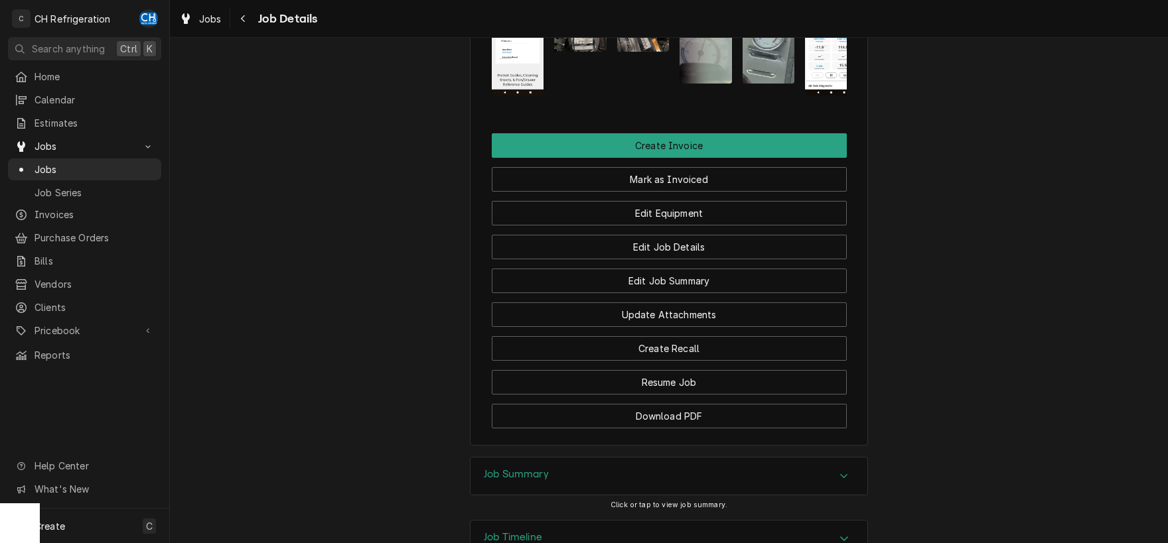
click at [565, 521] on div "Job Timeline" at bounding box center [668, 539] width 397 height 37
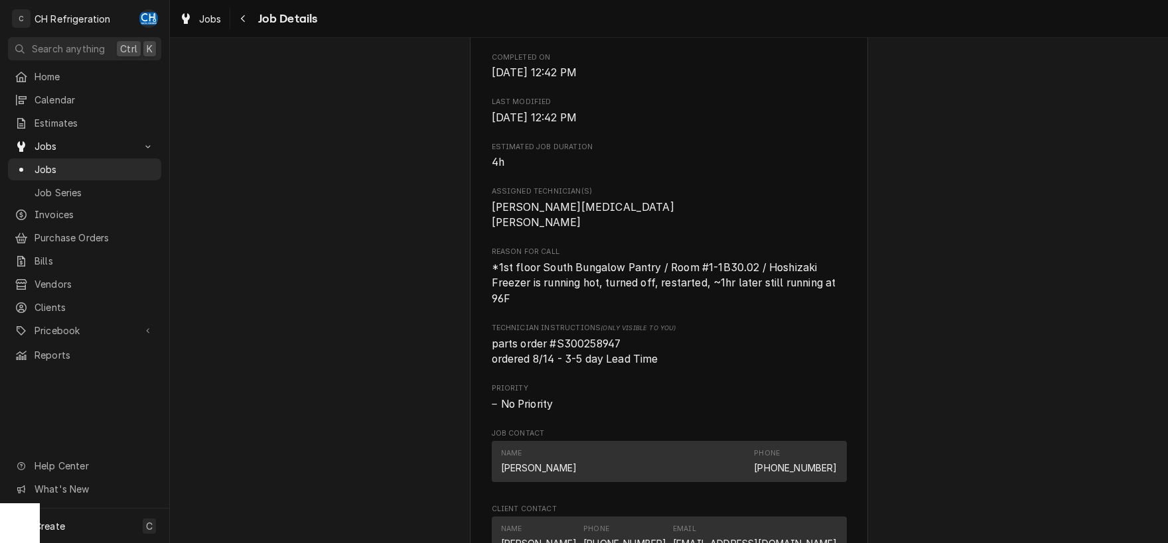
scroll to position [970, 0]
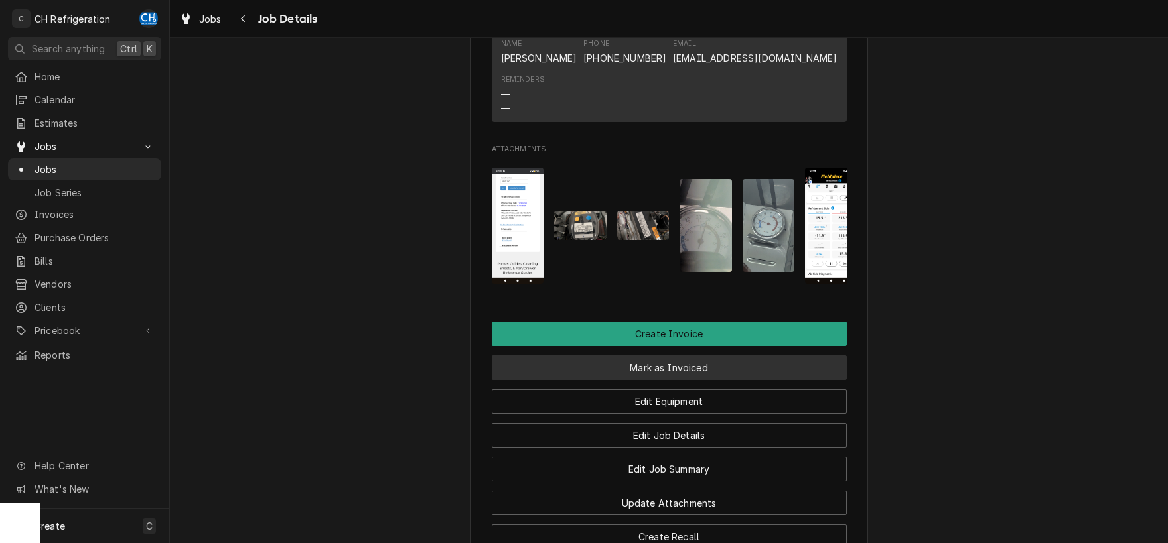
click at [612, 356] on button "Mark as Invoiced" at bounding box center [669, 368] width 355 height 25
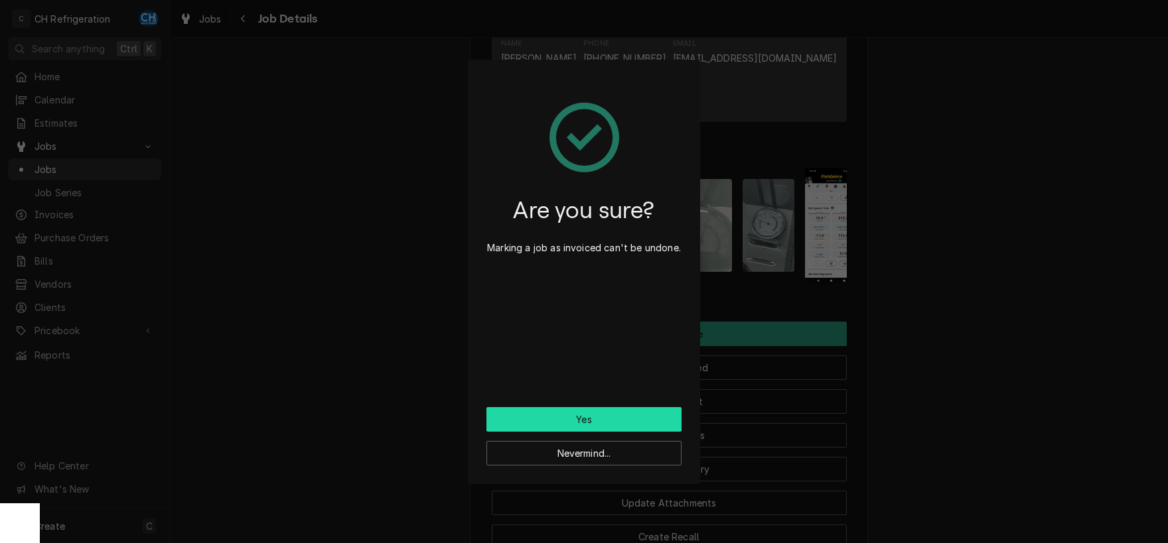
click at [592, 420] on button "Yes" at bounding box center [583, 419] width 195 height 25
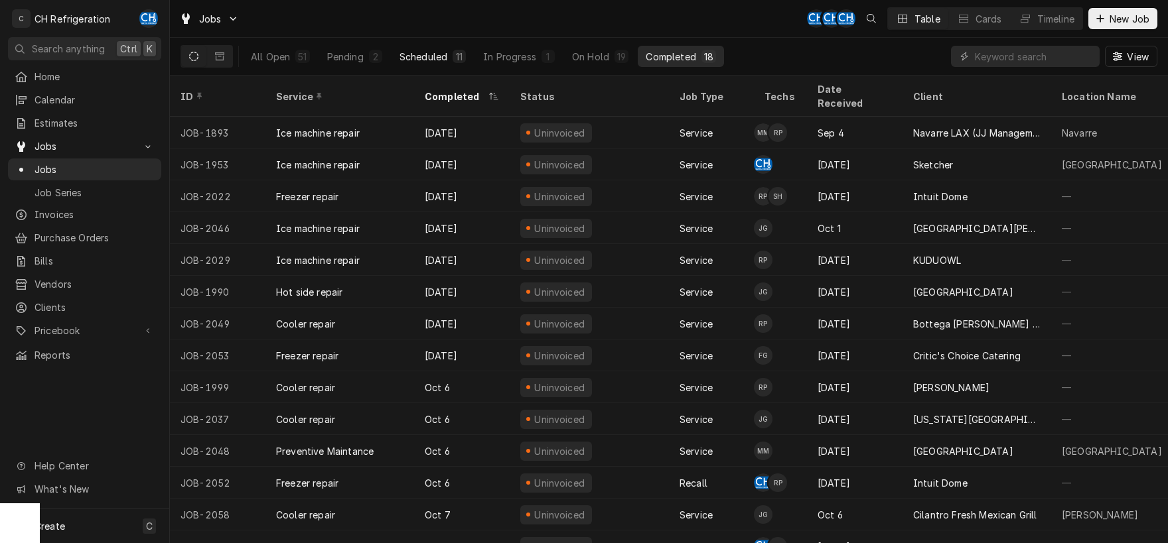
click at [444, 56] on div "Scheduled" at bounding box center [423, 57] width 48 height 14
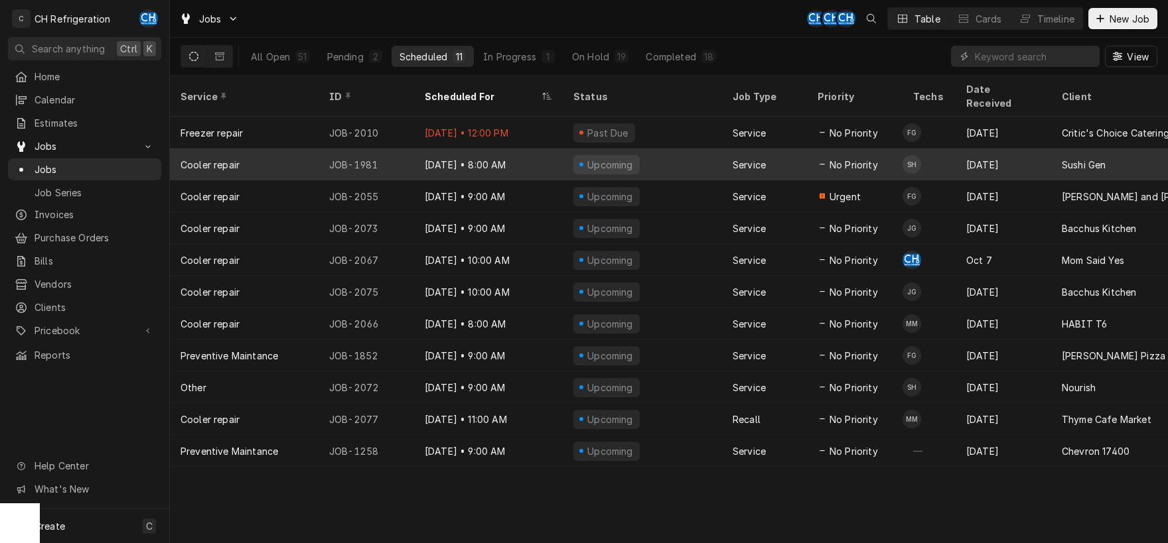
click at [951, 149] on td "SH" at bounding box center [928, 165] width 53 height 32
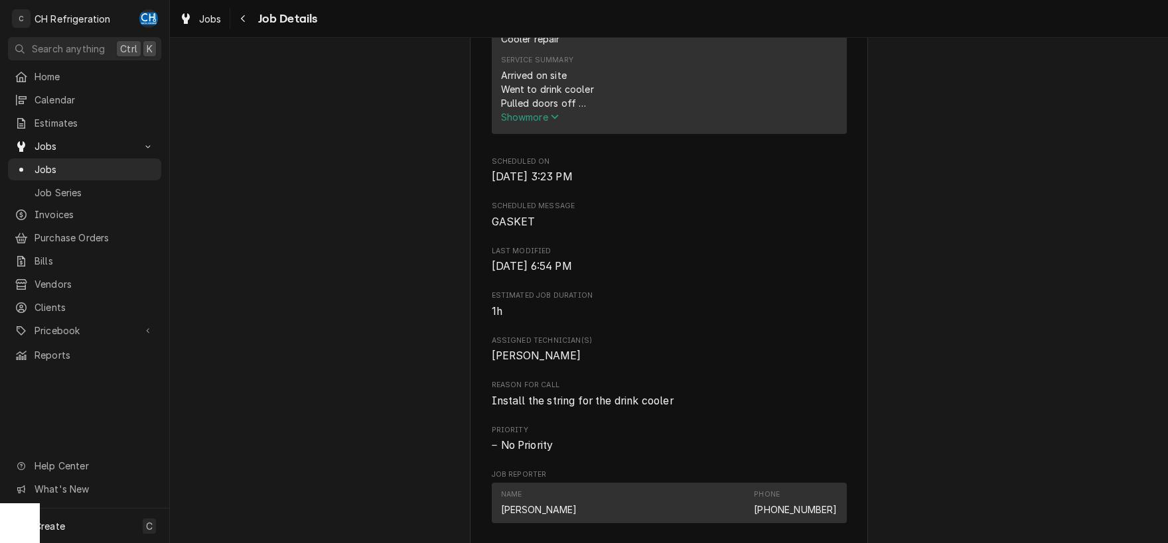
scroll to position [555, 0]
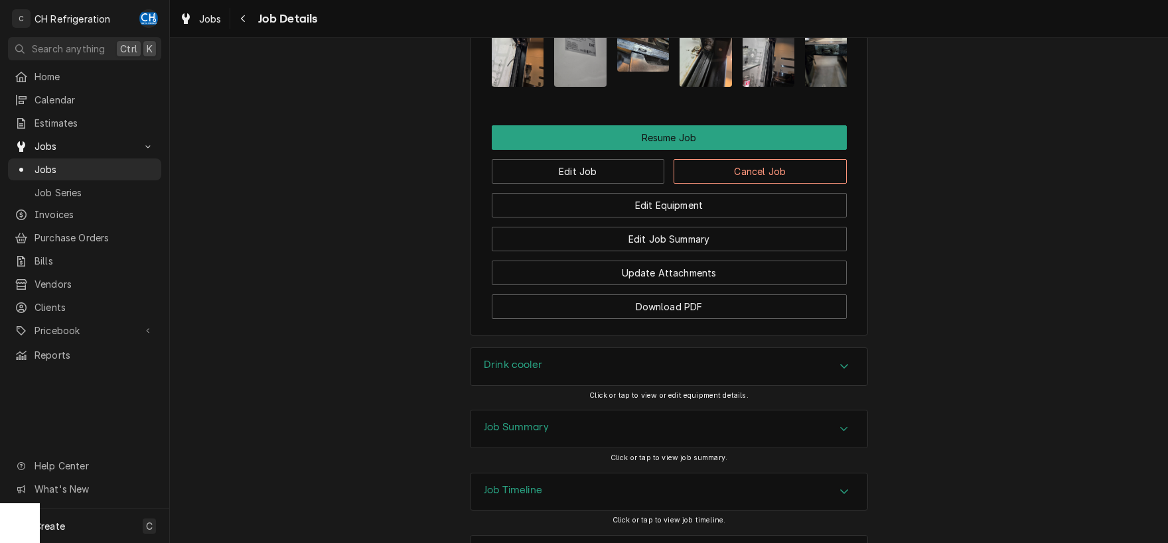
click at [697, 411] on div "Job Summary" at bounding box center [668, 429] width 397 height 37
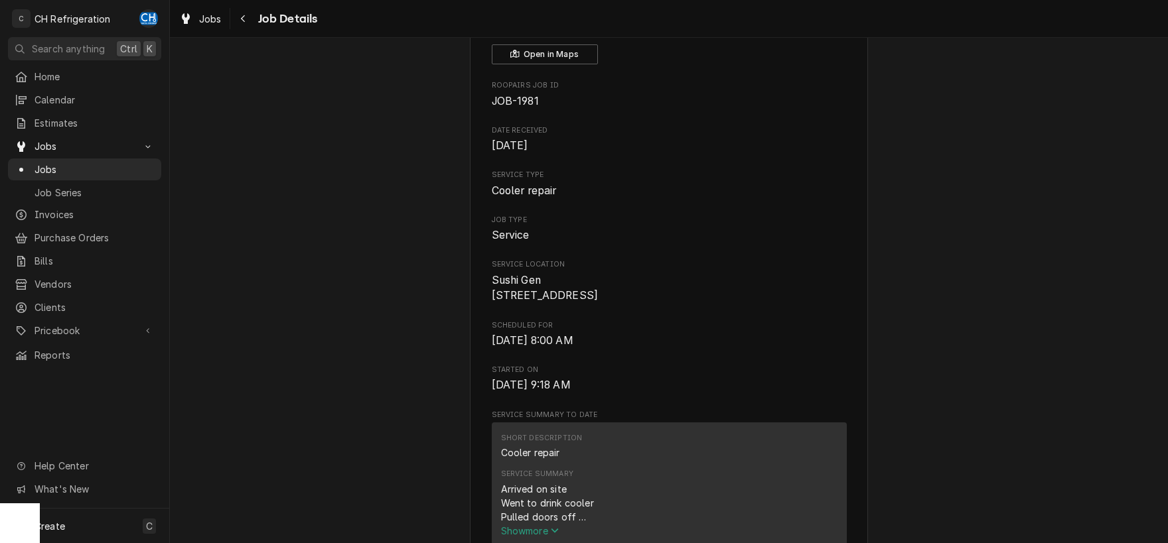
scroll to position [0, 0]
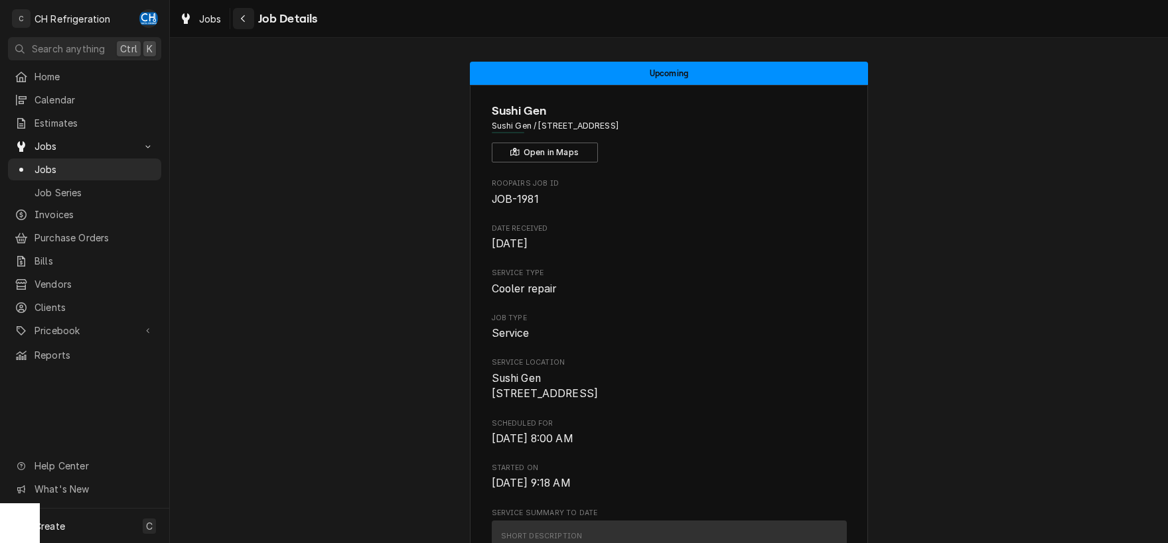
click at [242, 13] on div "Navigate back" at bounding box center [243, 18] width 13 height 13
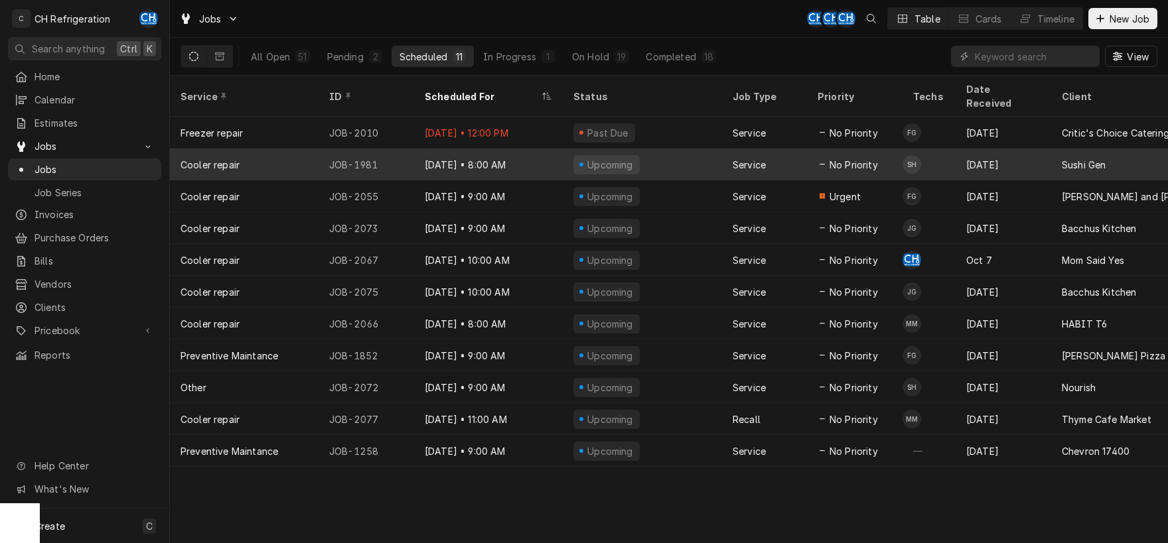
click at [843, 158] on span "No Priority" at bounding box center [853, 165] width 48 height 14
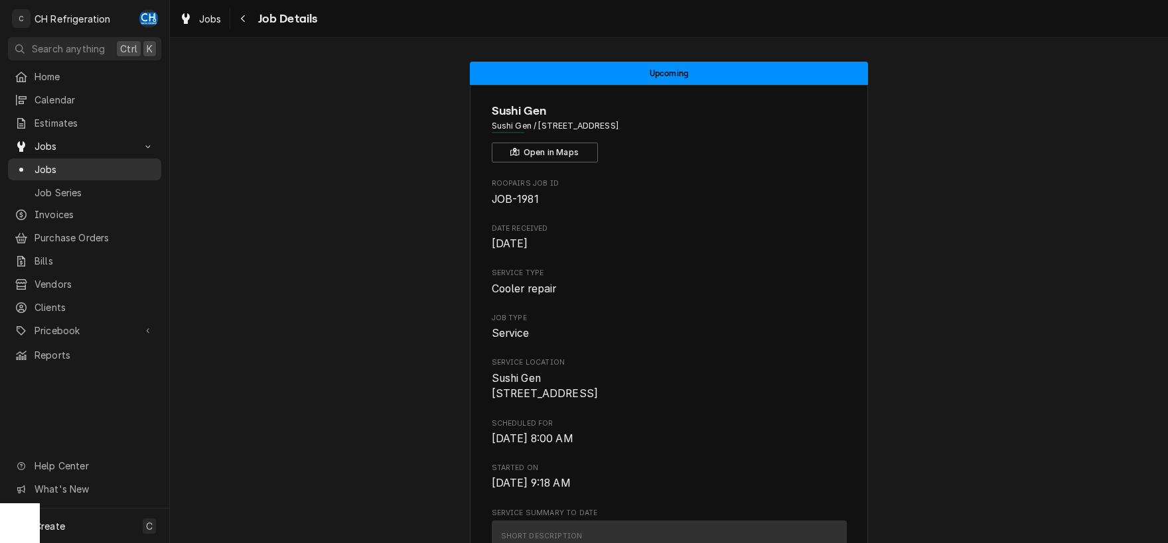
click at [109, 163] on span "Jobs" at bounding box center [94, 170] width 120 height 14
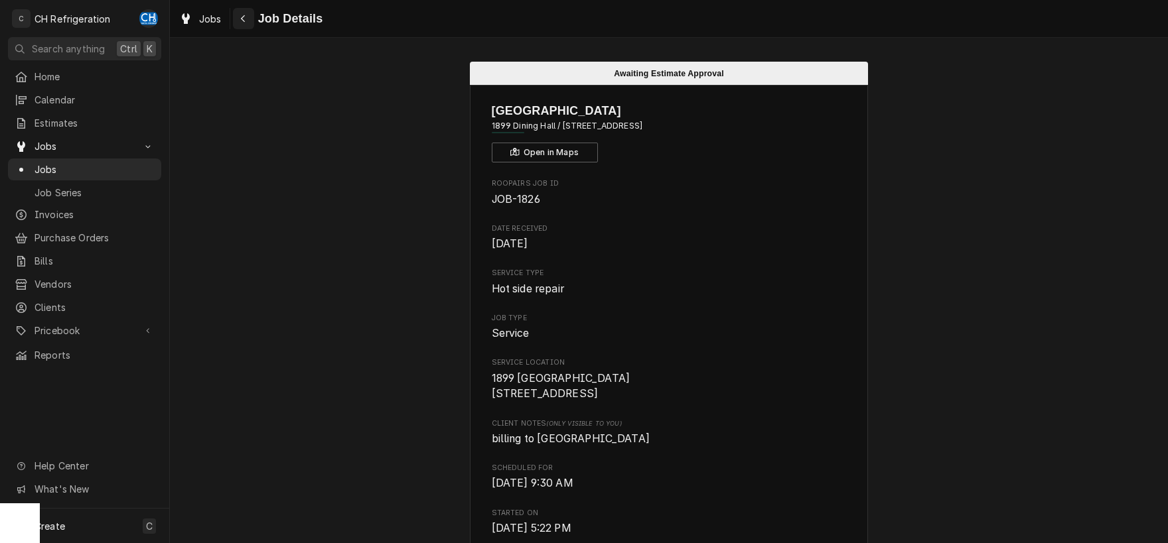
click at [241, 14] on icon "Navigate back" at bounding box center [243, 18] width 6 height 9
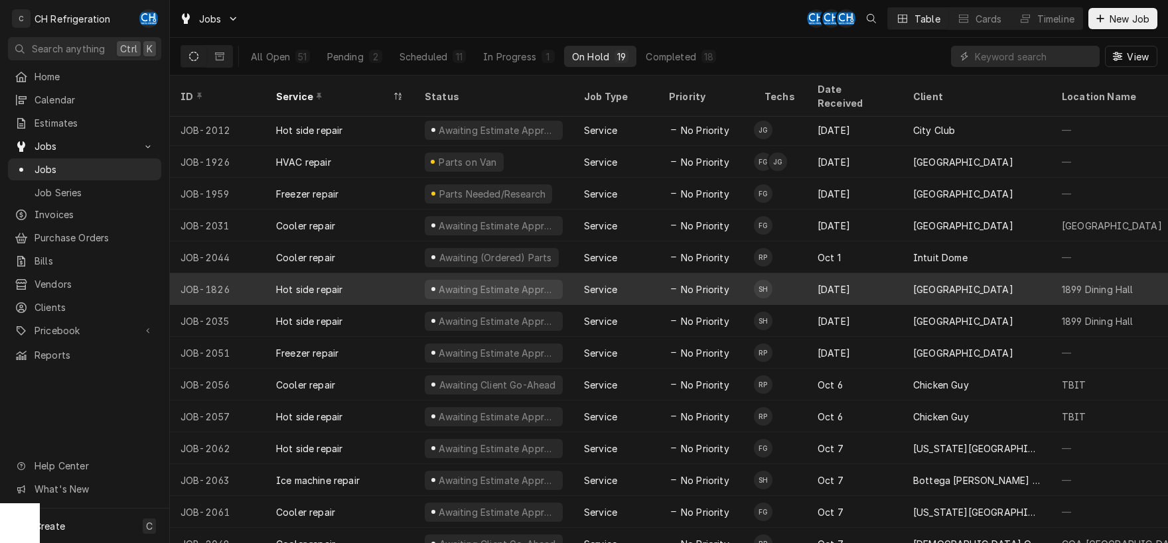
scroll to position [163, 0]
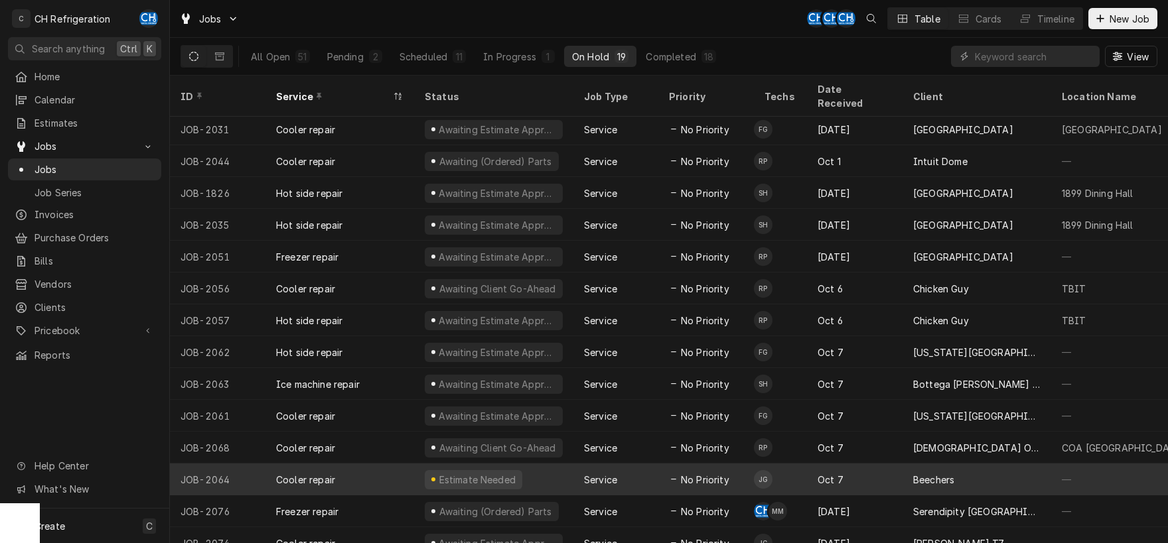
click at [868, 464] on div "Oct 7" at bounding box center [855, 480] width 96 height 32
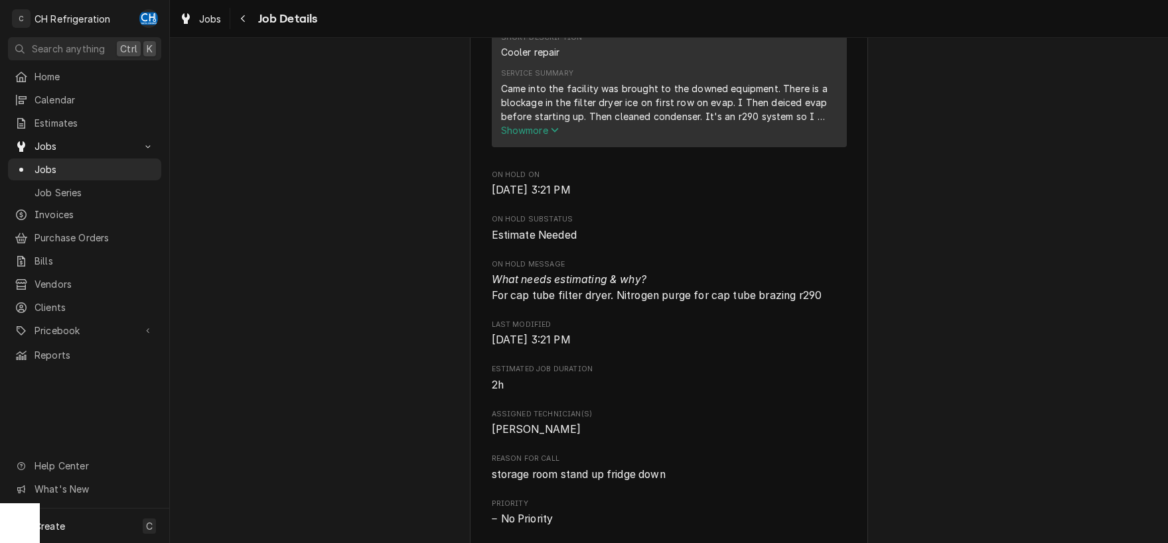
scroll to position [693, 0]
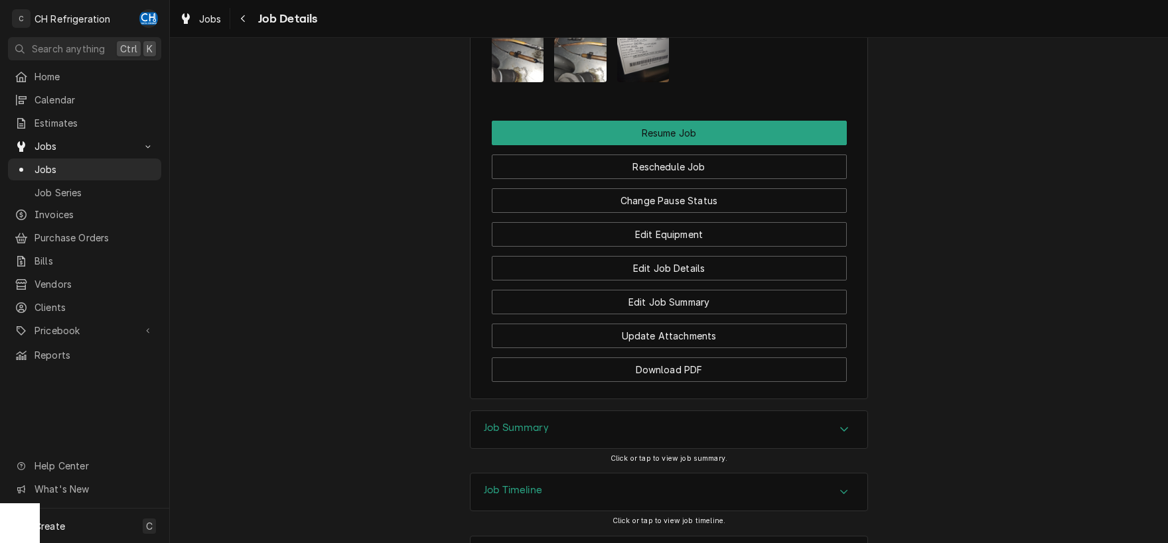
click at [781, 411] on div "Job Summary" at bounding box center [668, 429] width 397 height 37
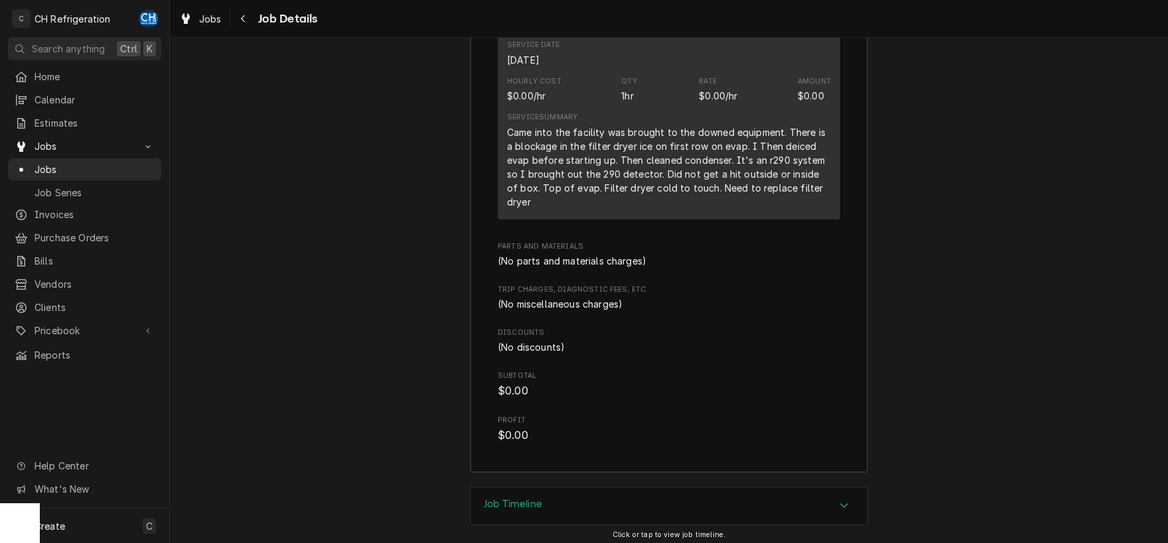
scroll to position [1737, 0]
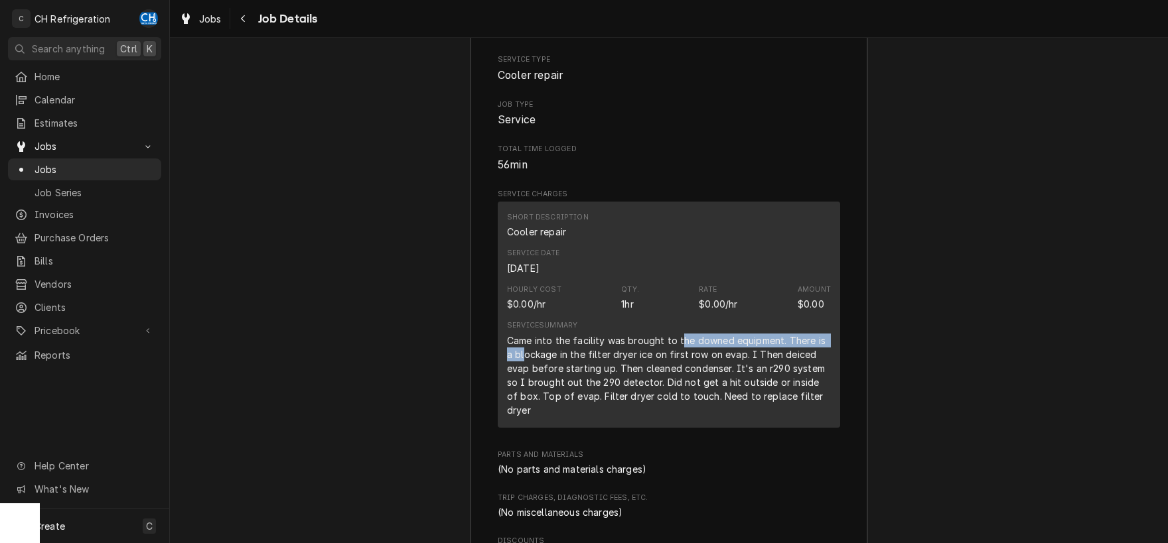
drag, startPoint x: 516, startPoint y: 293, endPoint x: 685, endPoint y: 283, distance: 168.7
click at [682, 334] on div "Came into the facility was brought to the downed equipment. There is a blockage…" at bounding box center [669, 376] width 324 height 84
click at [685, 334] on div "Came into the facility was brought to the downed equipment. There is a blockage…" at bounding box center [669, 376] width 324 height 84
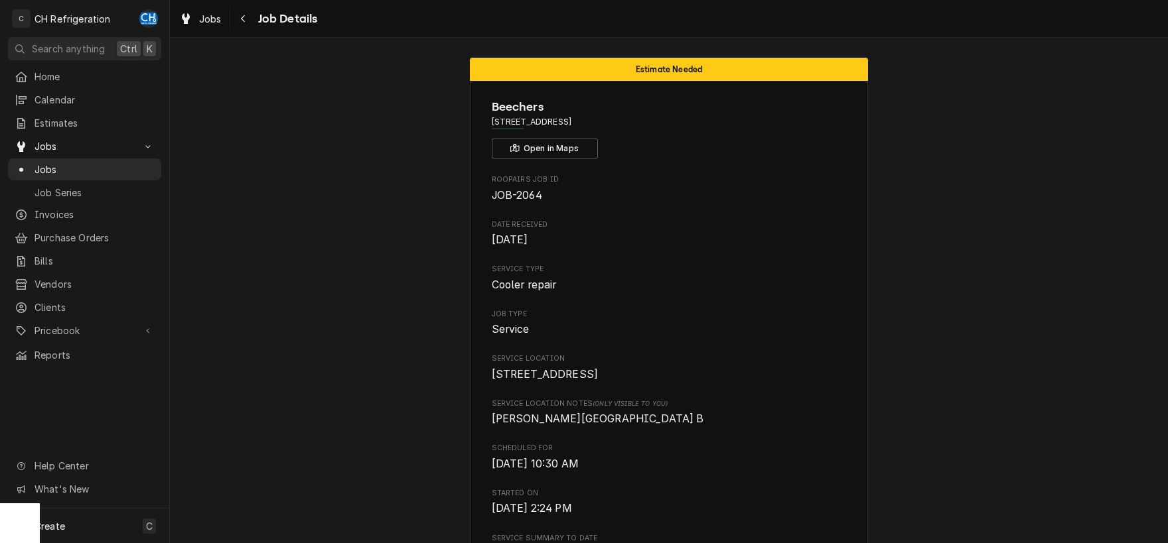
scroll to position [0, 0]
